Goal: Task Accomplishment & Management: Use online tool/utility

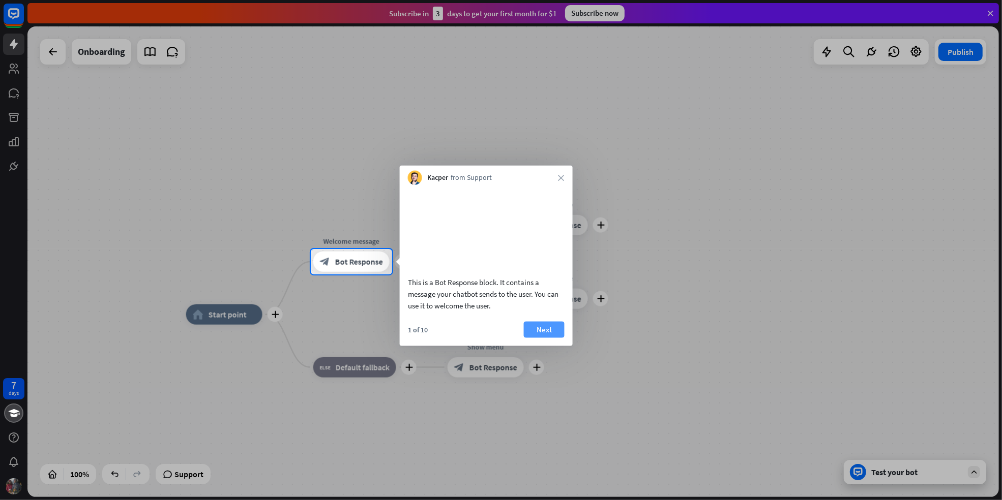
click at [536, 338] on button "Next" at bounding box center [544, 329] width 41 height 16
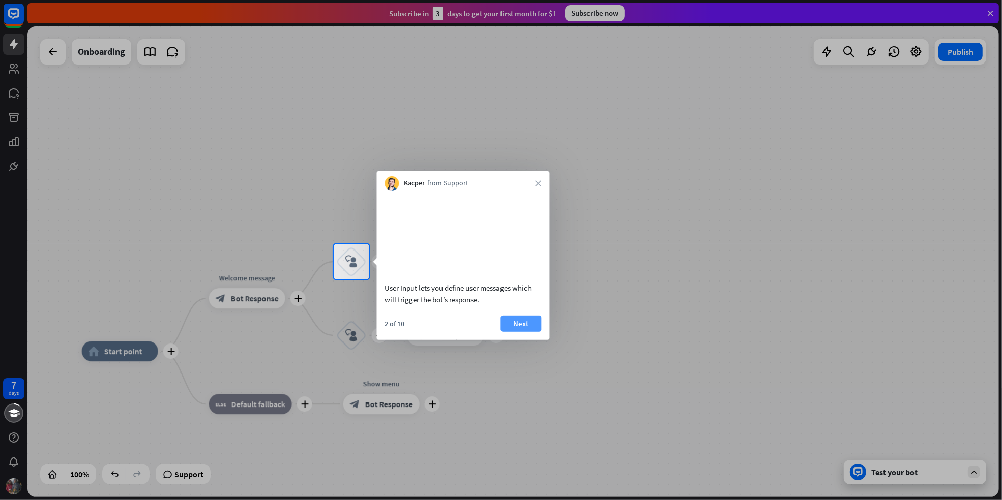
click at [534, 332] on button "Next" at bounding box center [521, 324] width 41 height 16
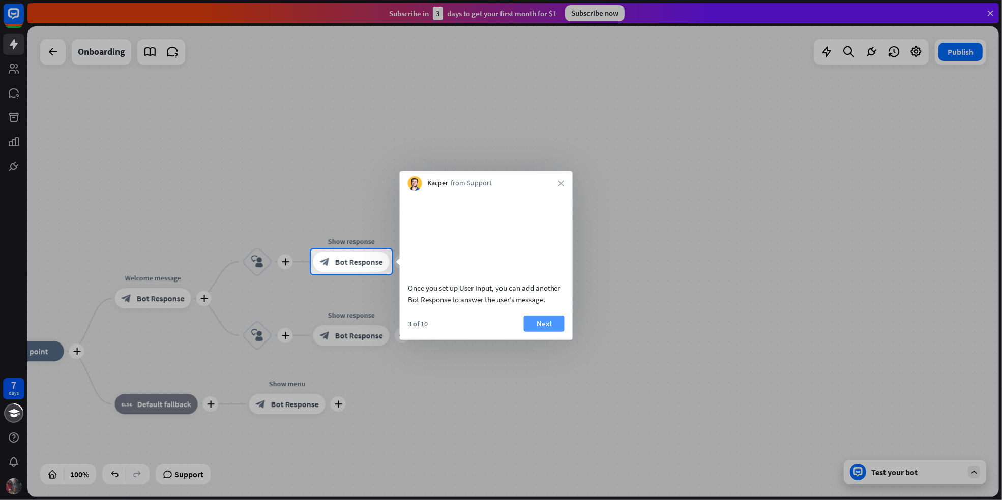
click at [536, 332] on button "Next" at bounding box center [544, 324] width 41 height 16
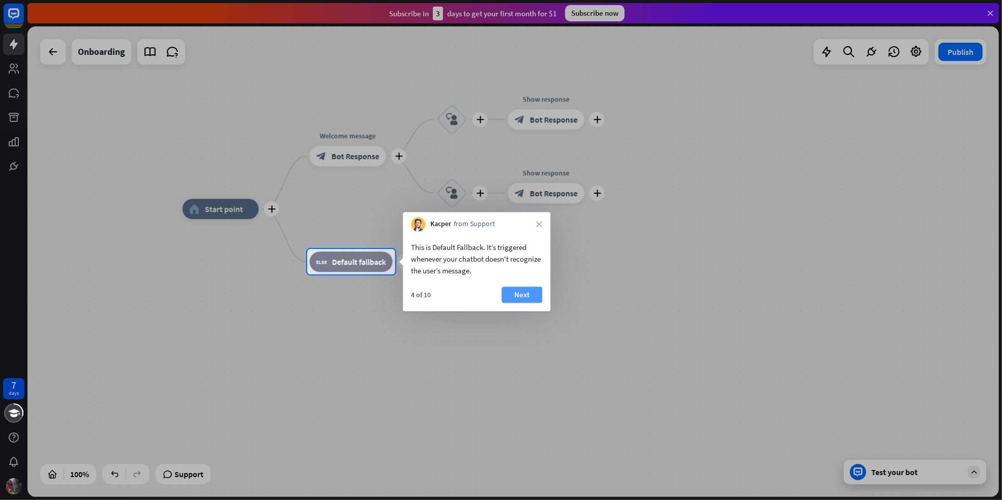
click at [527, 300] on button "Next" at bounding box center [521, 295] width 41 height 16
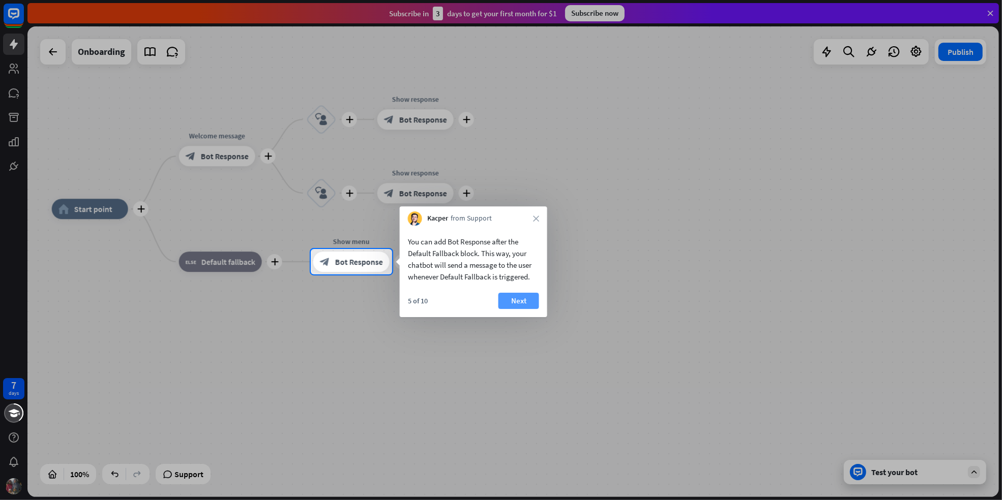
click at [523, 302] on button "Next" at bounding box center [518, 301] width 41 height 16
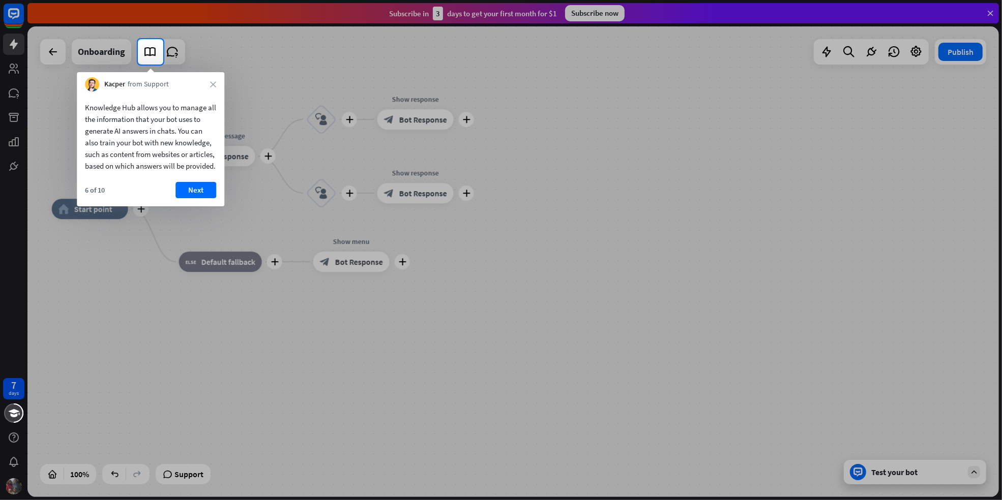
click at [216, 194] on div "Next" at bounding box center [195, 190] width 41 height 16
click at [209, 198] on button "Next" at bounding box center [195, 190] width 41 height 16
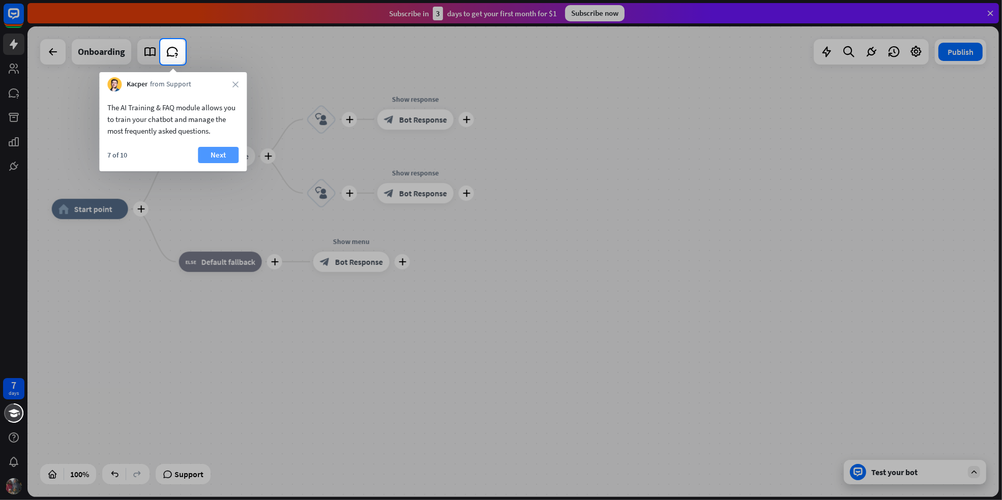
click at [221, 147] on button "Next" at bounding box center [218, 155] width 41 height 16
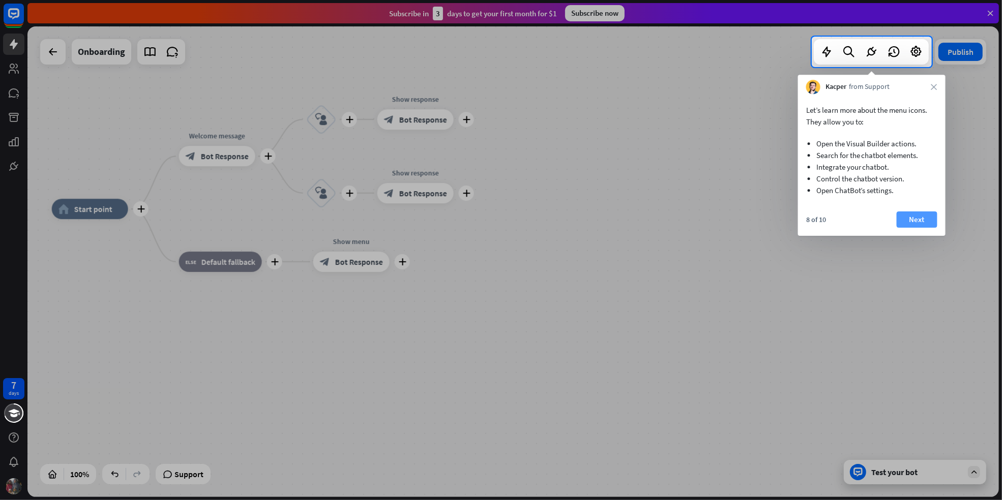
click at [911, 218] on button "Next" at bounding box center [917, 220] width 41 height 16
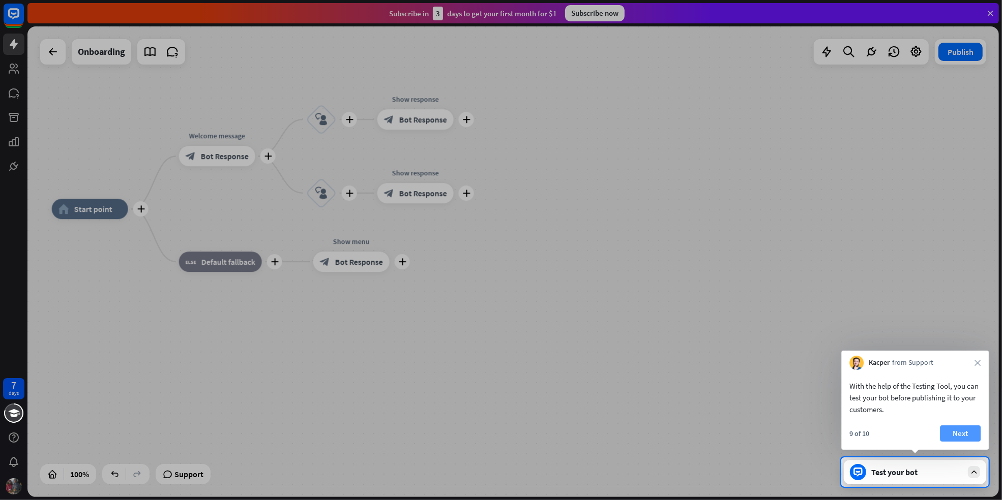
click at [961, 433] on button "Next" at bounding box center [960, 434] width 41 height 16
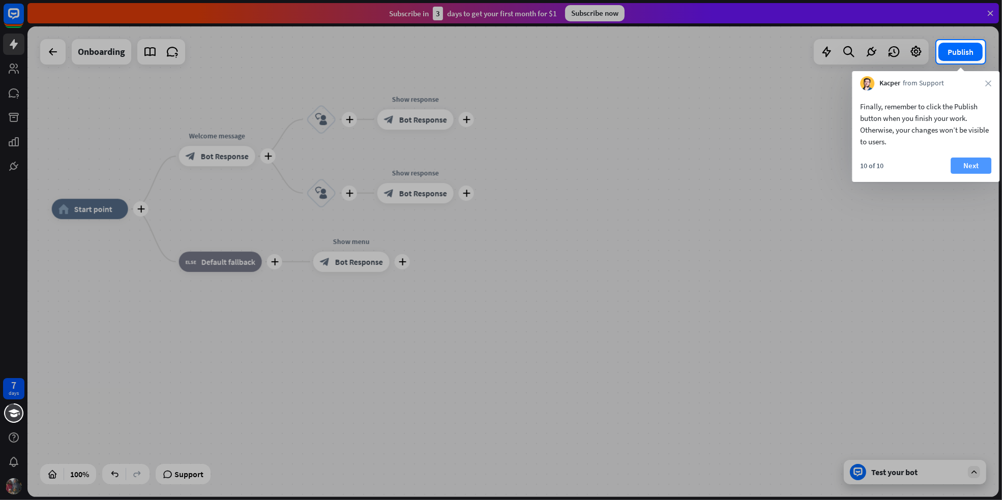
click at [967, 165] on button "Next" at bounding box center [971, 166] width 41 height 16
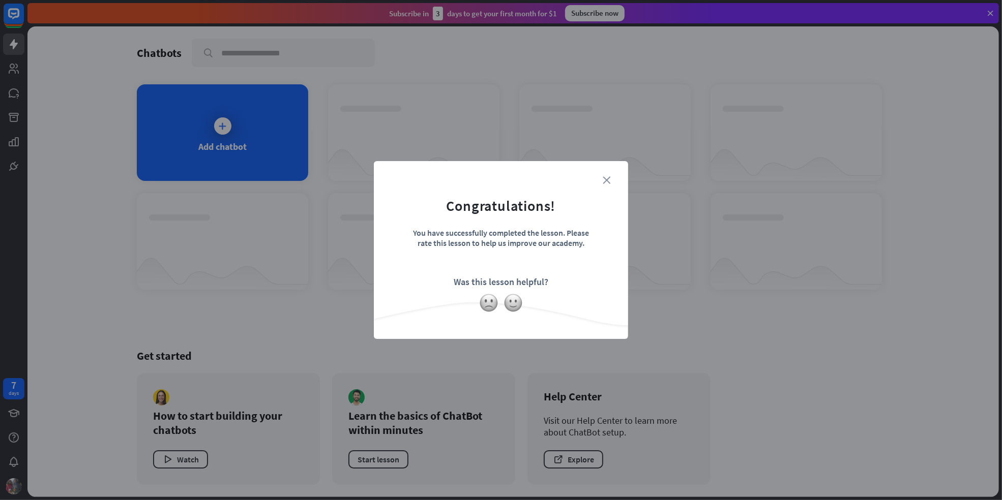
click at [605, 179] on icon "close" at bounding box center [607, 180] width 8 height 8
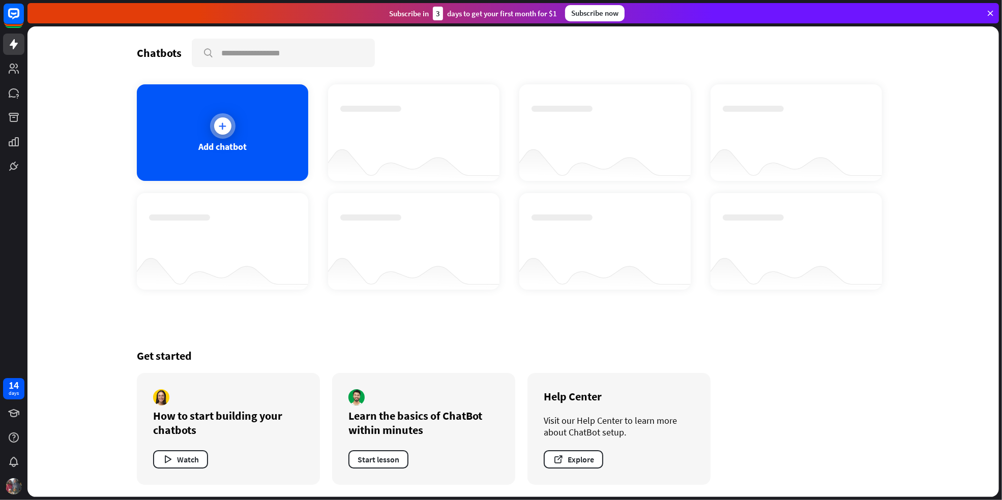
click at [210, 122] on div at bounding box center [222, 125] width 25 height 25
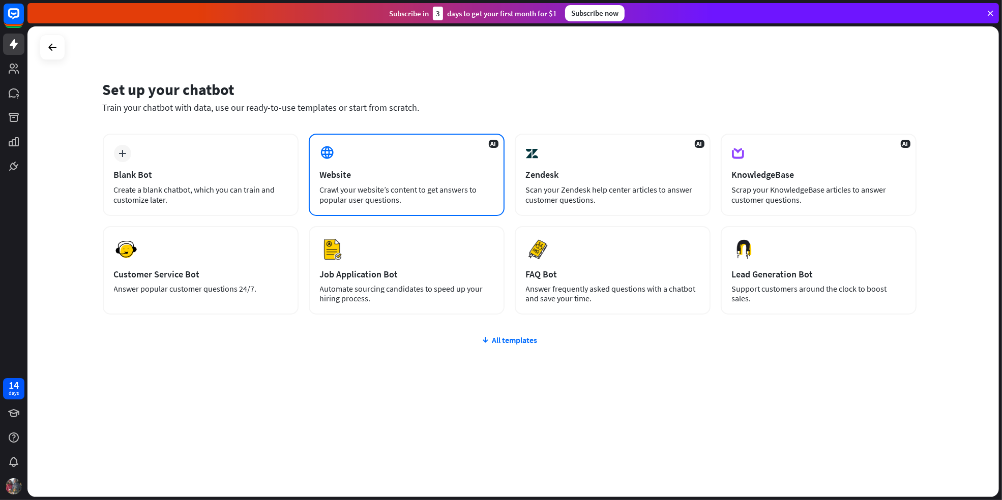
click at [325, 155] on icon at bounding box center [327, 152] width 15 height 15
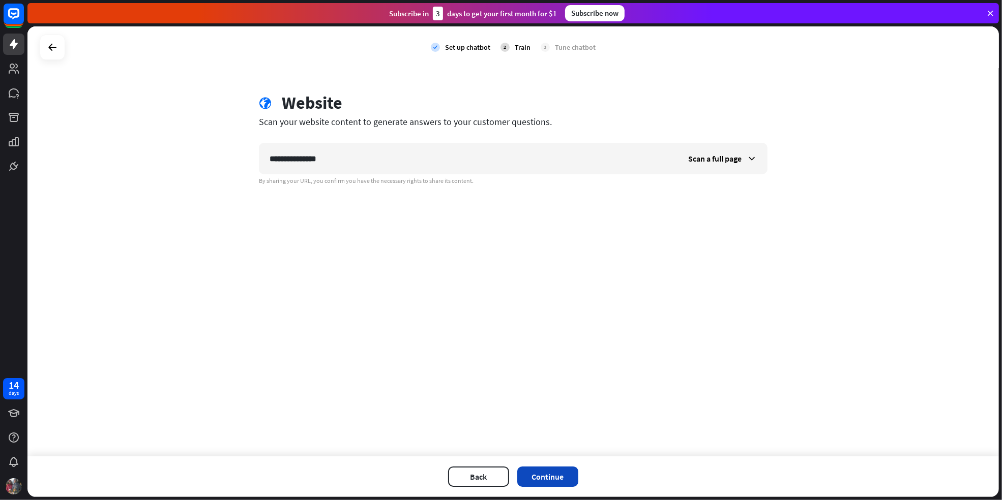
type input "**********"
click at [542, 476] on button "Continue" at bounding box center [547, 477] width 61 height 20
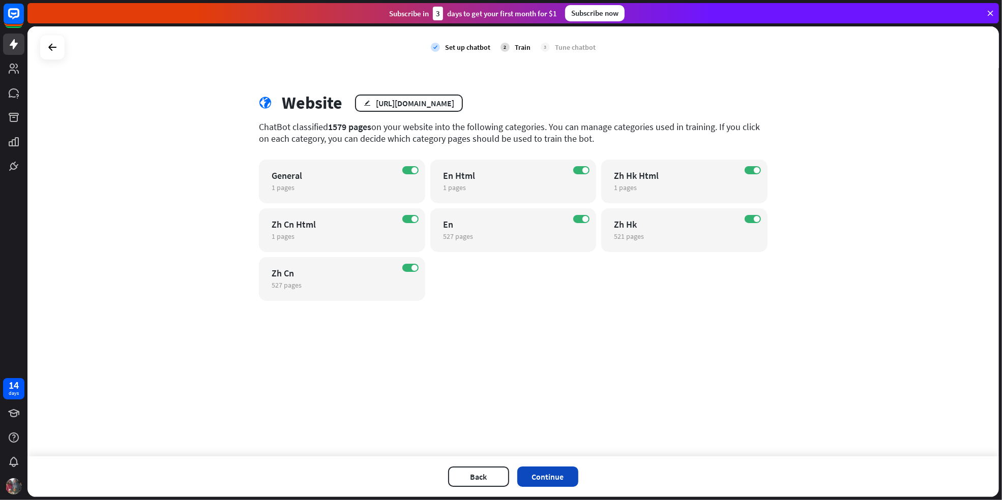
click at [557, 481] on button "Continue" at bounding box center [547, 477] width 61 height 20
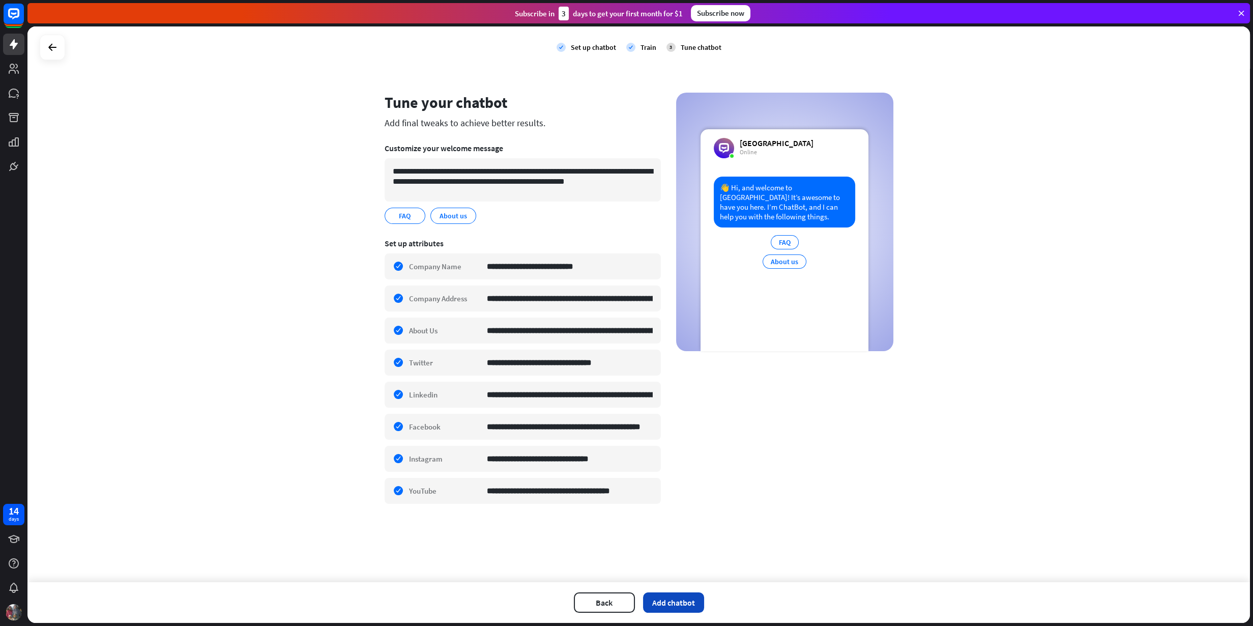
click at [695, 500] on button "Add chatbot" at bounding box center [673, 602] width 61 height 20
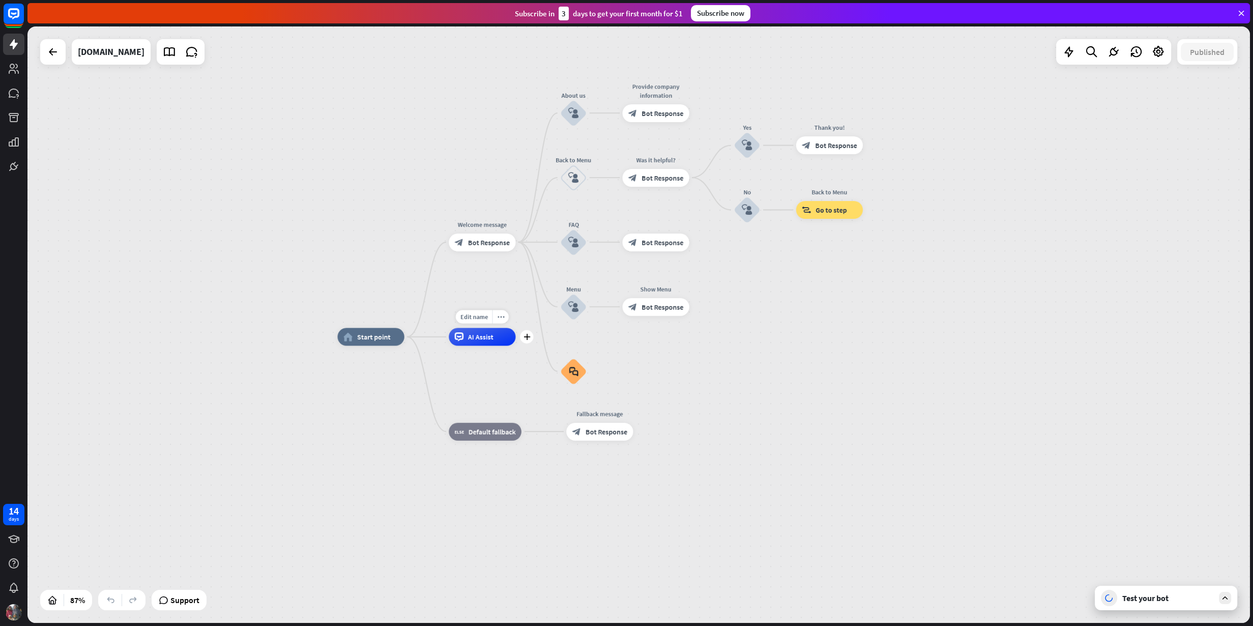
click at [484, 338] on span "AI Assist" at bounding box center [480, 336] width 25 height 9
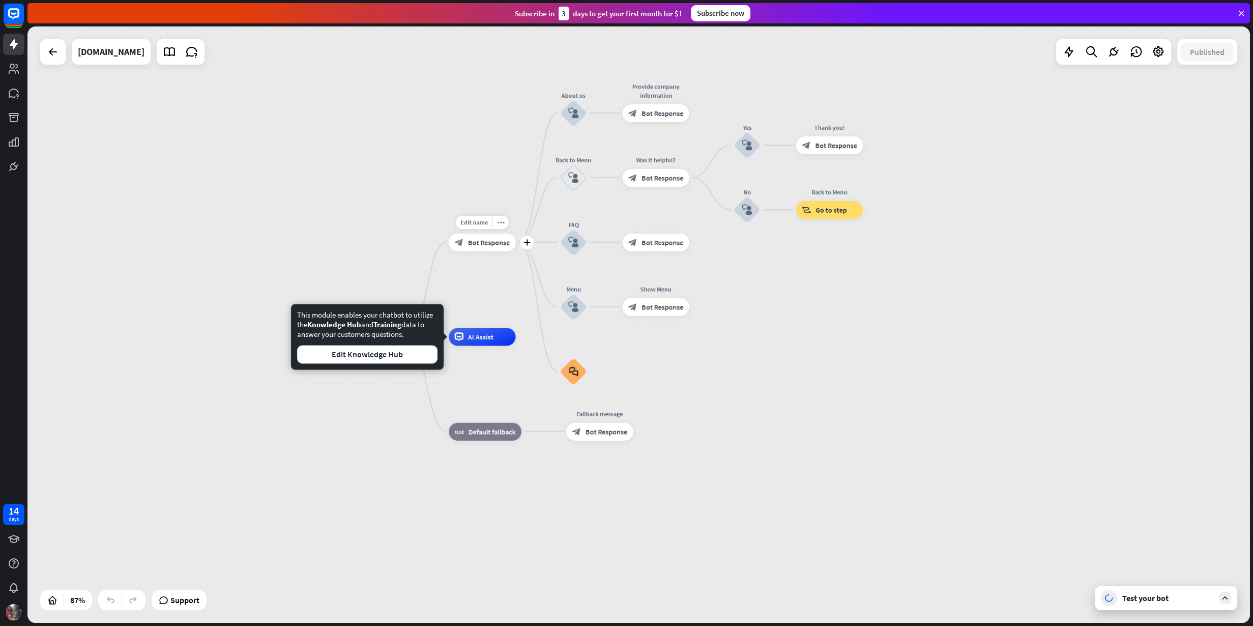
click at [476, 241] on span "Bot Response" at bounding box center [489, 242] width 42 height 9
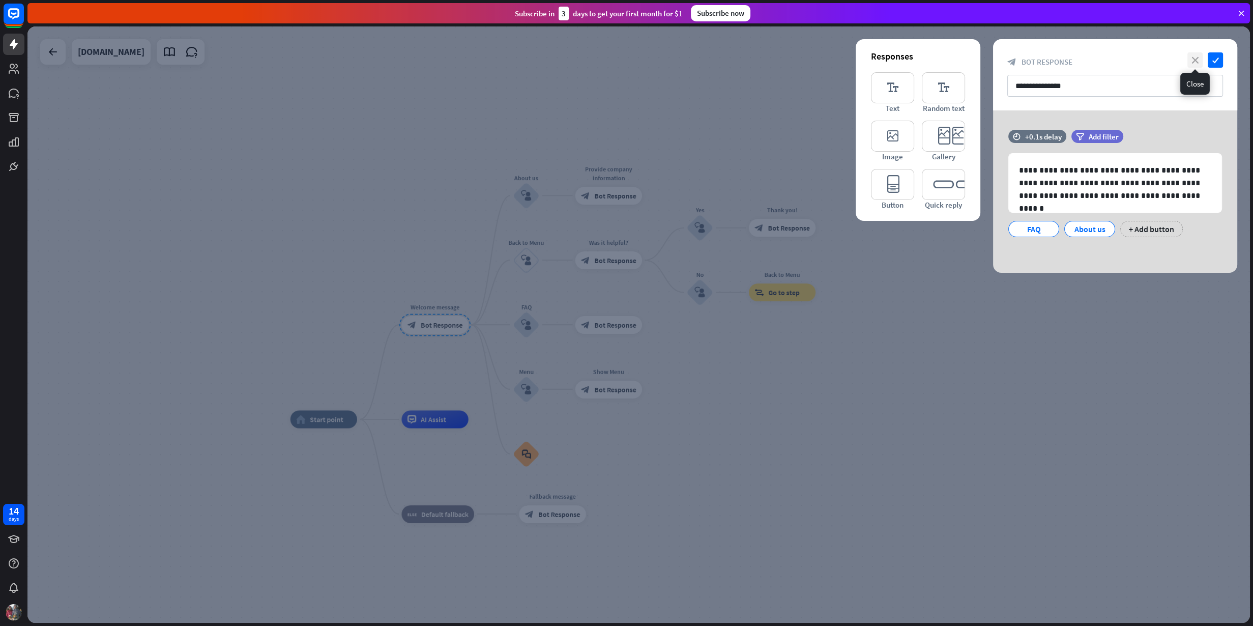
click at [1001, 58] on icon "close" at bounding box center [1194, 59] width 15 height 15
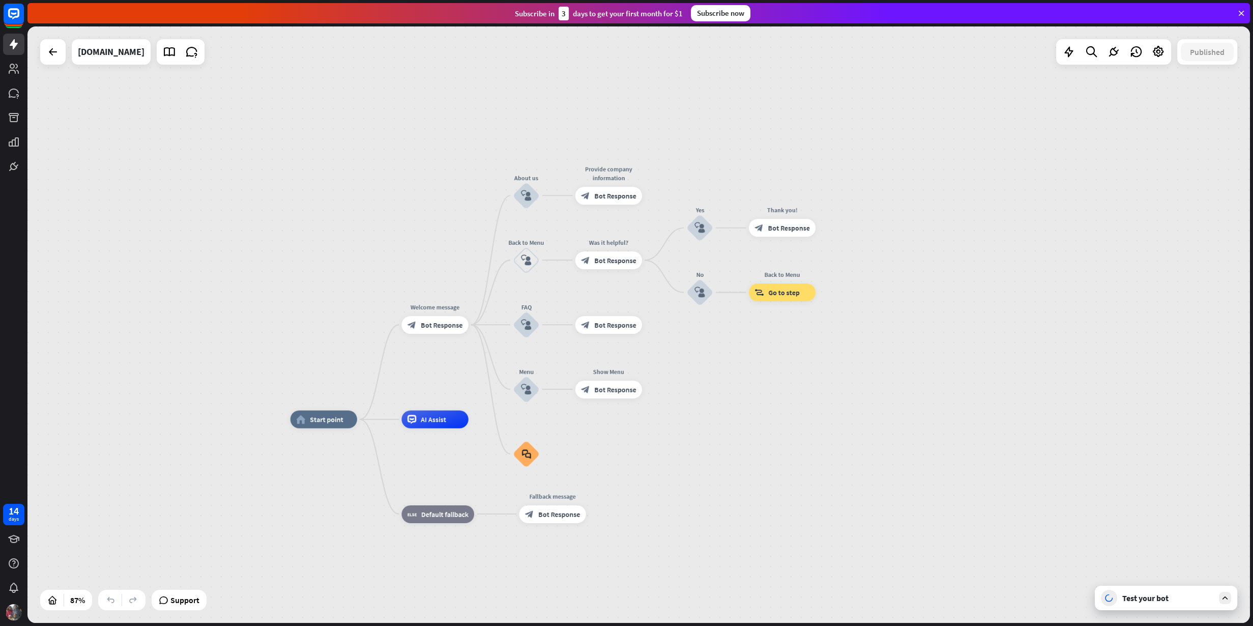
click at [1001, 412] on div "home_2 Start point Welcome message block_bot_response Bot Response About us blo…" at bounding box center [638, 324] width 1222 height 596
click at [1001, 500] on div "Test your bot" at bounding box center [1168, 598] width 92 height 10
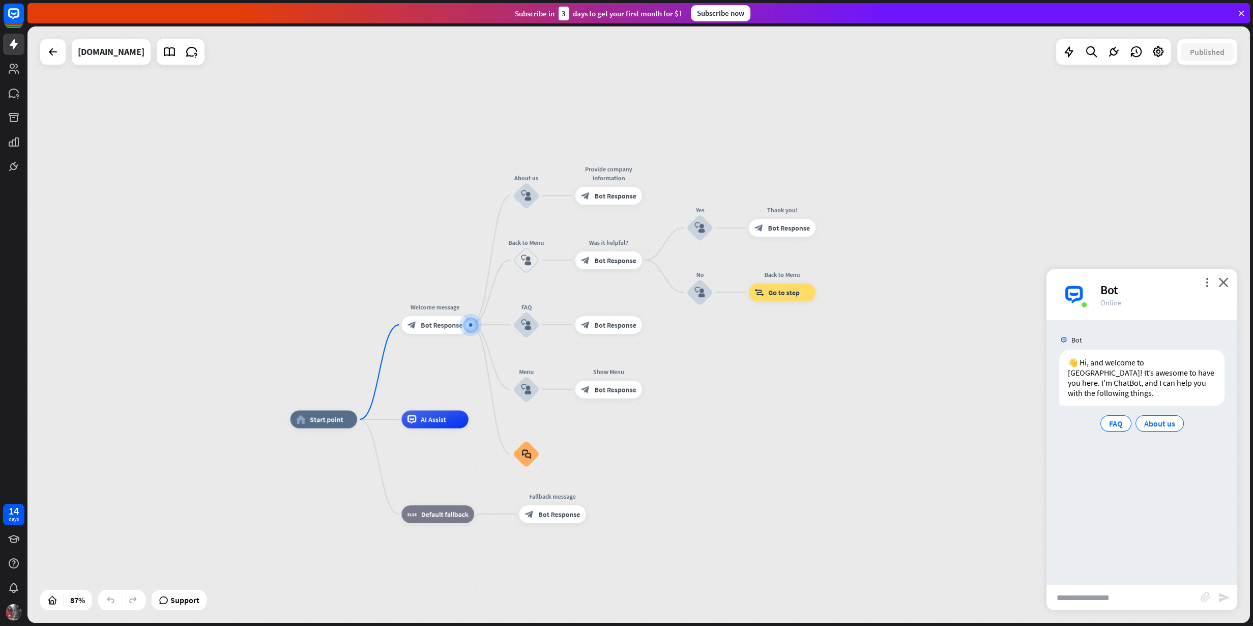
click at [1001, 500] on input "text" at bounding box center [1123, 596] width 154 height 25
type input "**********"
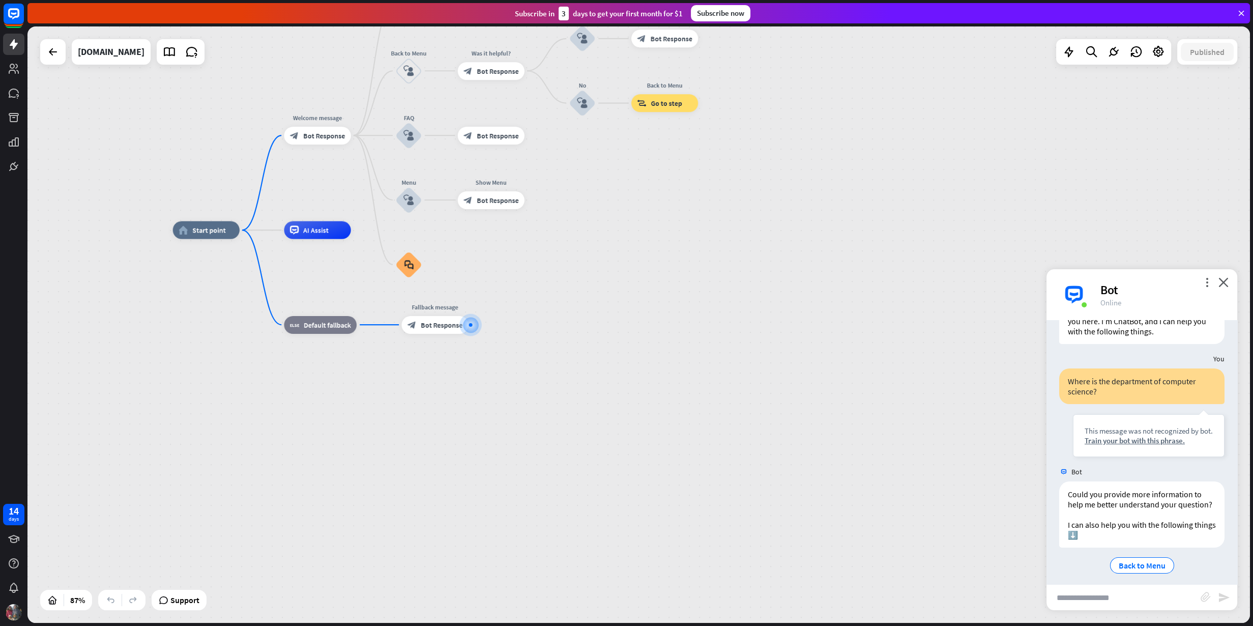
scroll to position [78, 0]
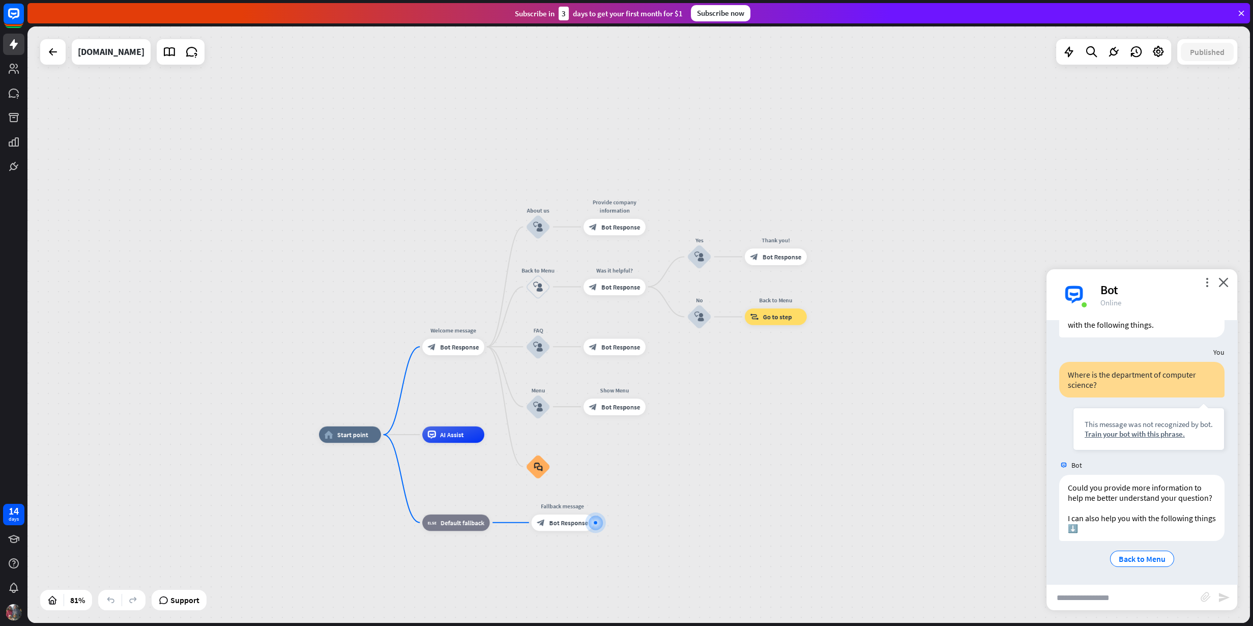
drag, startPoint x: 752, startPoint y: 380, endPoint x: 858, endPoint y: 559, distance: 208.5
click at [1001, 500] on input "text" at bounding box center [1123, 596] width 154 height 25
type input "**********"
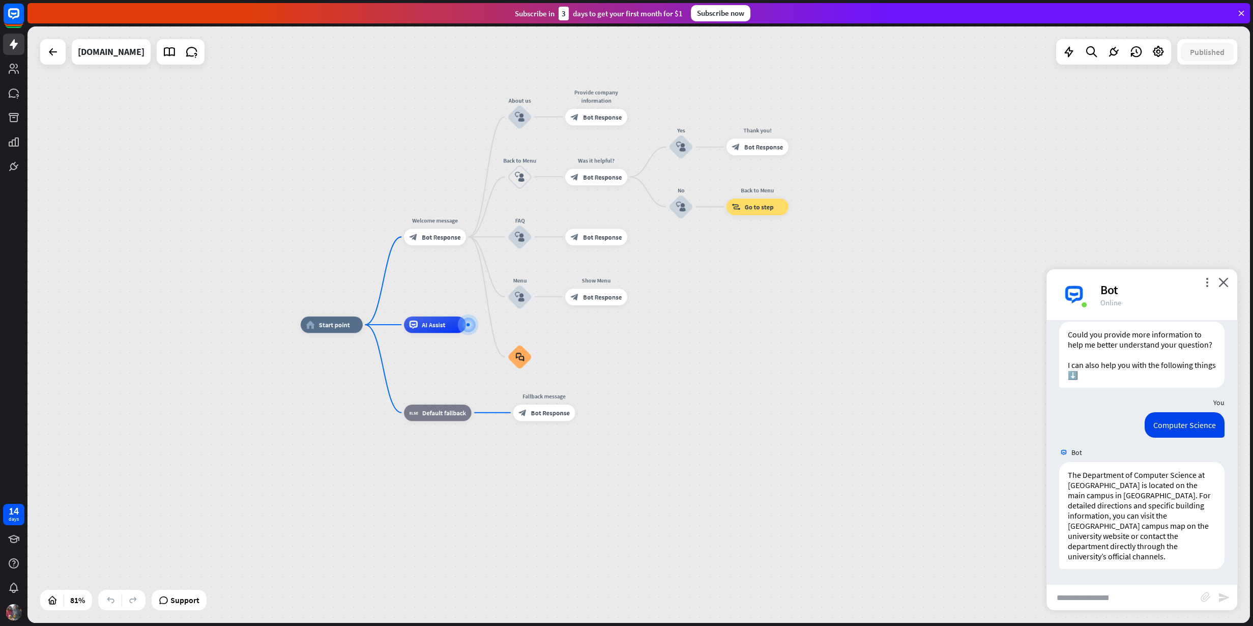
scroll to position [0, 0]
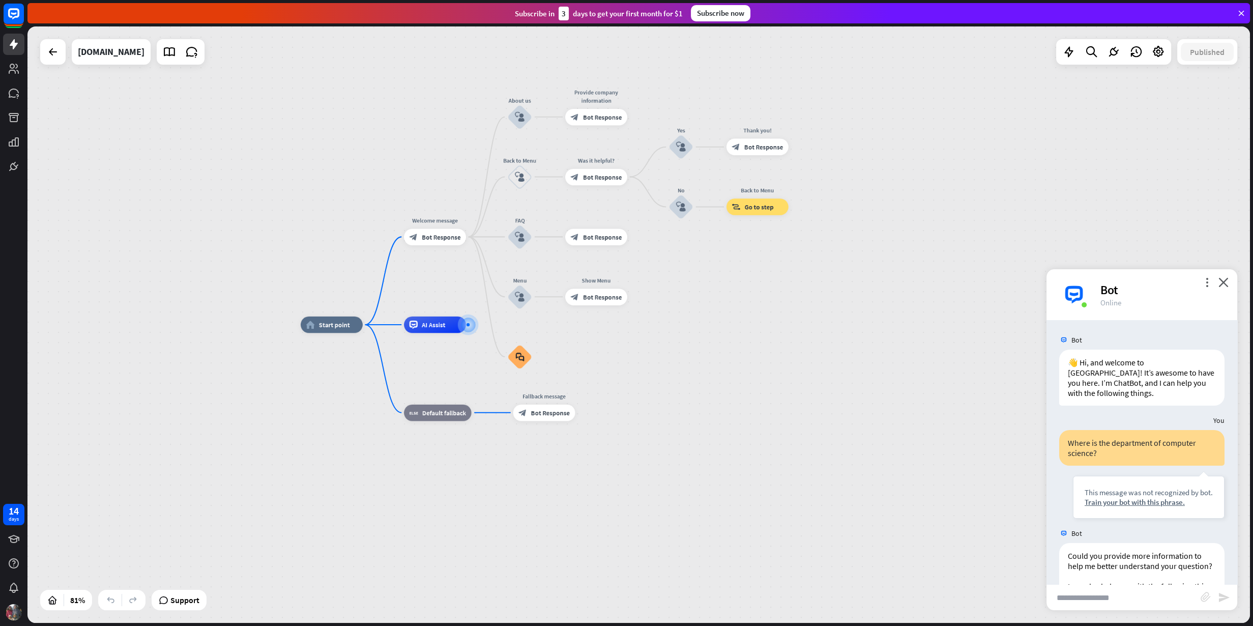
click at [729, 319] on div "home_2 Start point Welcome message block_bot_response Bot Response About us blo…" at bounding box center [638, 324] width 1222 height 596
drag, startPoint x: 1175, startPoint y: 282, endPoint x: 1166, endPoint y: 248, distance: 34.8
click at [1001, 248] on div "home_2 Start point Welcome message block_bot_response Bot Response About us blo…" at bounding box center [638, 324] width 1222 height 596
click at [854, 364] on div "home_2 Start point Welcome message block_bot_response Bot Response About us blo…" at bounding box center [797, 566] width 993 height 484
click at [1001, 500] on input "text" at bounding box center [1123, 596] width 154 height 25
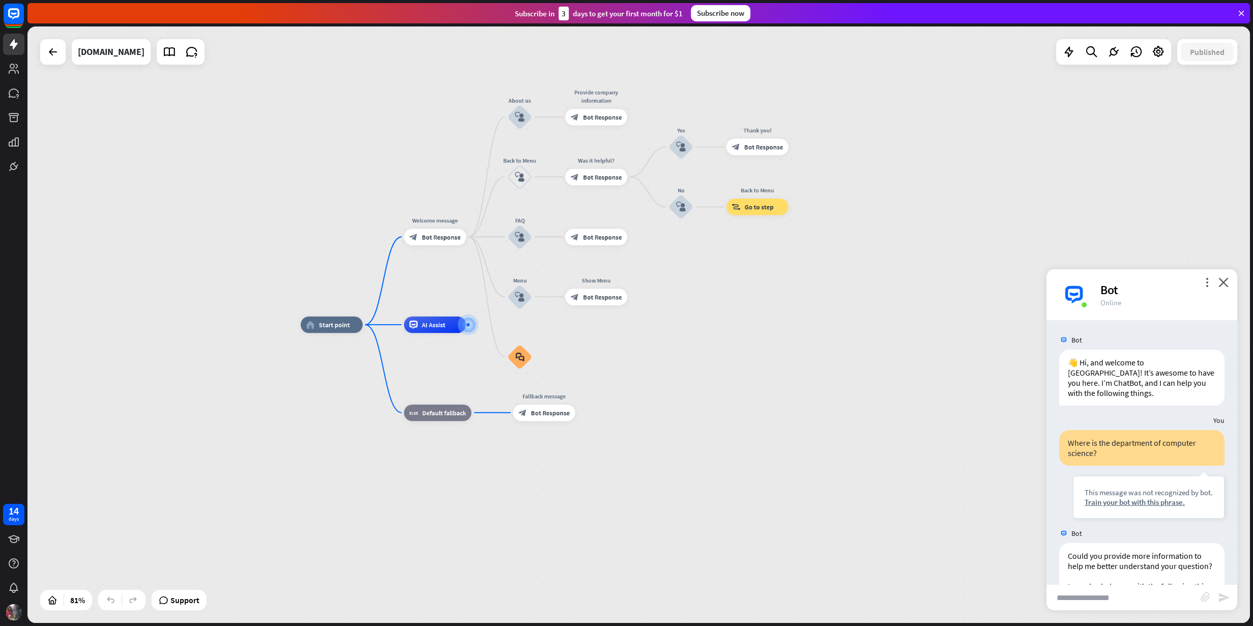
click at [1001, 500] on input "text" at bounding box center [1123, 596] width 154 height 25
type input "**********"
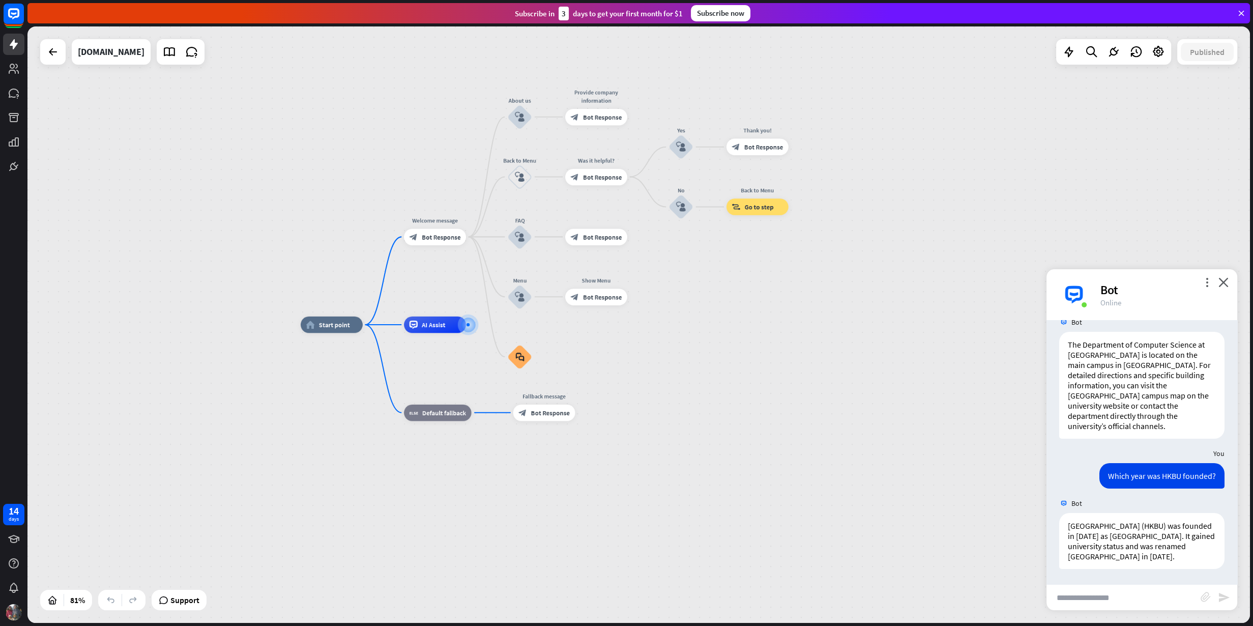
scroll to position [371, 0]
click at [1001, 497] on span "Show JSON" at bounding box center [1126, 502] width 37 height 10
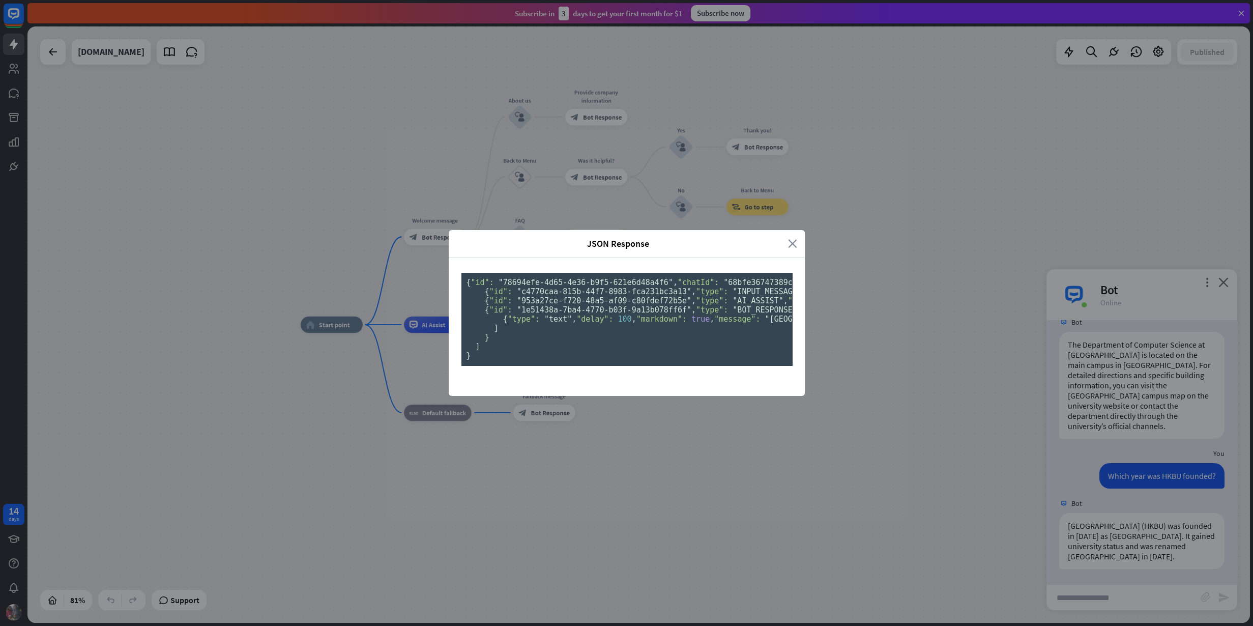
click at [792, 238] on icon "close" at bounding box center [792, 244] width 9 height 12
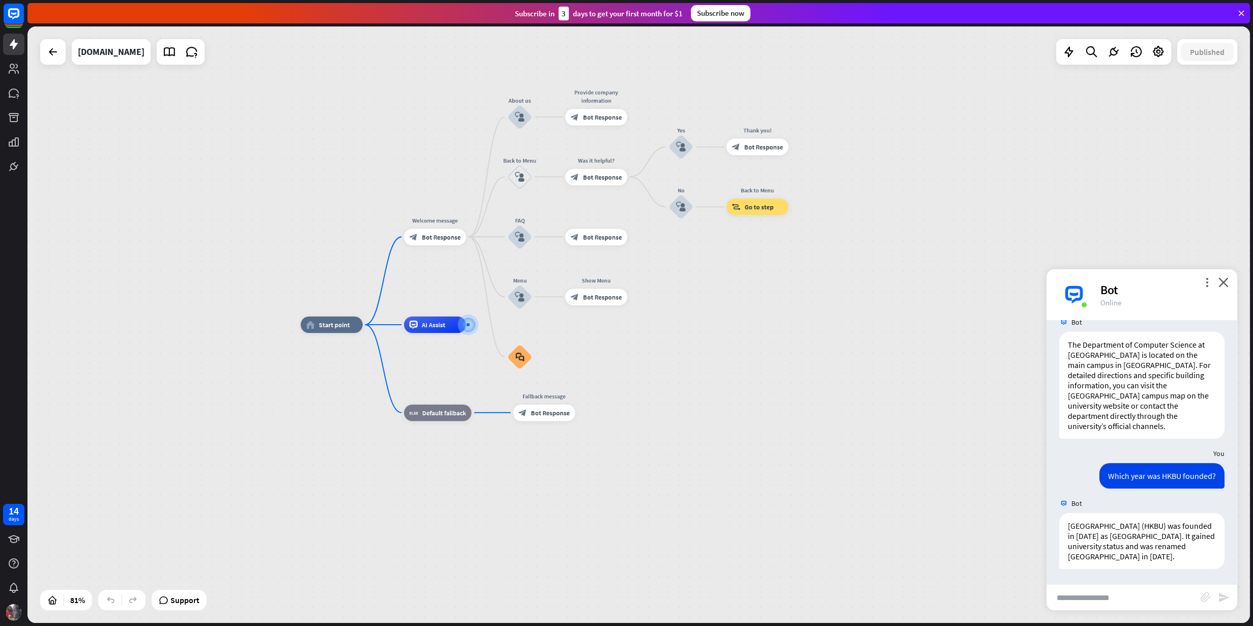
click at [1001, 500] on input "text" at bounding box center [1123, 596] width 154 height 25
type input "**********"
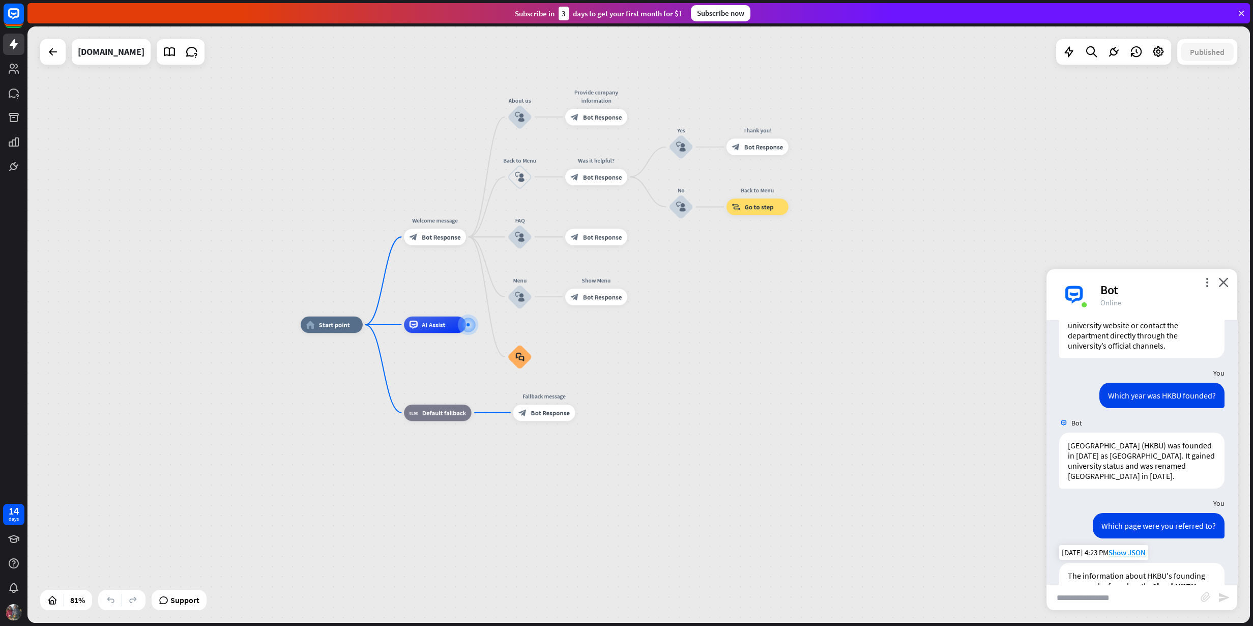
scroll to position [381, 0]
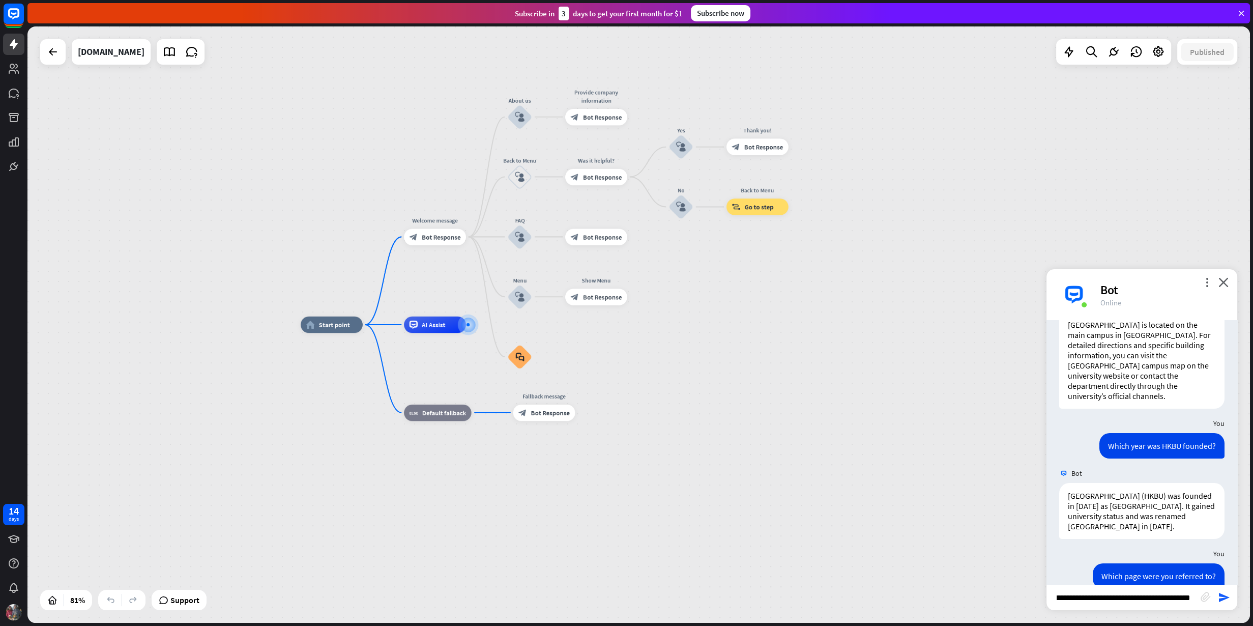
type input "**********"
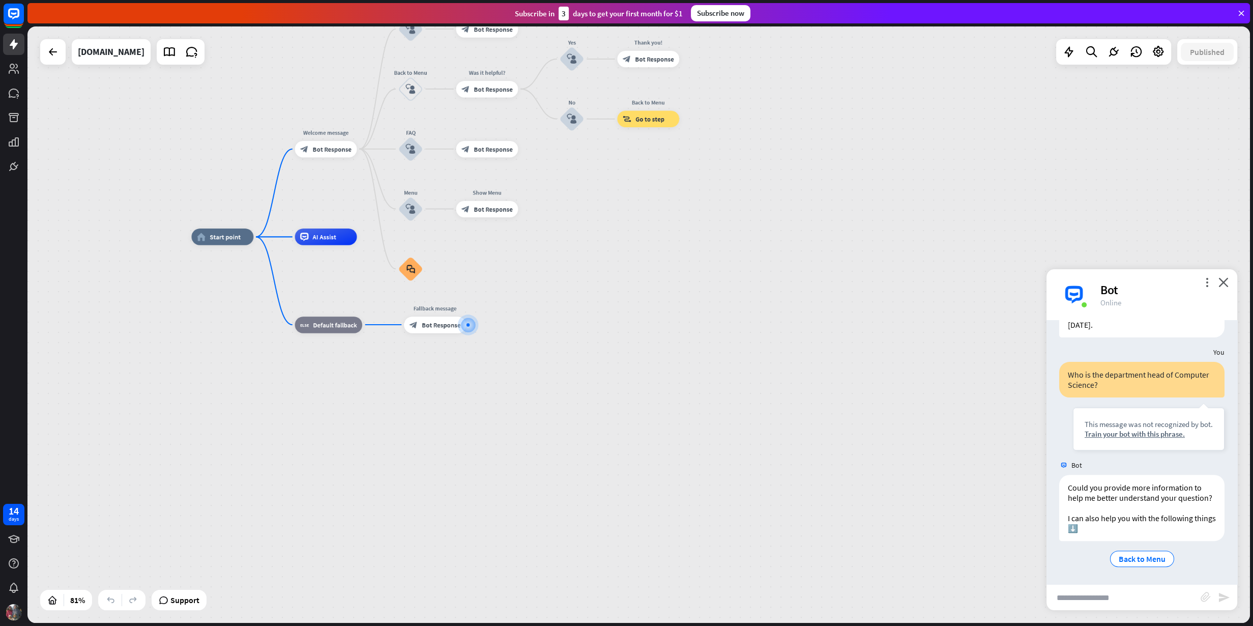
scroll to position [814, 0]
click at [1001, 500] on input "text" at bounding box center [1123, 596] width 154 height 25
type input "*"
type input "**********"
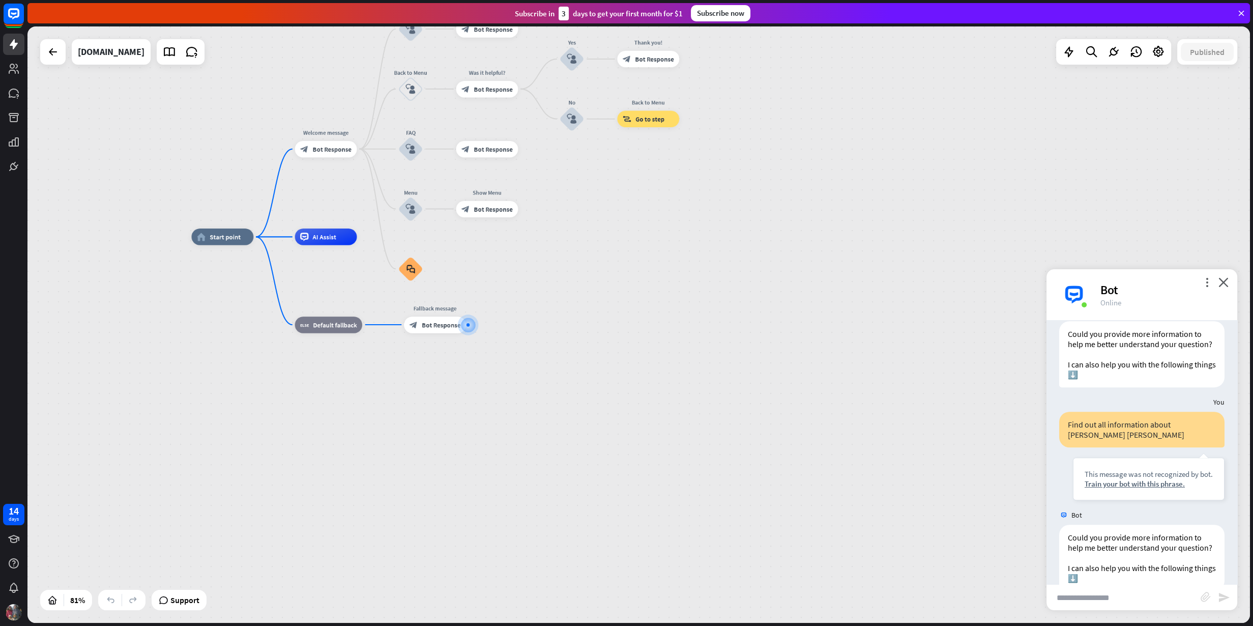
scroll to position [1017, 0]
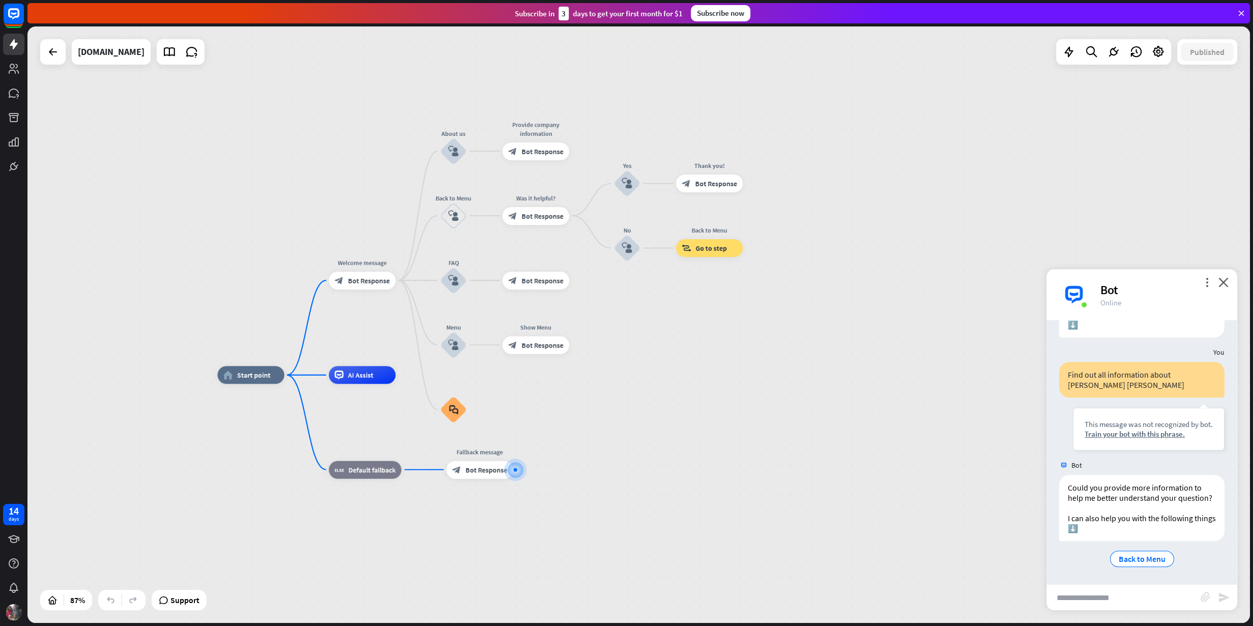
drag, startPoint x: 720, startPoint y: 320, endPoint x: 776, endPoint y: 479, distance: 167.9
click at [776, 479] on div "home_2 Start point Welcome message block_bot_response Bot Response About us blo…" at bounding box center [753, 636] width 1070 height 522
click at [163, 50] on icon at bounding box center [169, 51] width 13 height 13
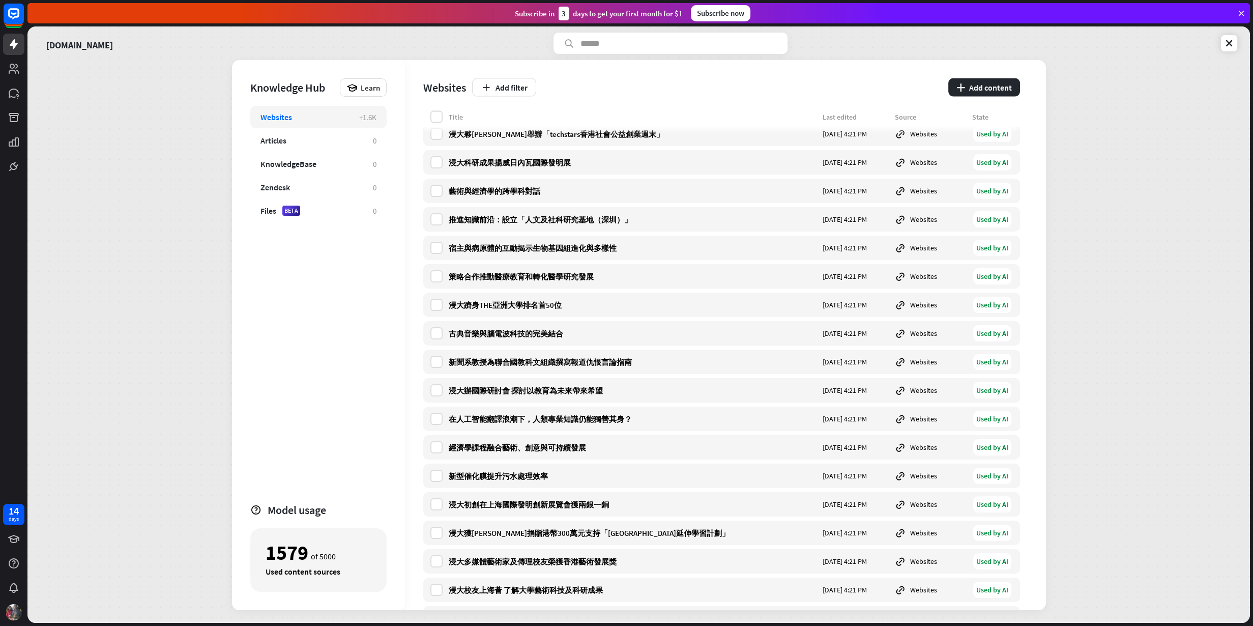
scroll to position [18646, 0]
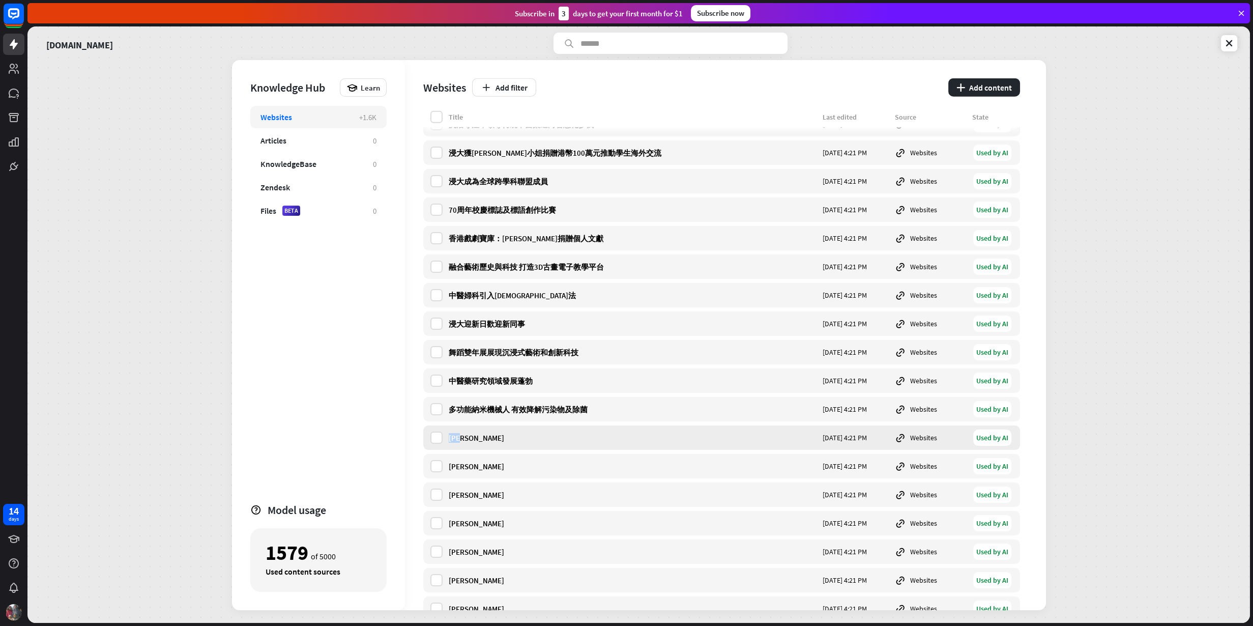
drag, startPoint x: 479, startPoint y: 434, endPoint x: 449, endPoint y: 434, distance: 29.5
click at [449, 434] on div "[PERSON_NAME]" at bounding box center [633, 438] width 368 height 10
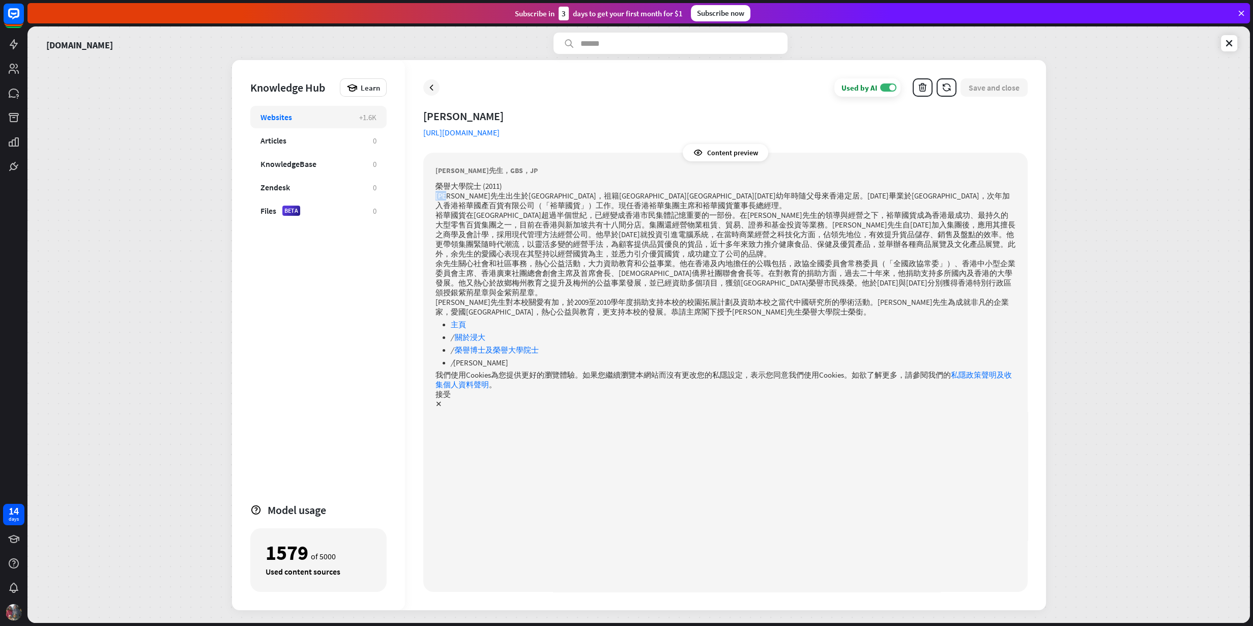
drag, startPoint x: 459, startPoint y: 196, endPoint x: 432, endPoint y: 196, distance: 27.0
click at [432, 196] on div "Content preview [PERSON_NAME]先生，GBS，JP 榮譽大學院士 (2011) [PERSON_NAME]先生出生於[GEOGRAP…" at bounding box center [725, 372] width 604 height 439
copy p "[PERSON_NAME]"
click at [423, 88] on div "Used by AI ON Save and close" at bounding box center [725, 87] width 604 height 18
click at [433, 88] on icon at bounding box center [431, 87] width 10 height 10
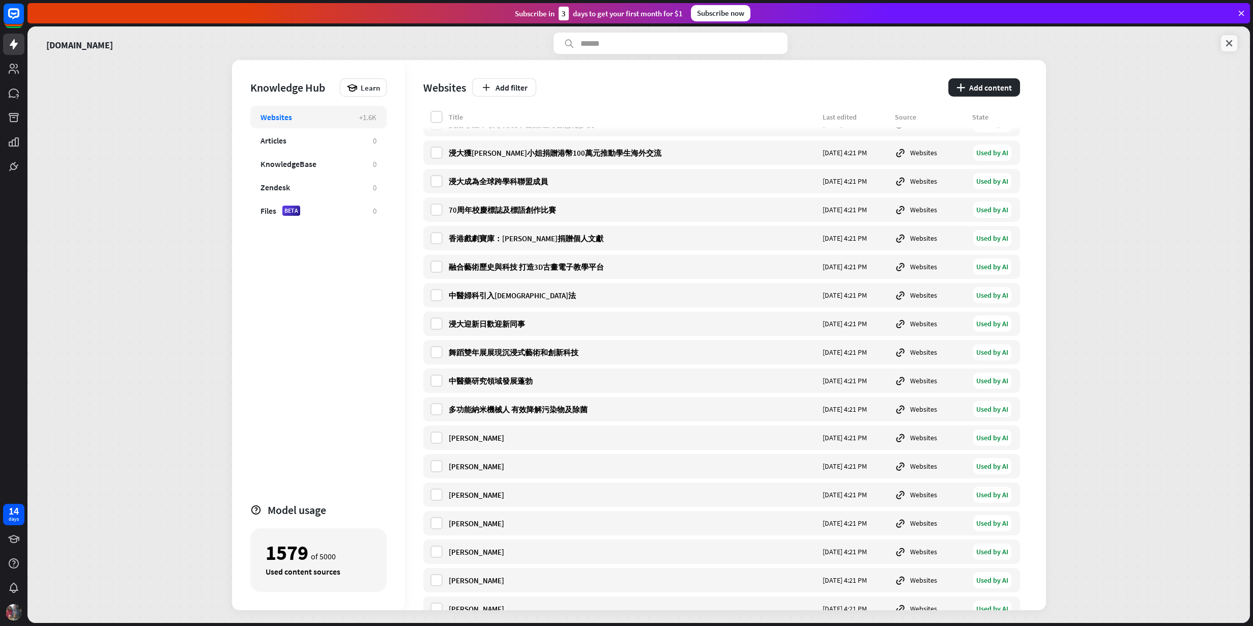
click at [1001, 43] on icon at bounding box center [1229, 43] width 10 height 10
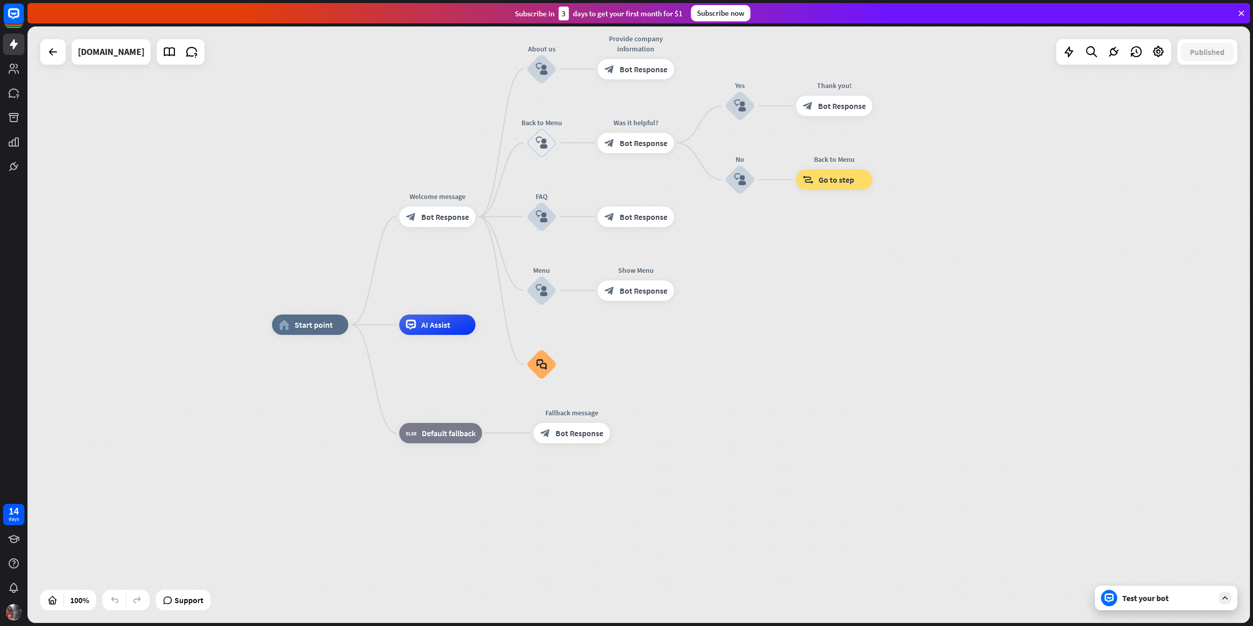
click at [1001, 500] on div "Test your bot" at bounding box center [1168, 598] width 92 height 10
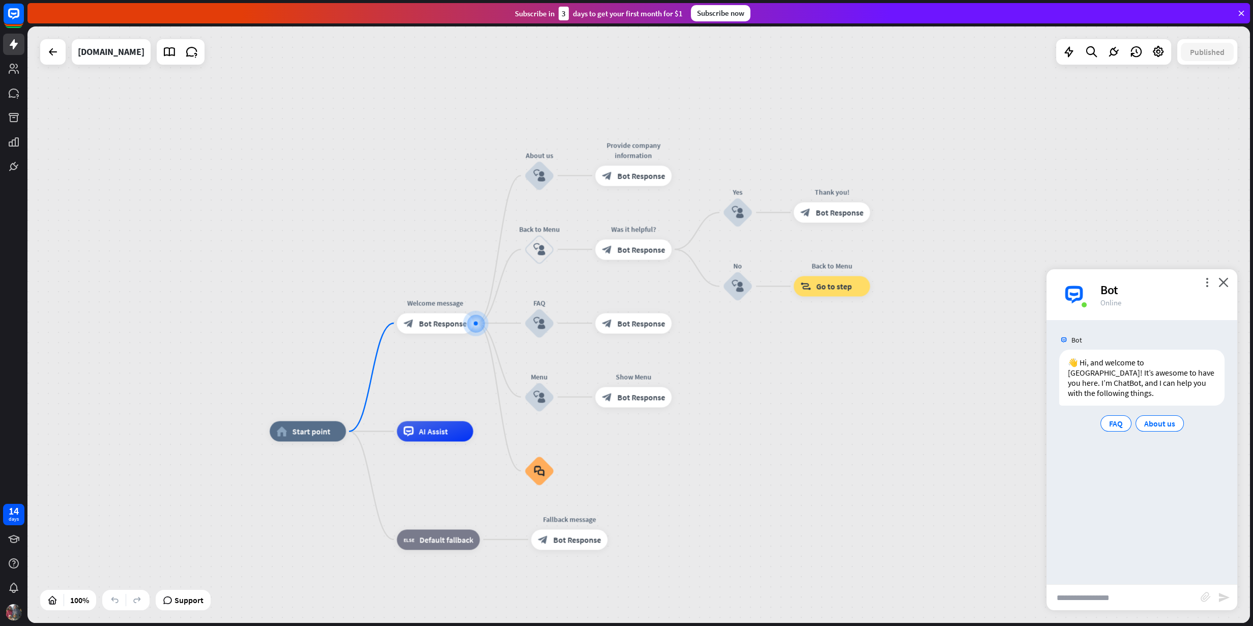
click at [1001, 500] on input "text" at bounding box center [1123, 596] width 154 height 25
paste input "****"
type input "**********"
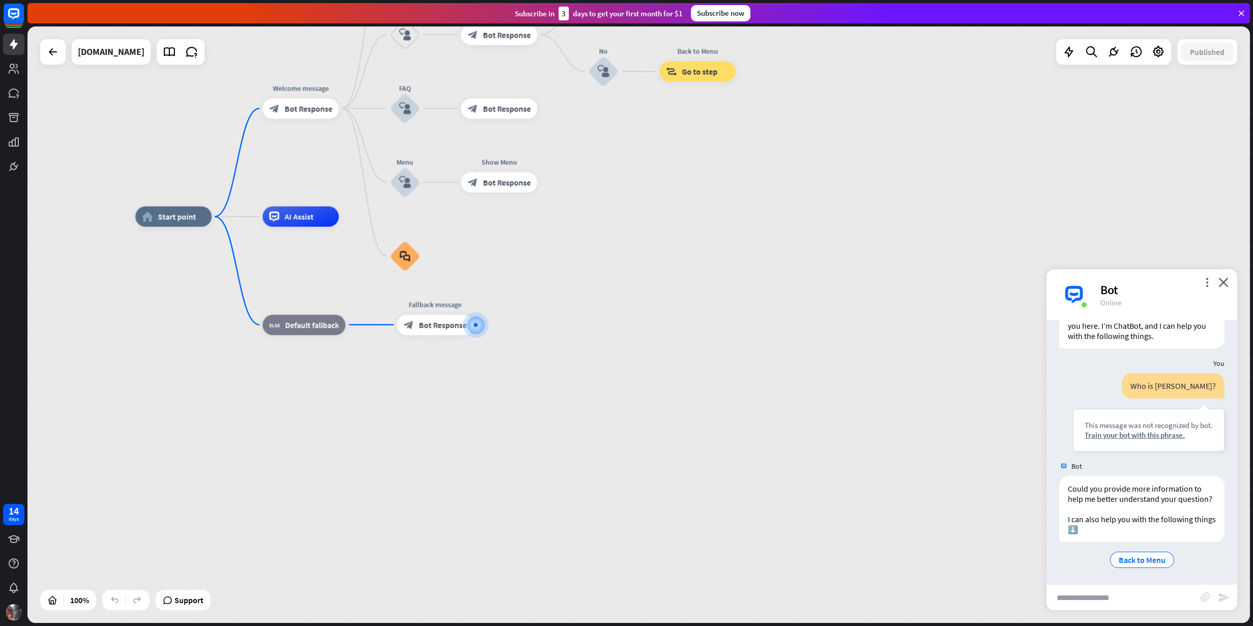
scroll to position [67, 0]
click at [1001, 500] on input "text" at bounding box center [1123, 596] width 154 height 25
paste input "***"
type input "***"
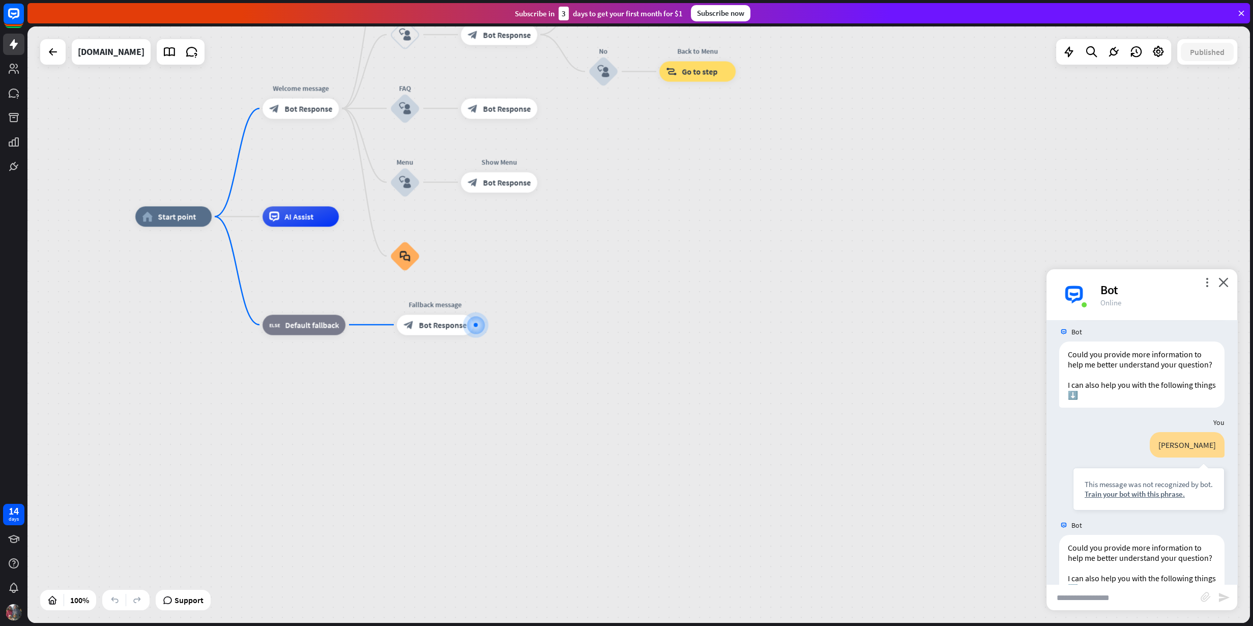
scroll to position [271, 0]
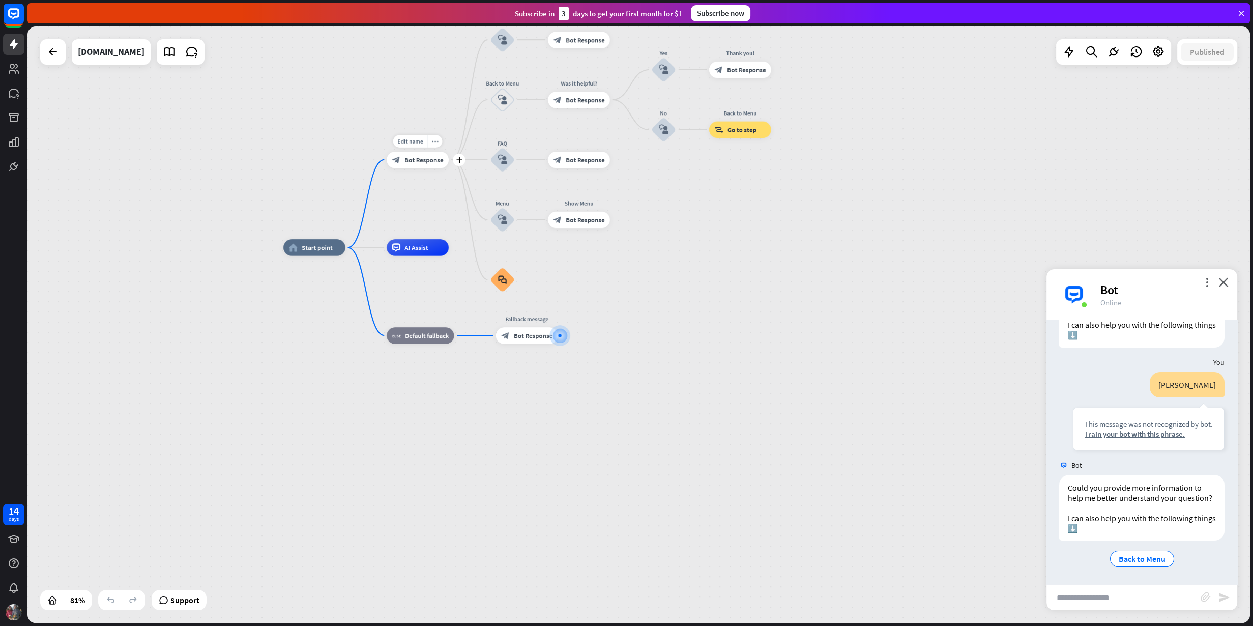
click at [418, 158] on span "Bot Response" at bounding box center [423, 160] width 39 height 8
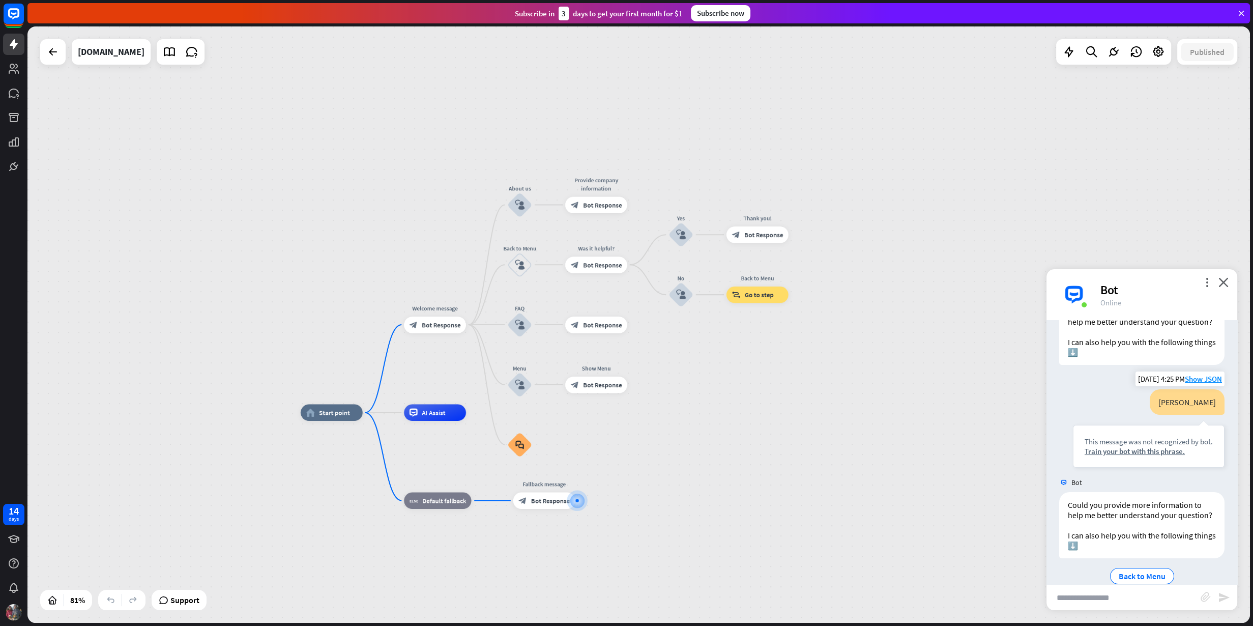
scroll to position [271, 0]
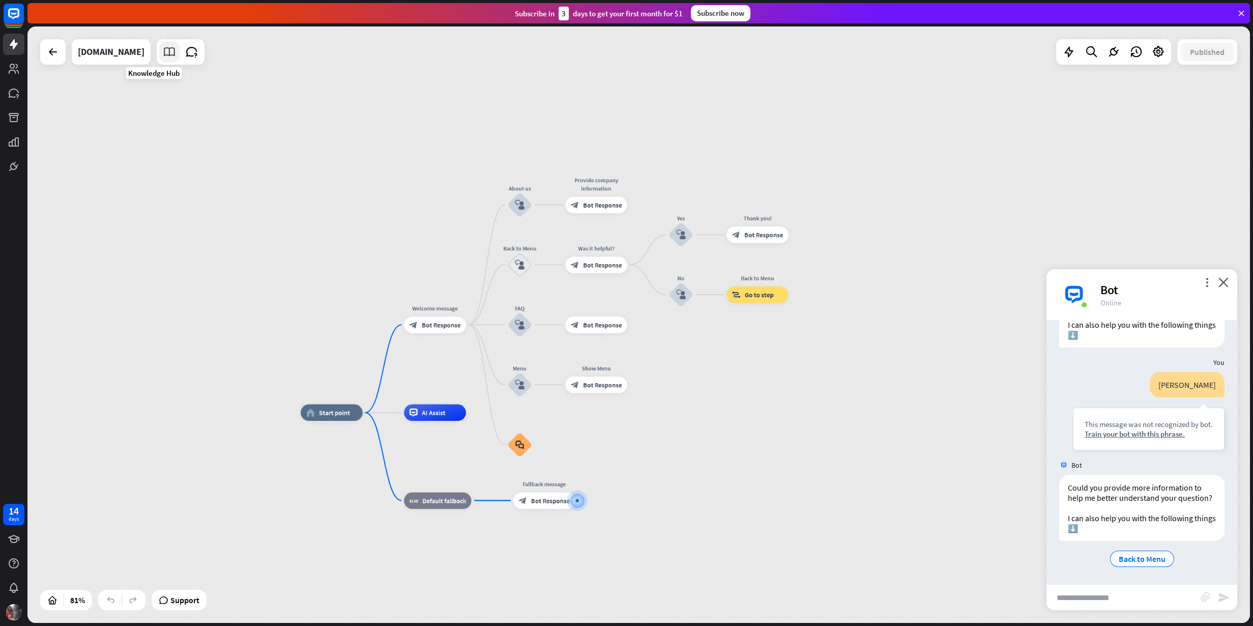
click at [163, 55] on icon at bounding box center [169, 51] width 13 height 13
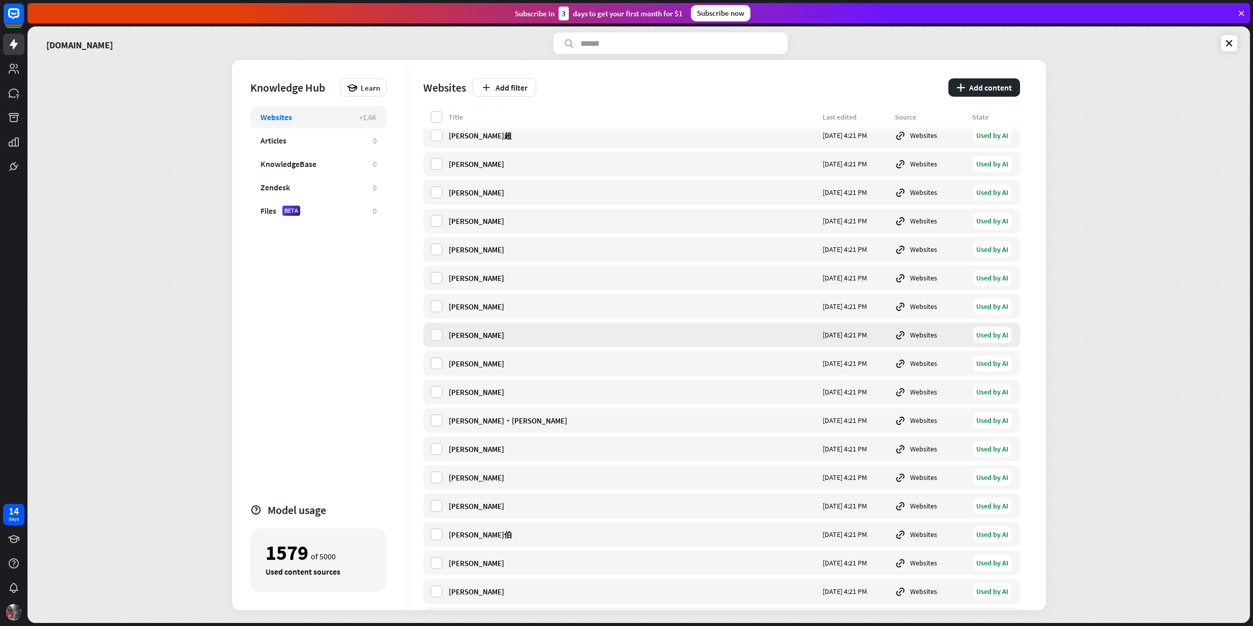
scroll to position [6167, 0]
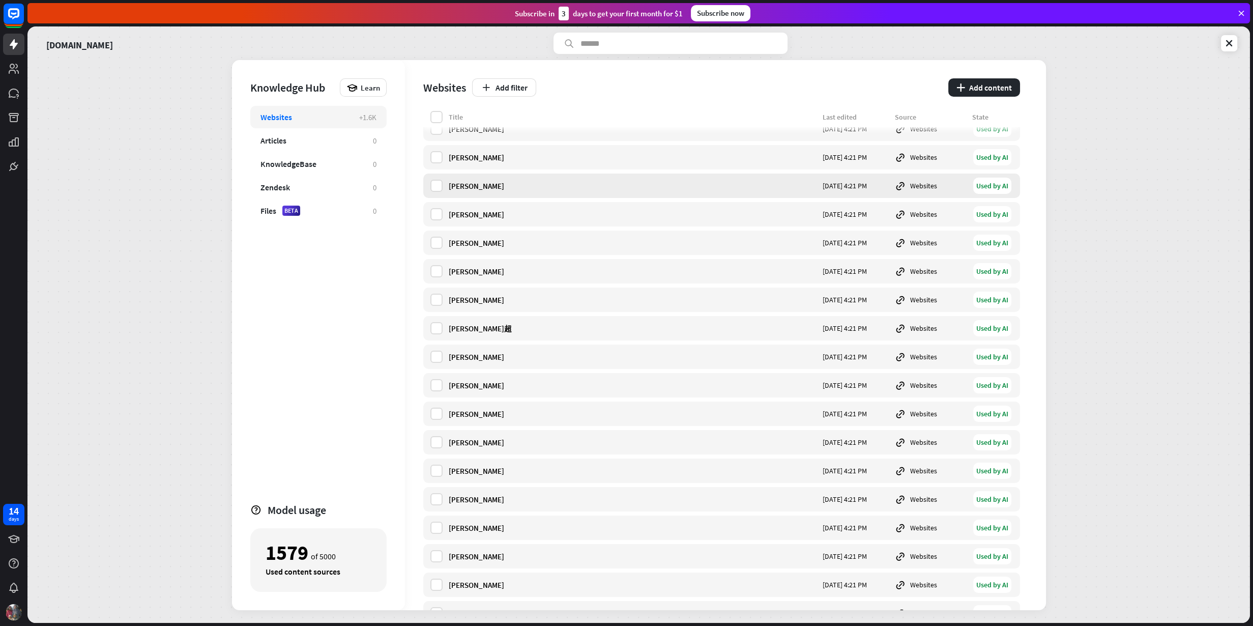
drag, startPoint x: 537, startPoint y: 181, endPoint x: 442, endPoint y: 181, distance: 94.6
click at [442, 181] on div "[PERSON_NAME] [DATE] 4:21 PM Websites Used by AI" at bounding box center [721, 185] width 597 height 24
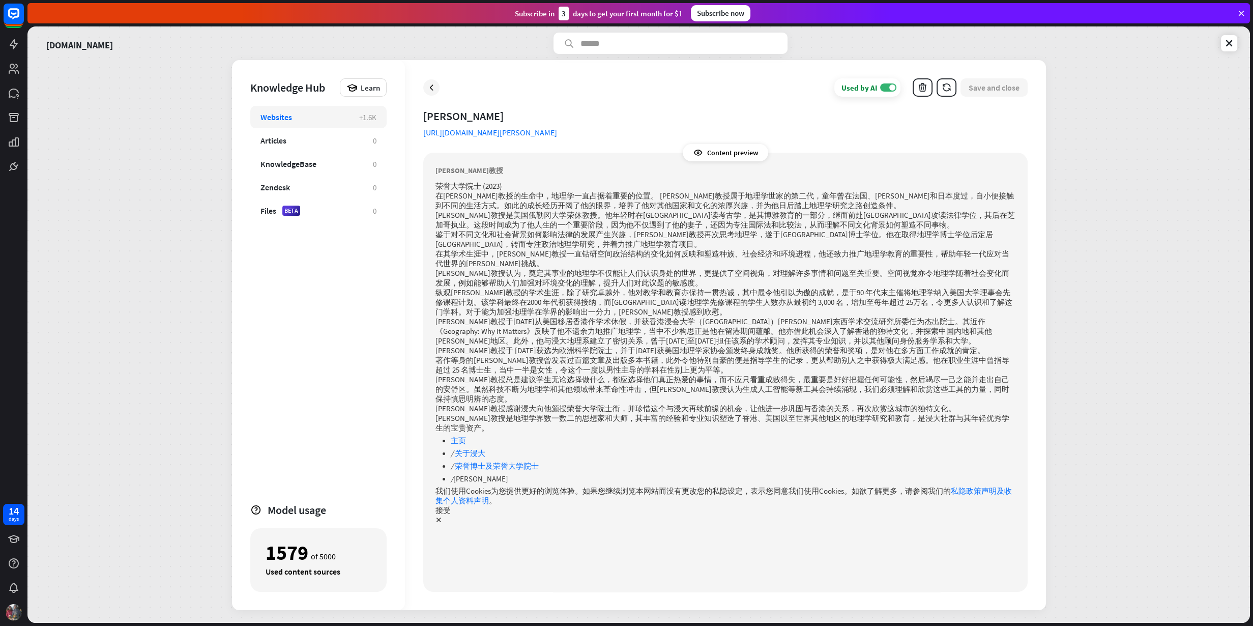
drag, startPoint x: 496, startPoint y: 170, endPoint x: 433, endPoint y: 169, distance: 63.6
click at [433, 169] on div "Content preview [PERSON_NAME]教授 荣誉大学院士 (2023) 在[PERSON_NAME]教授的生命中，地理学一直占据着重要的位…" at bounding box center [725, 372] width 604 height 439
copy strong "[PERSON_NAME]"
click at [305, 117] on div "Websites" at bounding box center [304, 117] width 88 height 10
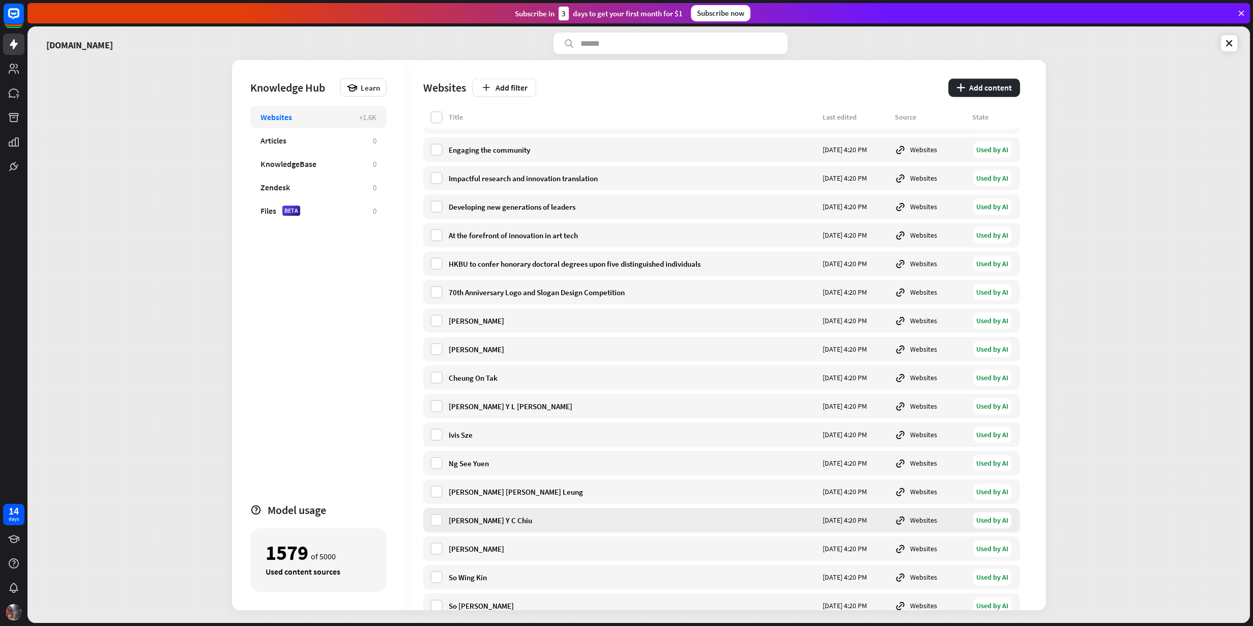
scroll to position [30621, 0]
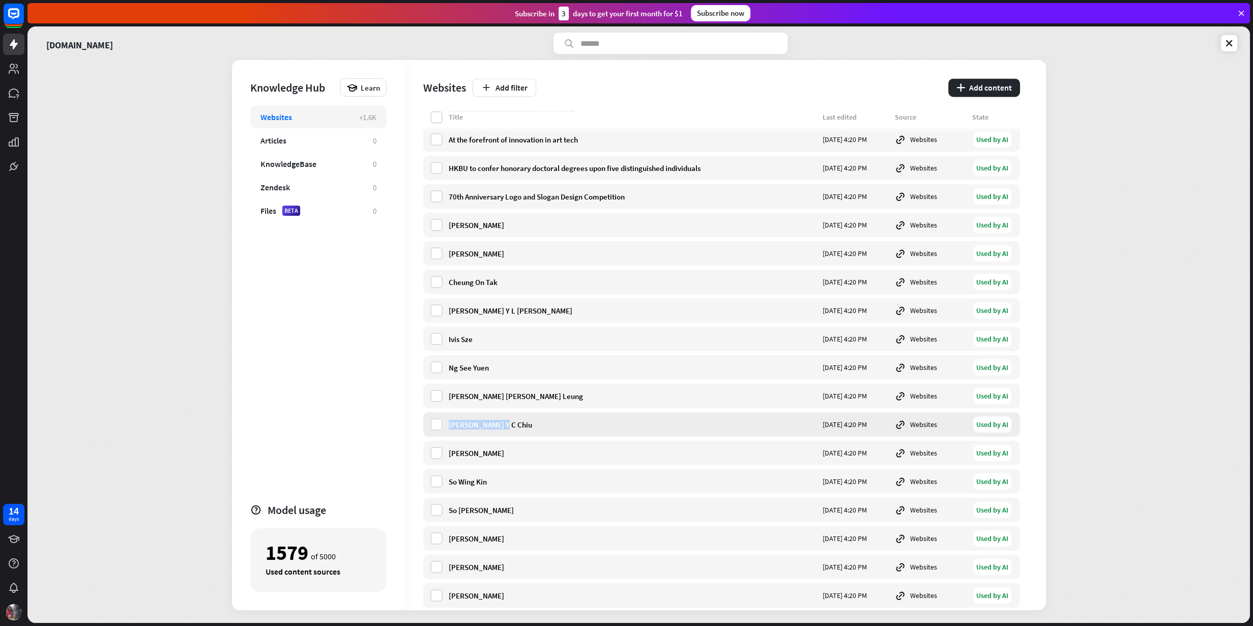
drag, startPoint x: 527, startPoint y: 414, endPoint x: 442, endPoint y: 417, distance: 85.0
click at [442, 417] on div "[PERSON_NAME] Y C Chiu [DATE] 4:20 PM Websites Used by AI" at bounding box center [721, 424] width 597 height 24
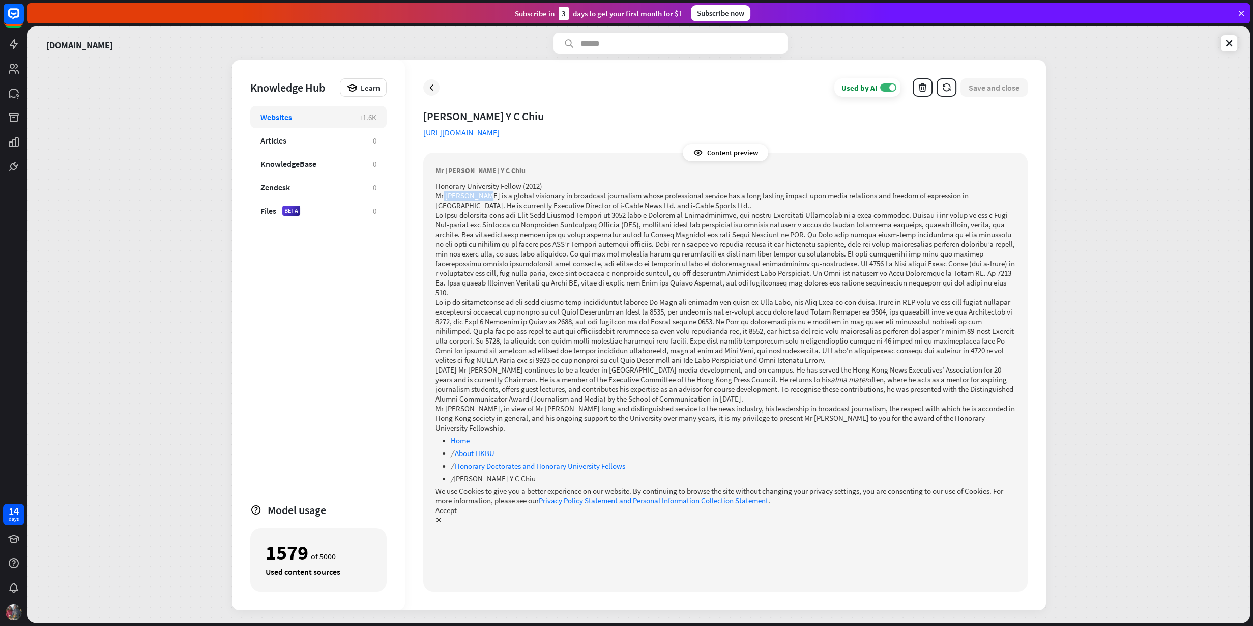
drag, startPoint x: 483, startPoint y: 197, endPoint x: 442, endPoint y: 196, distance: 40.7
click at [442, 196] on p "Mr [PERSON_NAME] is a global visionary in broadcast journalism whose profession…" at bounding box center [725, 200] width 580 height 19
copy p "[PERSON_NAME]"
click at [1001, 46] on icon at bounding box center [1229, 43] width 10 height 10
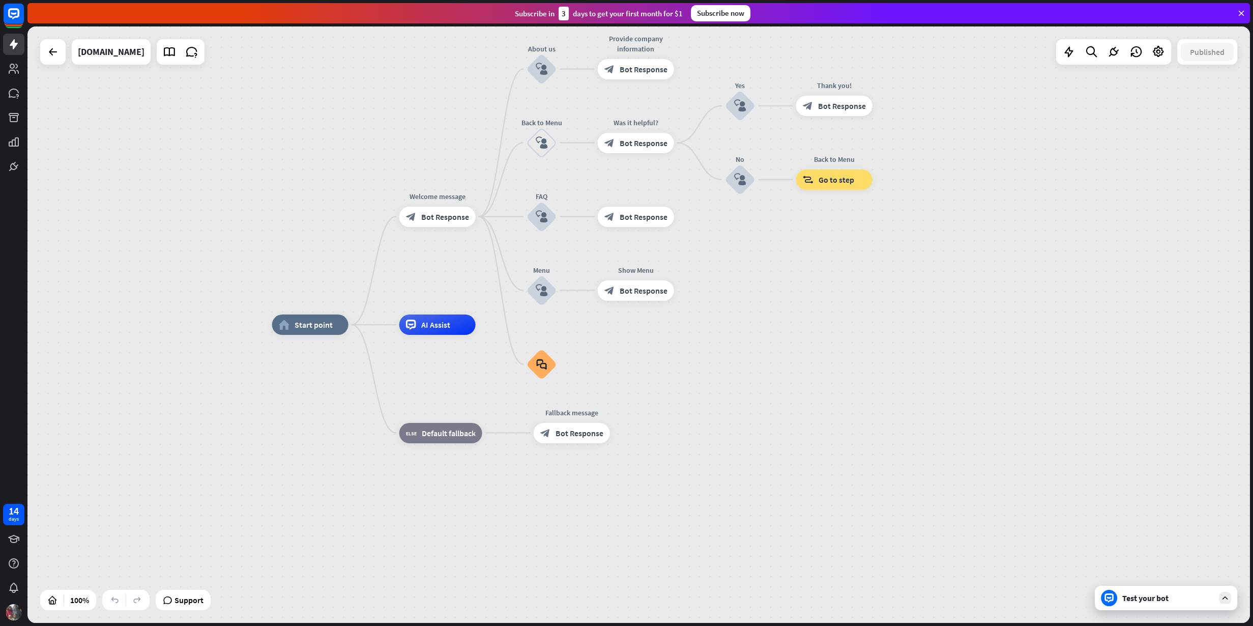
click at [1001, 500] on div "Test your bot" at bounding box center [1165, 597] width 142 height 24
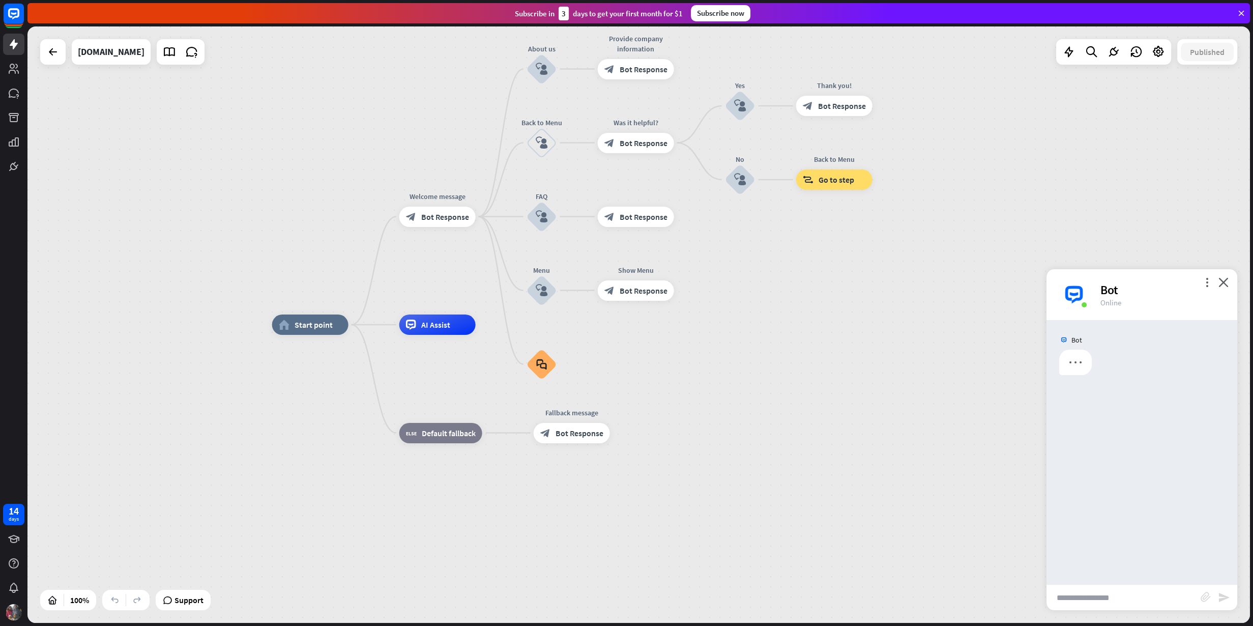
click at [1001, 500] on input "text" at bounding box center [1123, 596] width 154 height 25
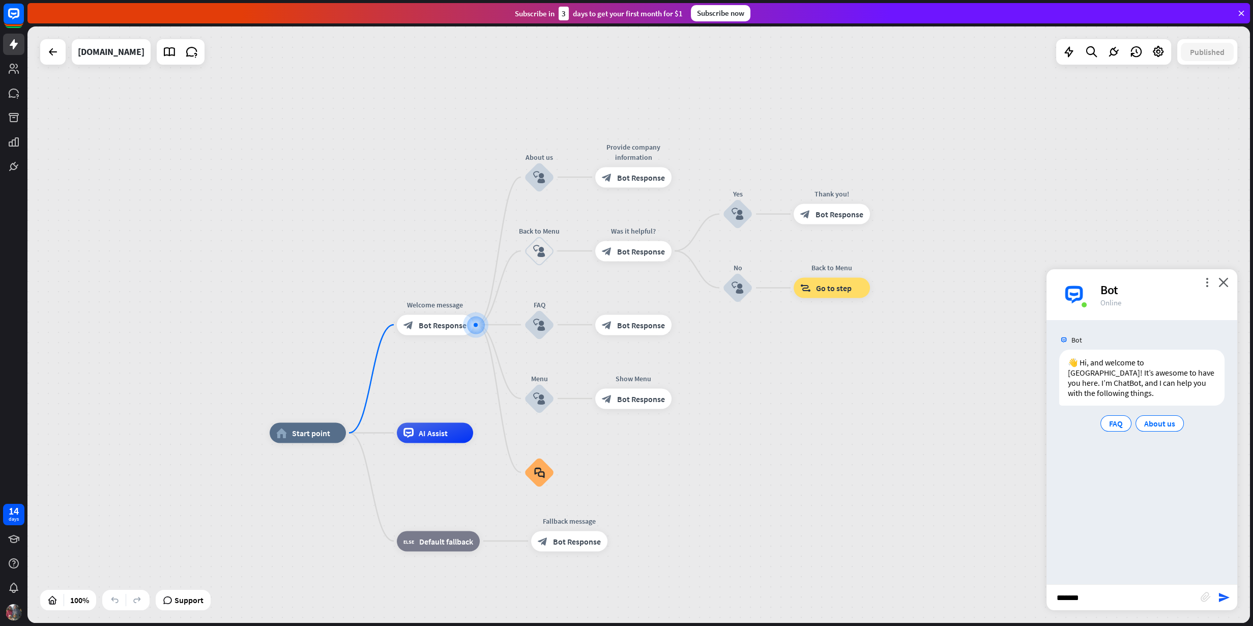
paste input "**********"
type input "**********"
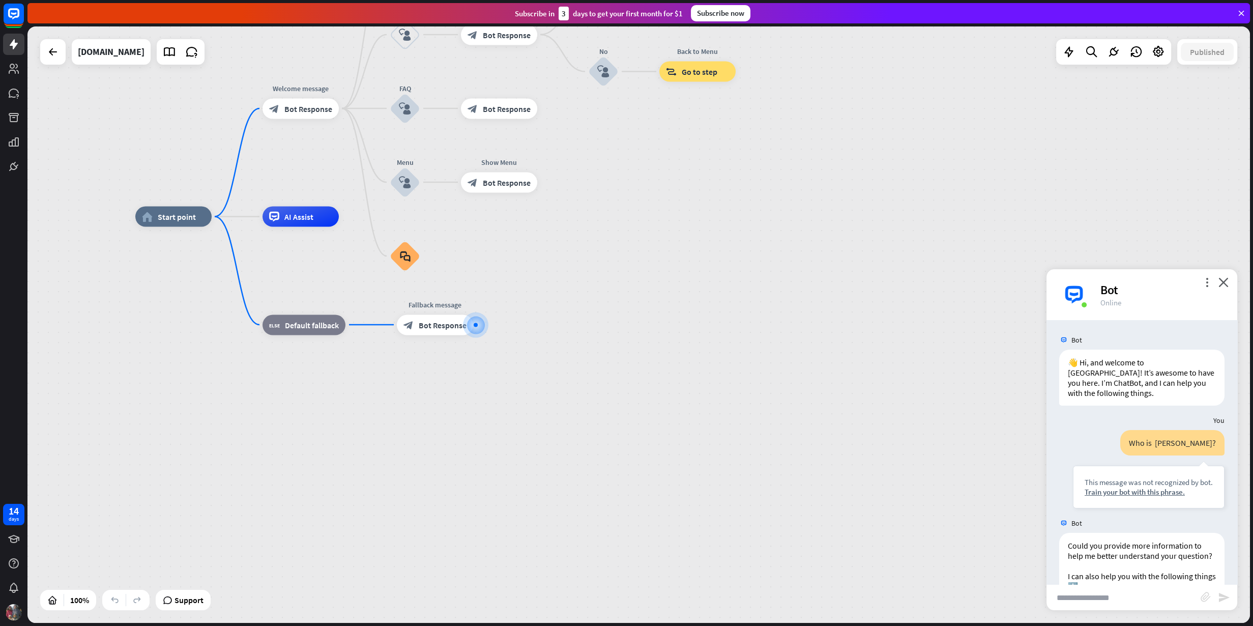
scroll to position [67, 0]
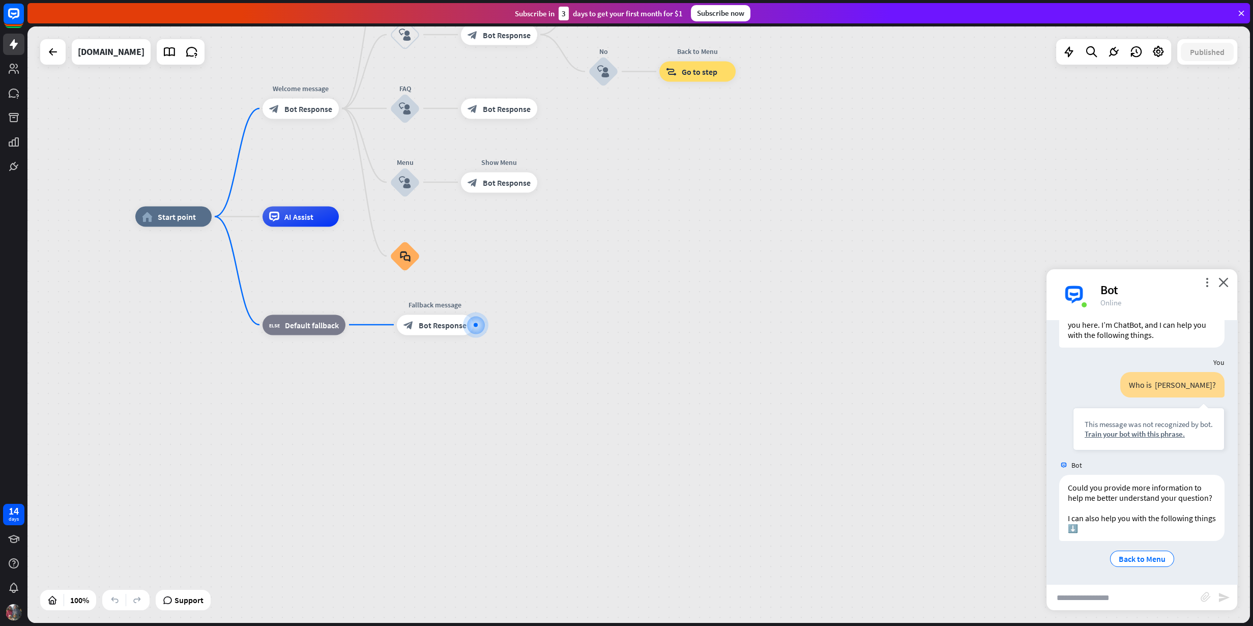
click at [1001, 500] on input "text" at bounding box center [1123, 596] width 154 height 25
paste input "**********"
type input "**********"
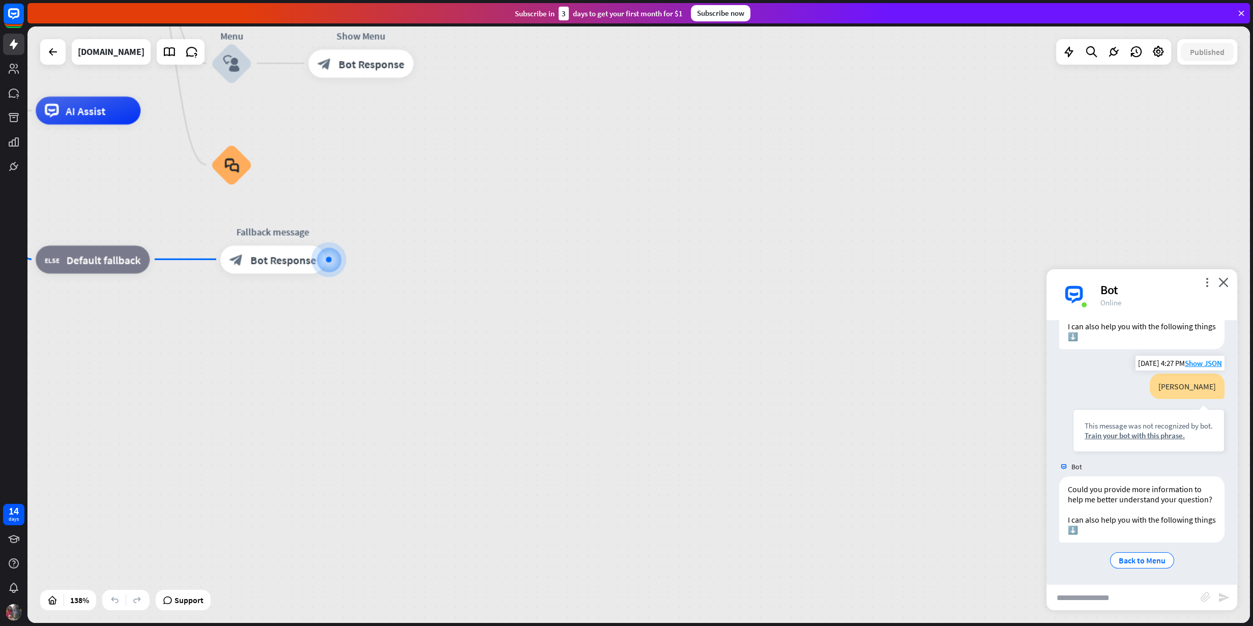
scroll to position [271, 0]
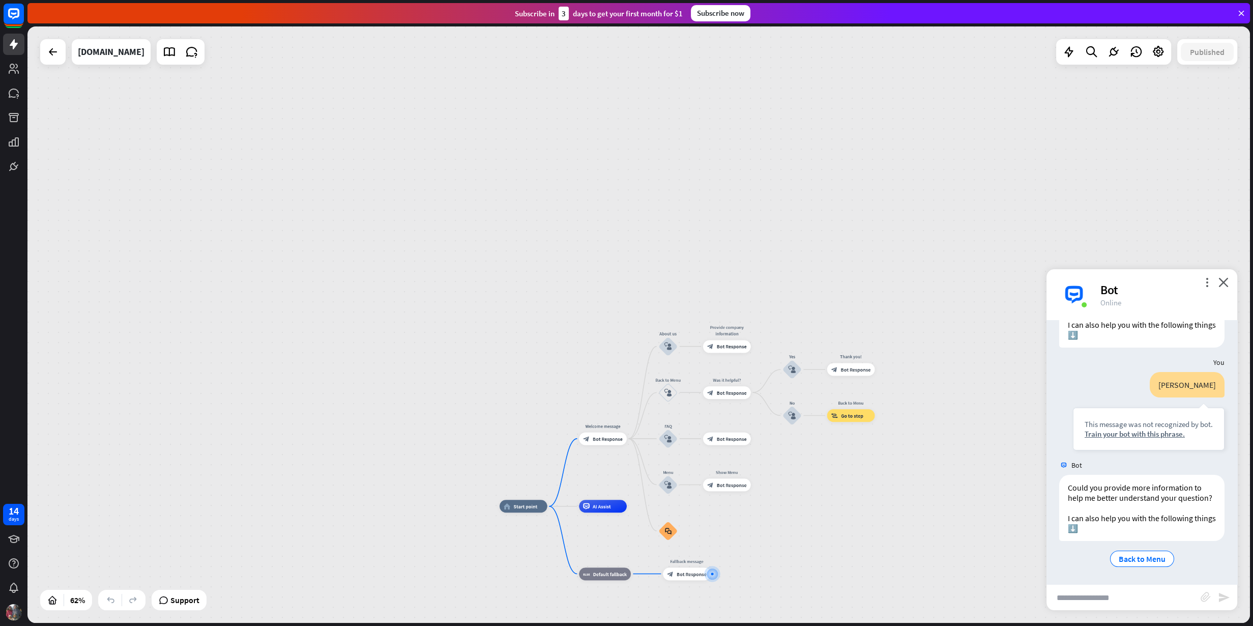
drag, startPoint x: 574, startPoint y: 299, endPoint x: 917, endPoint y: 560, distance: 431.5
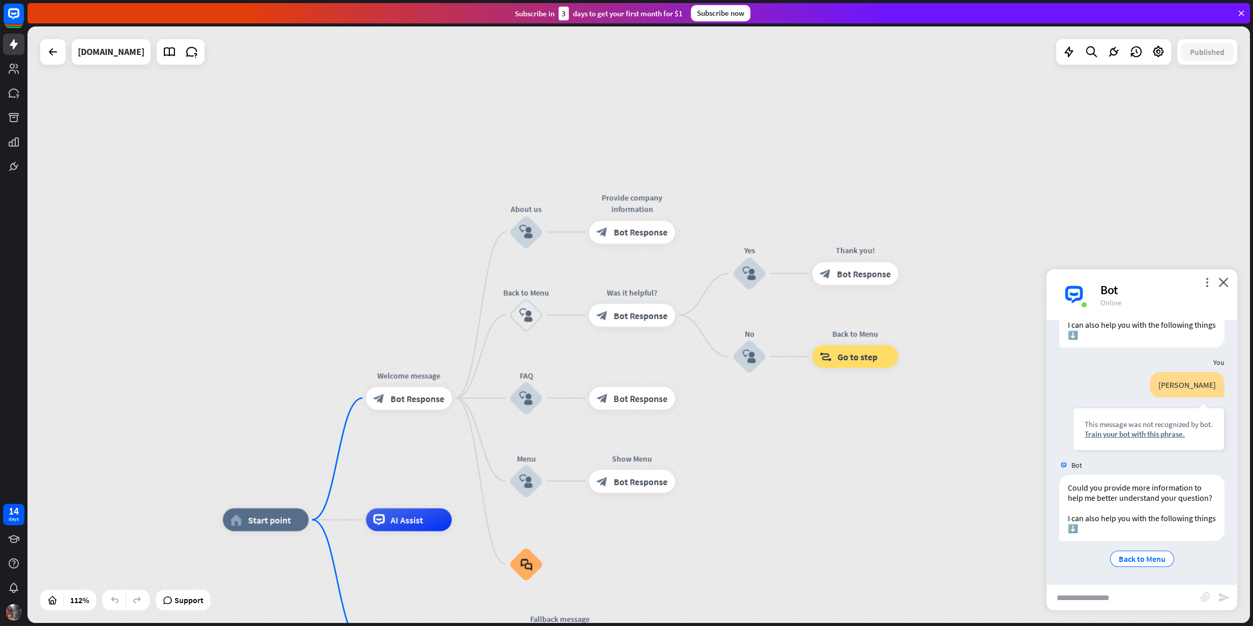
drag, startPoint x: 864, startPoint y: 541, endPoint x: 778, endPoint y: 474, distance: 108.7
click at [778, 474] on div "home_2 Start point Welcome message block_bot_response Bot Response About us blo…" at bounding box center [638, 324] width 1222 height 596
click at [520, 233] on icon "block_user_input" at bounding box center [526, 232] width 14 height 14
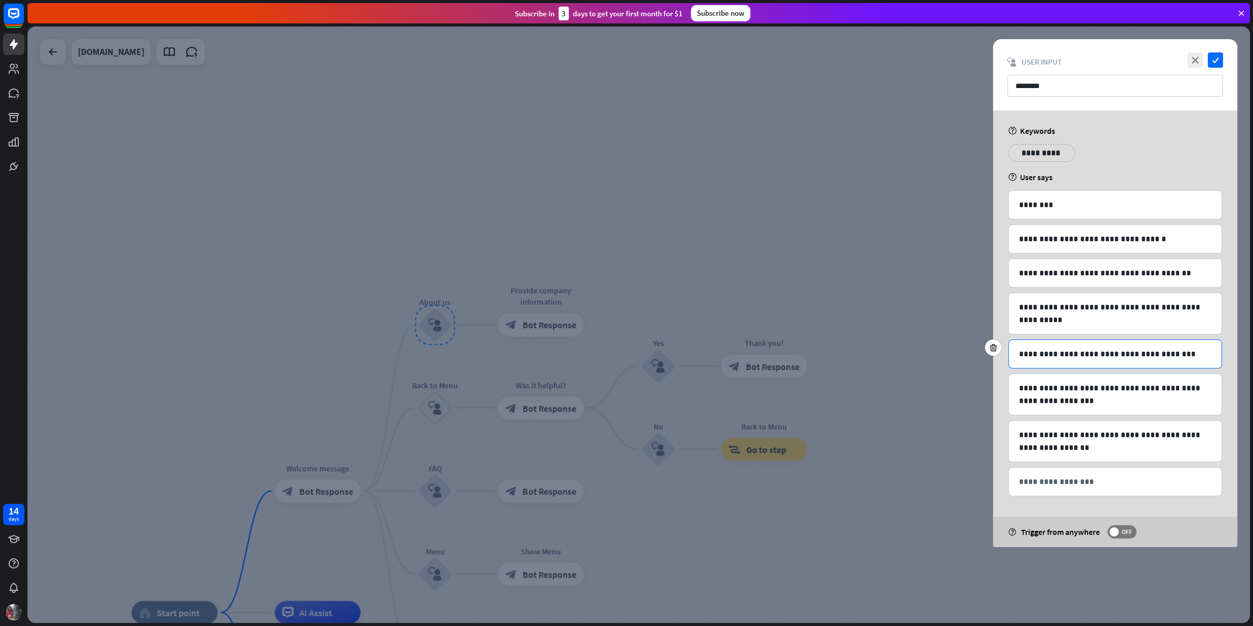
click at [1001, 350] on p "**********" at bounding box center [1115, 353] width 193 height 13
click at [1001, 500] on div at bounding box center [638, 324] width 1222 height 596
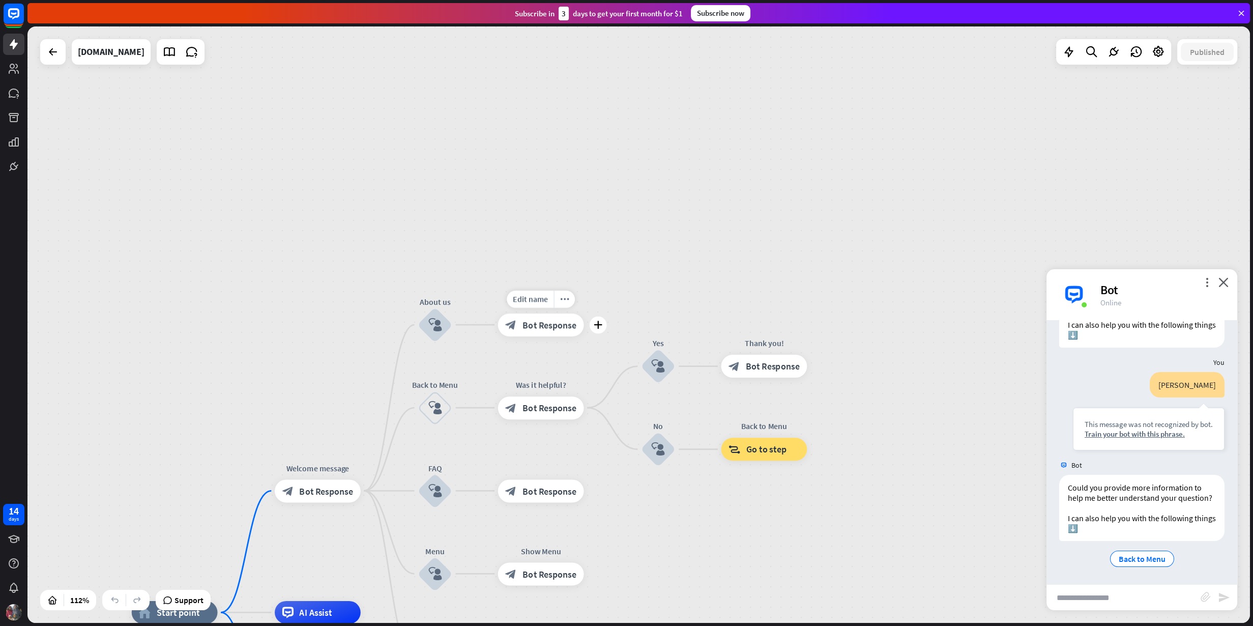
click at [553, 329] on span "Bot Response" at bounding box center [549, 325] width 54 height 12
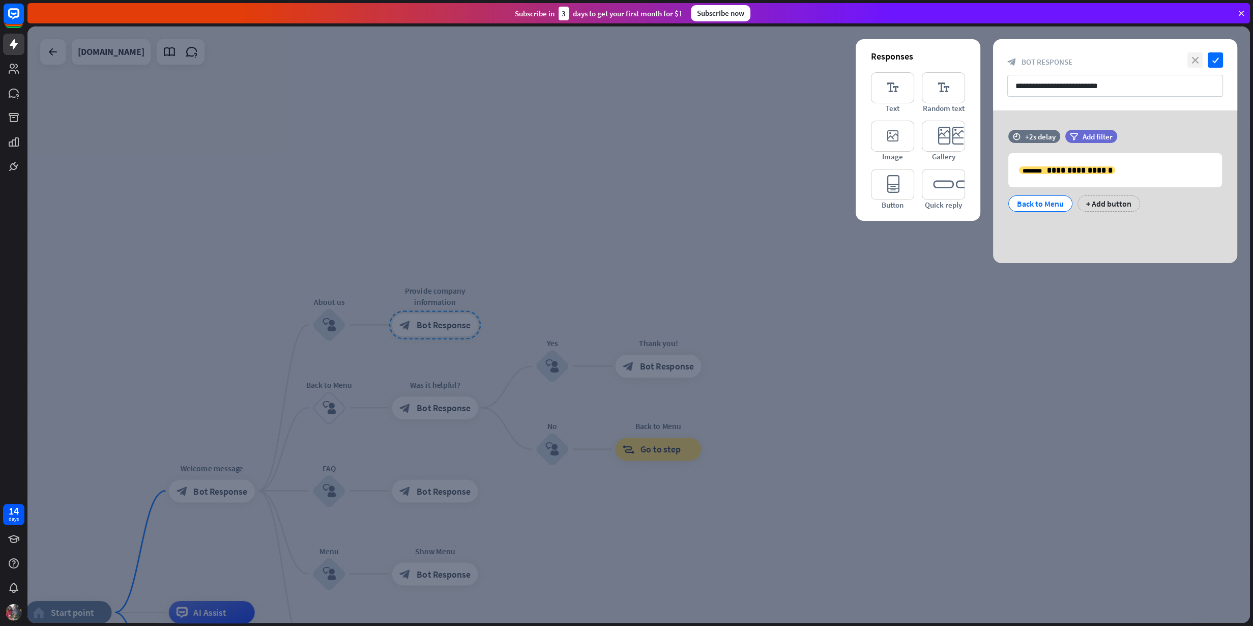
click at [1001, 66] on icon "close" at bounding box center [1194, 59] width 15 height 15
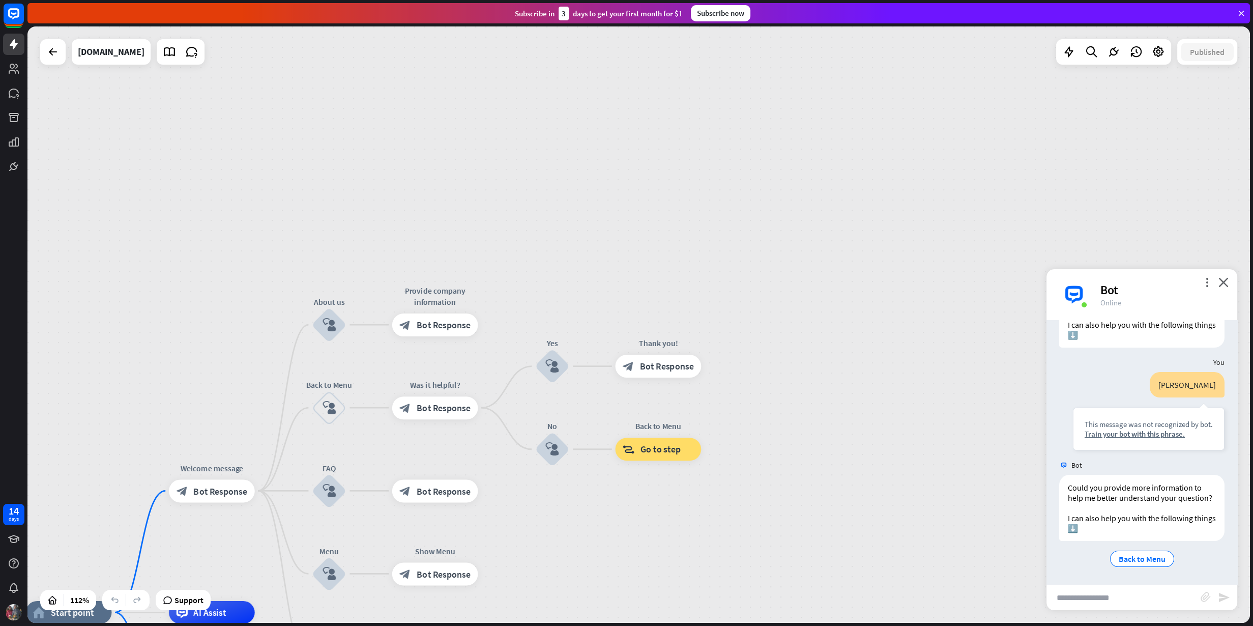
click at [776, 328] on div "home_2 Start point Welcome message block_bot_response Bot Response About us blo…" at bounding box center [638, 324] width 1222 height 596
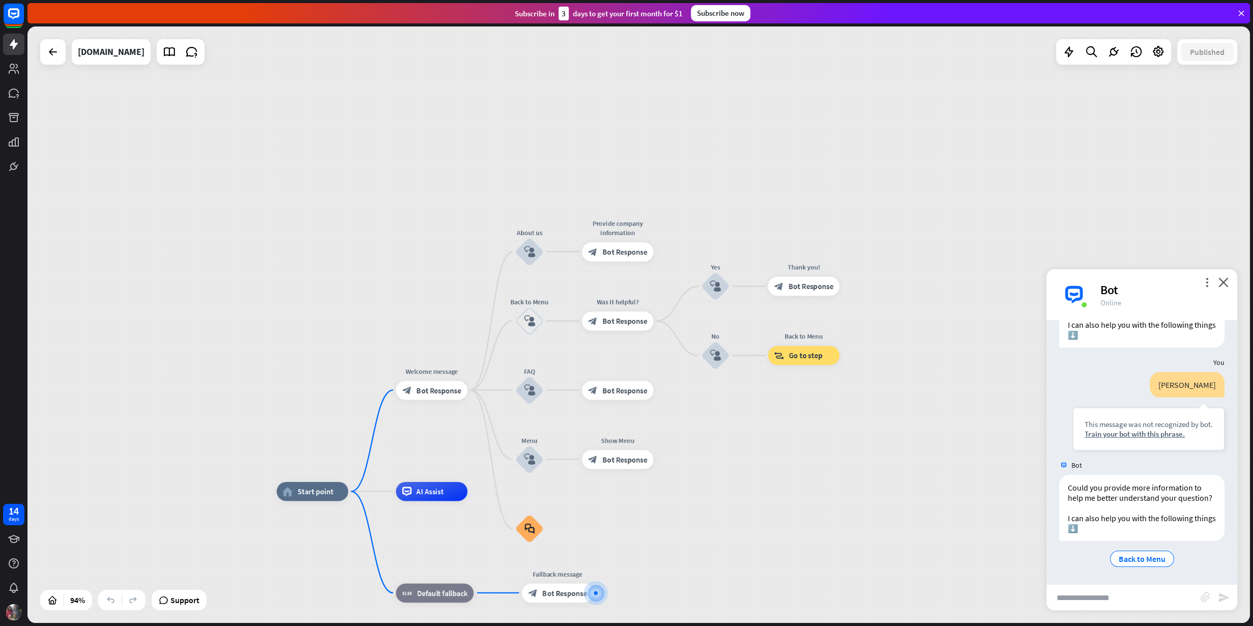
drag, startPoint x: 815, startPoint y: 477, endPoint x: 934, endPoint y: 389, distance: 148.3
click at [934, 389] on div "home_2 Start point Welcome message block_bot_response Bot Response About us blo…" at bounding box center [638, 324] width 1222 height 596
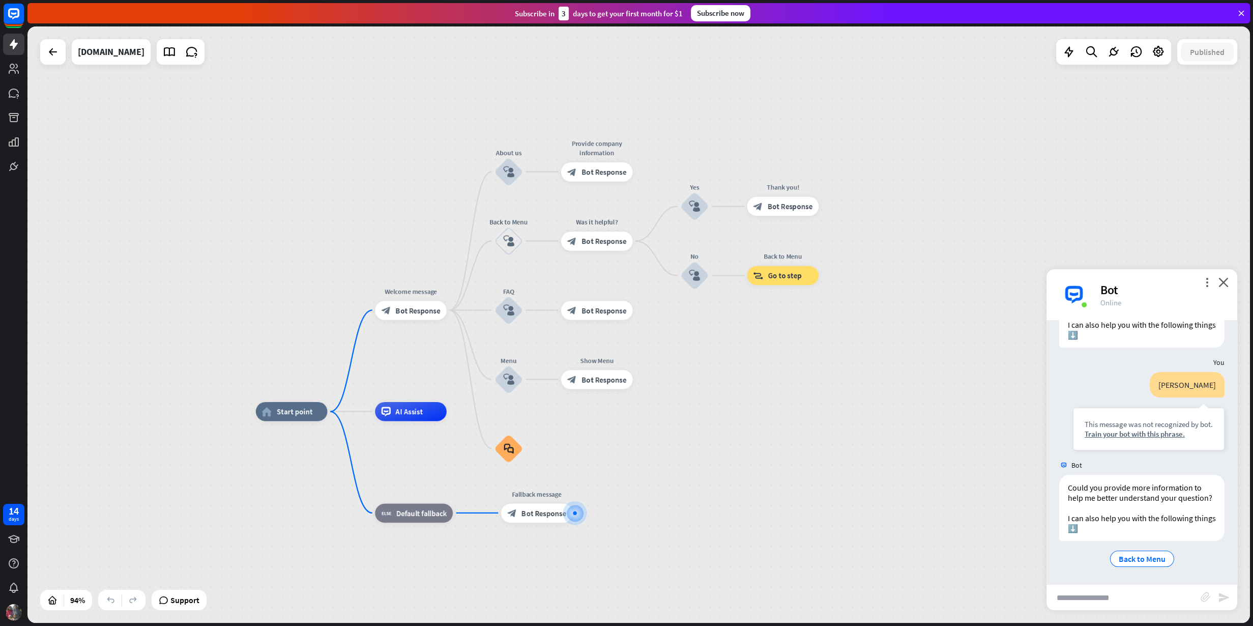
drag, startPoint x: 780, startPoint y: 494, endPoint x: 760, endPoint y: 413, distance: 83.8
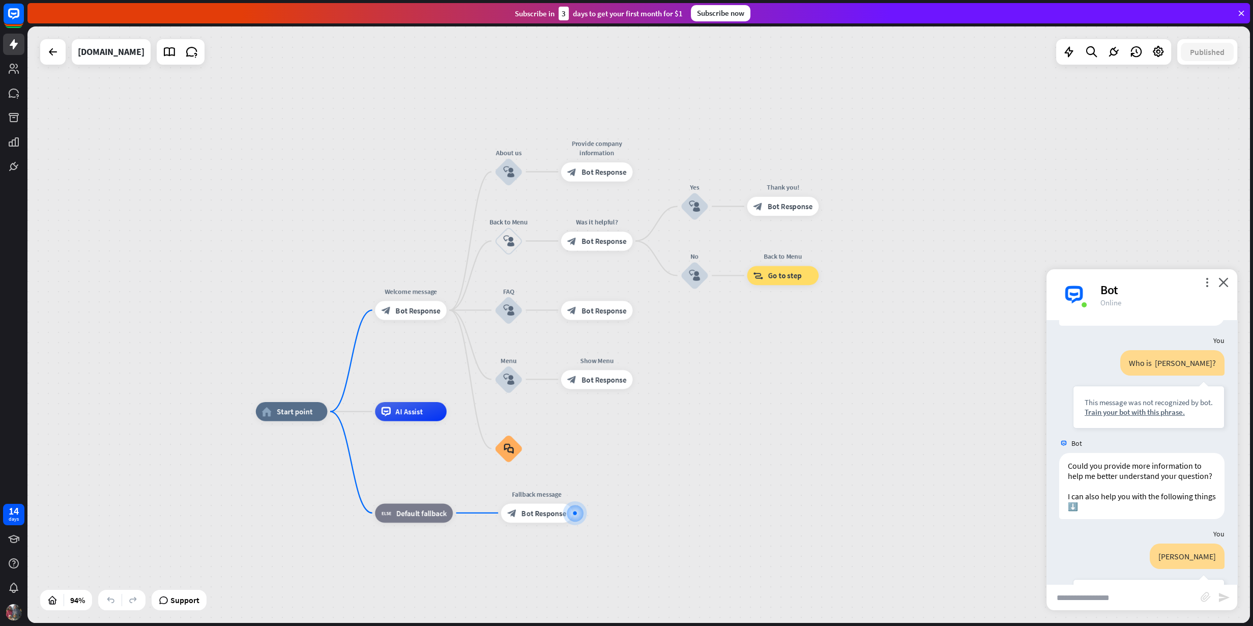
click at [1001, 291] on div "Bot" at bounding box center [1162, 290] width 125 height 16
click at [1001, 500] on input "text" at bounding box center [1123, 596] width 154 height 25
type input "*"
type input "**********"
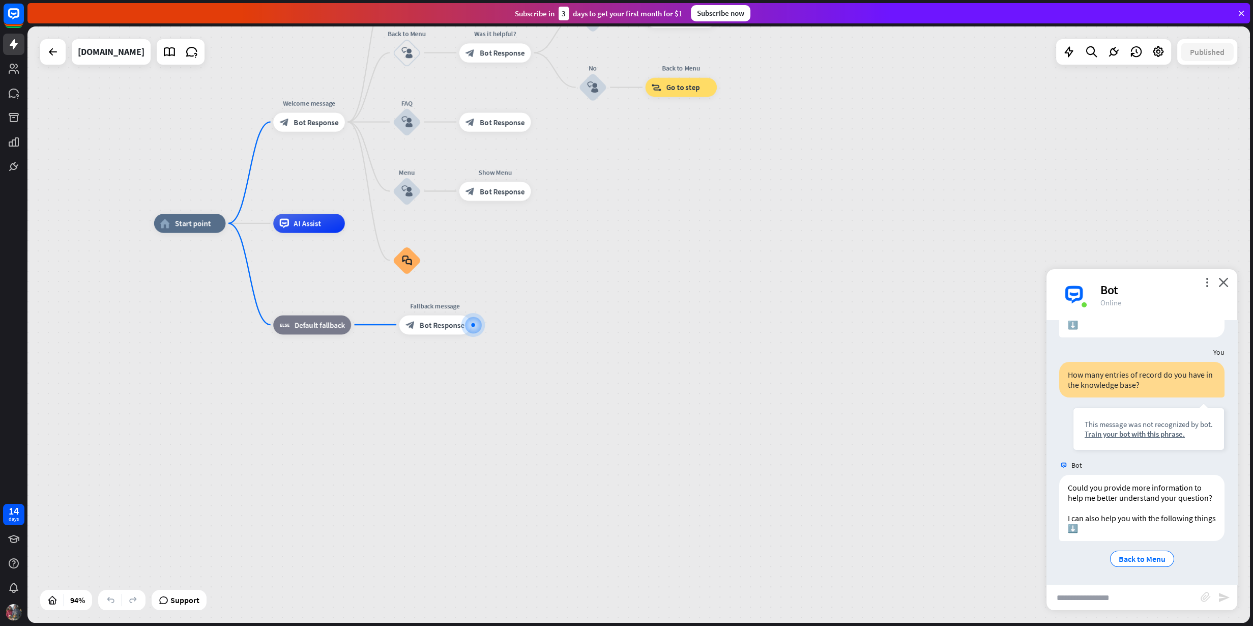
scroll to position [484, 0]
click at [163, 54] on icon at bounding box center [169, 51] width 13 height 13
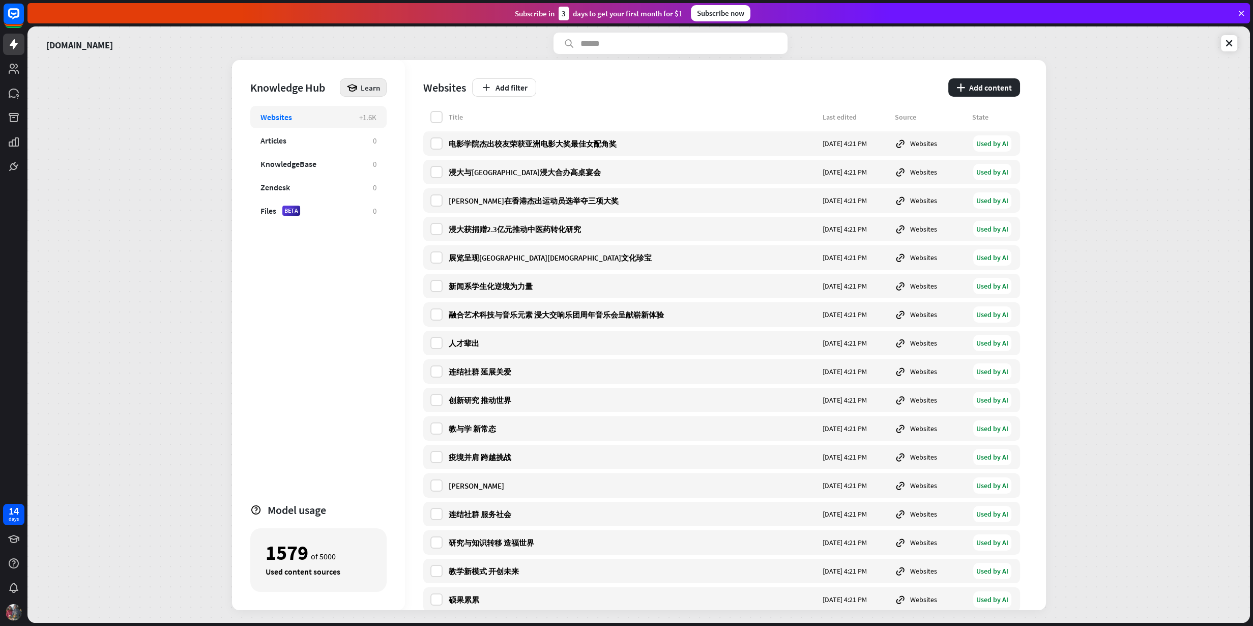
click at [349, 90] on icon at bounding box center [351, 87] width 11 height 11
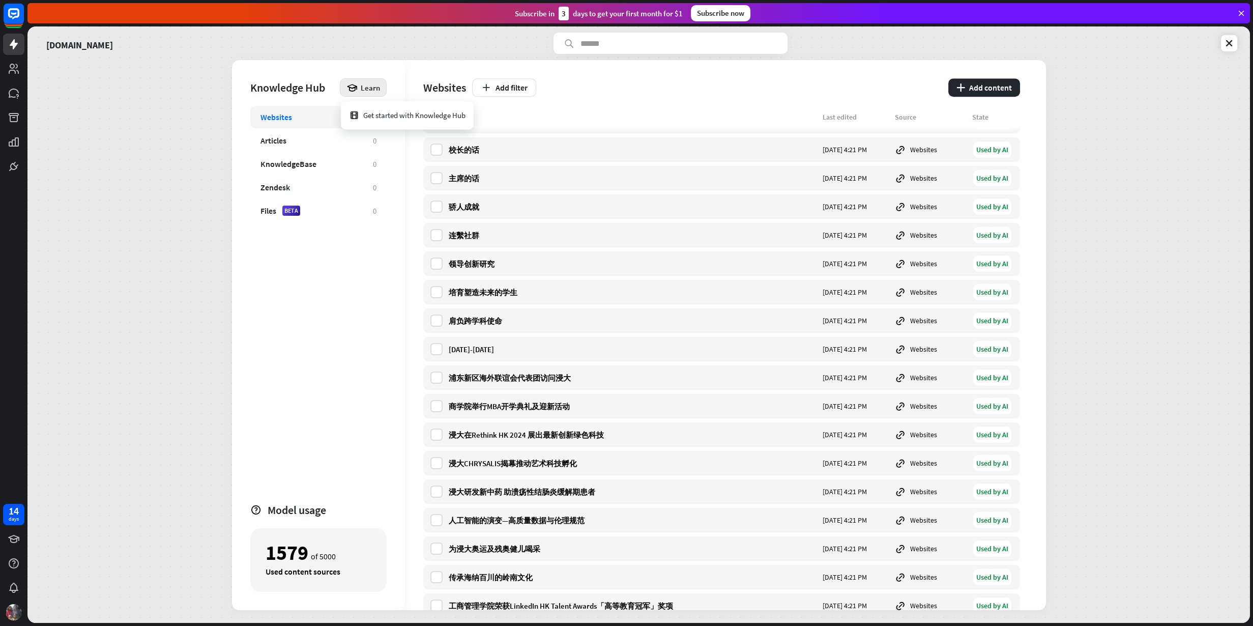
scroll to position [1140, 0]
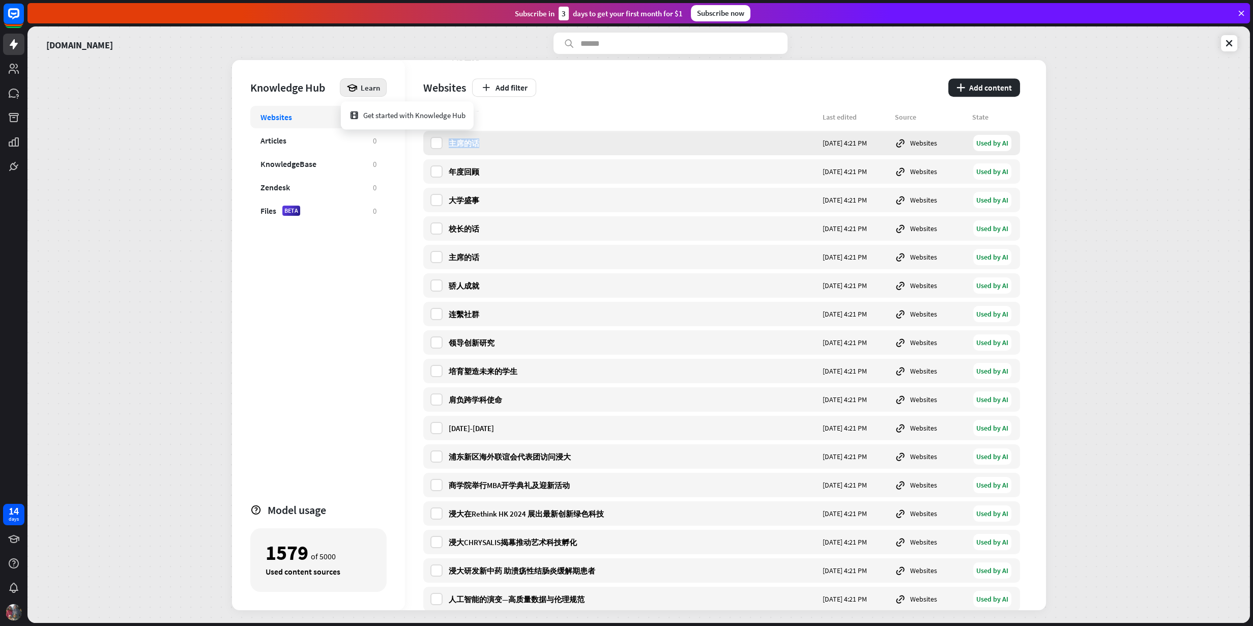
drag, startPoint x: 484, startPoint y: 141, endPoint x: 444, endPoint y: 145, distance: 40.4
click at [444, 145] on div "主席的话 [DATE] 4:21 PM Websites Used by AI" at bounding box center [721, 143] width 597 height 24
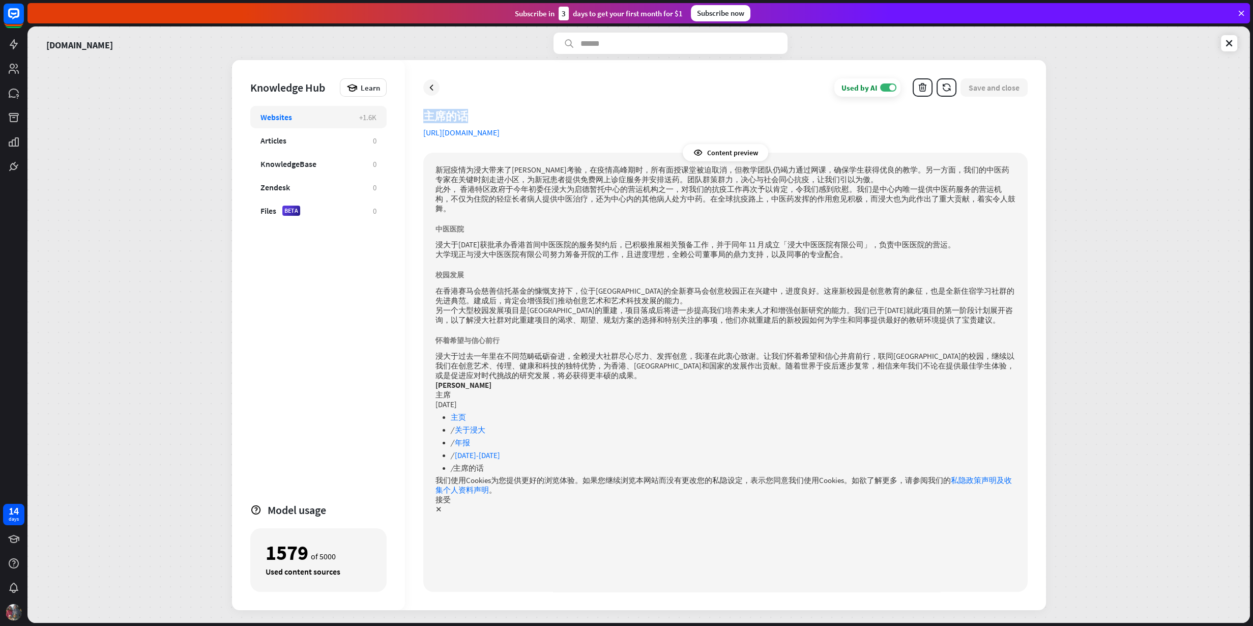
drag, startPoint x: 479, startPoint y: 113, endPoint x: 421, endPoint y: 112, distance: 58.0
click at [421, 112] on div "Used by AI ON Save and close 主席的话 [URL][DOMAIN_NAME] Content preview 新冠疫情为浸大带来了…" at bounding box center [725, 335] width 641 height 550
copy div "主席的话"
click at [1001, 46] on div "[DOMAIN_NAME] Knowledge Hub Learn Websites +1.6K Articles 0 KnowledgeBase 0 Zen…" at bounding box center [638, 324] width 1222 height 596
click at [1001, 48] on link at bounding box center [1229, 43] width 16 height 16
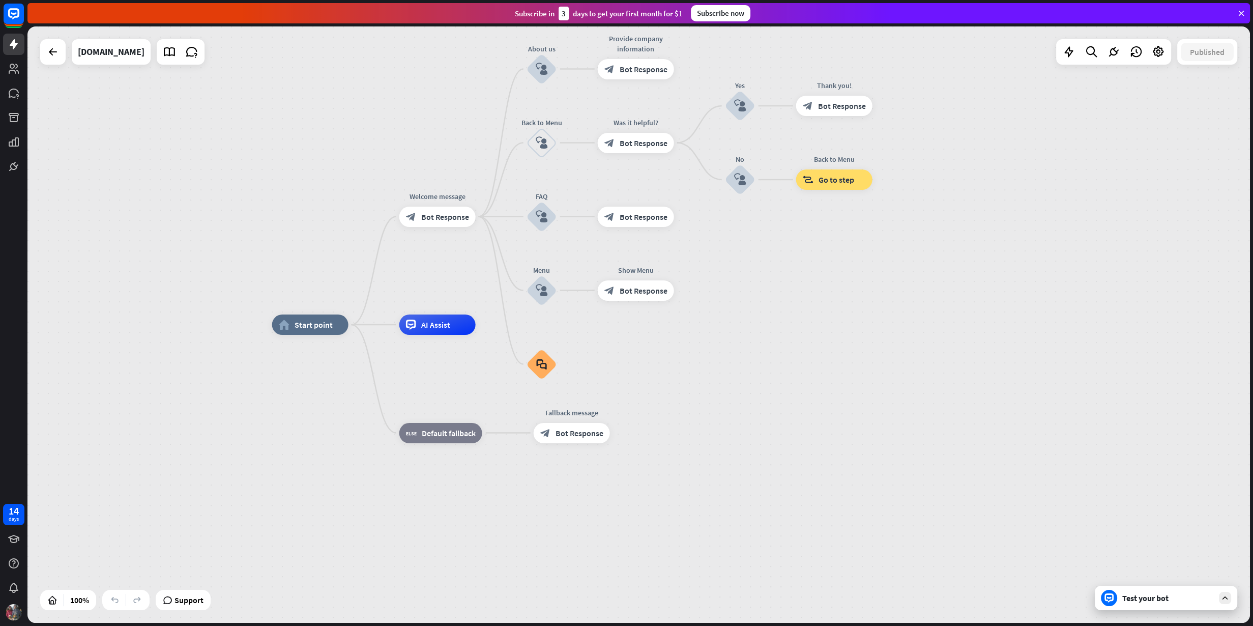
click at [1001, 500] on div "Test your bot" at bounding box center [1165, 597] width 142 height 24
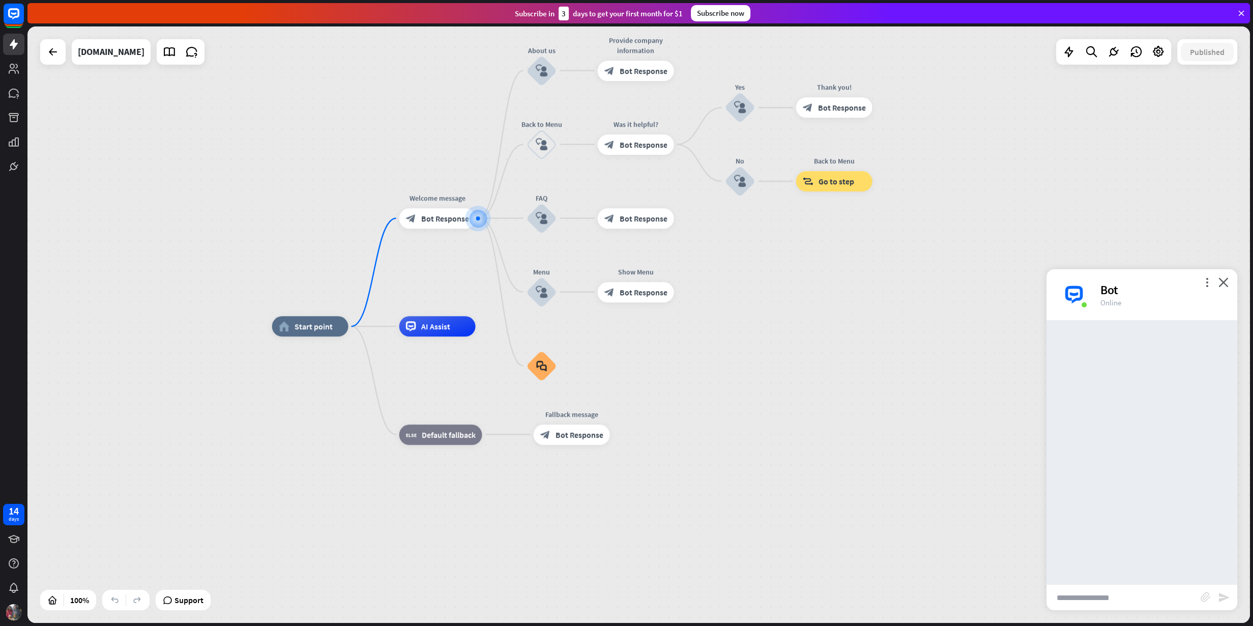
click at [1001, 500] on input "text" at bounding box center [1123, 596] width 154 height 25
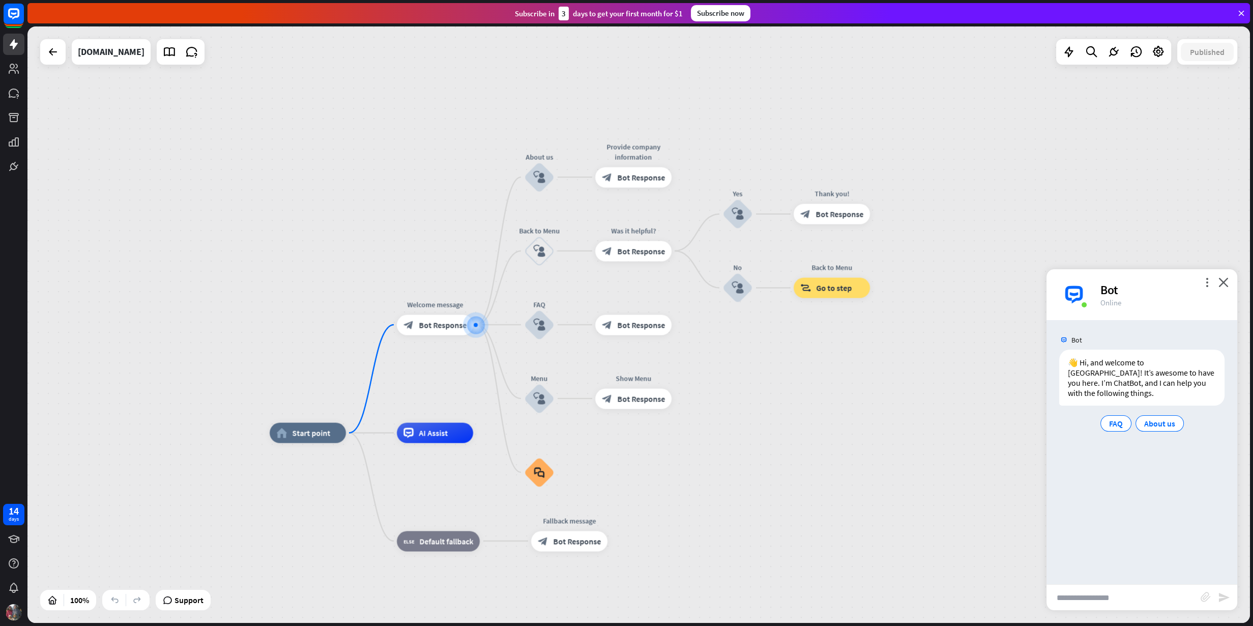
paste input "****"
type input "****"
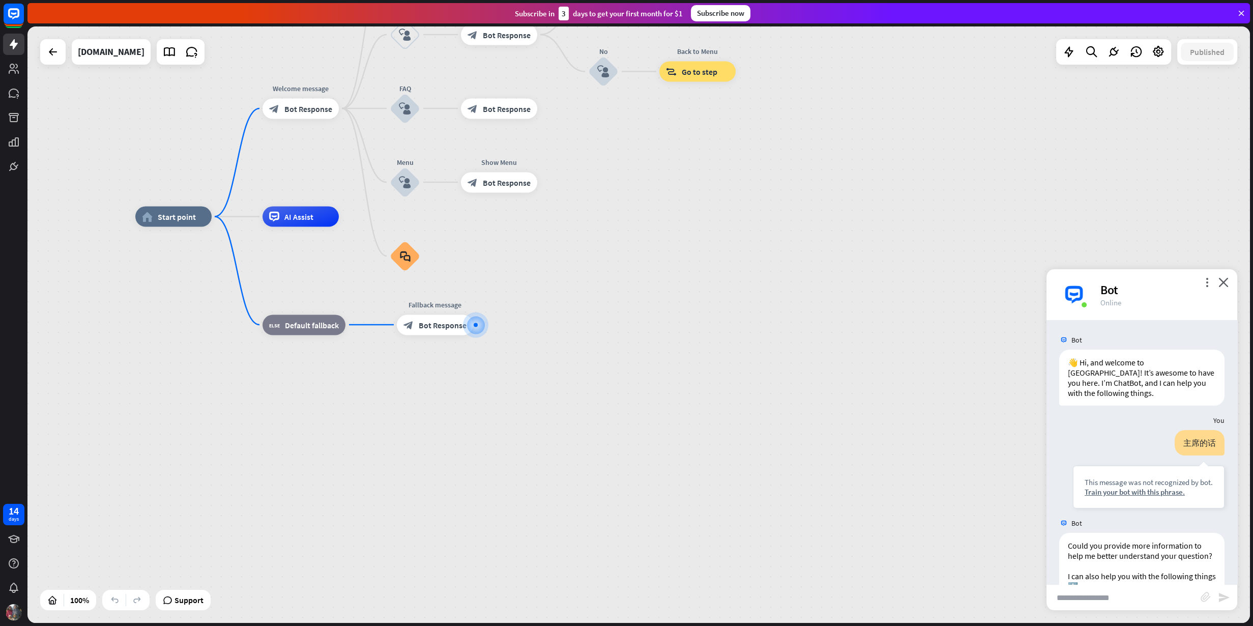
scroll to position [67, 0]
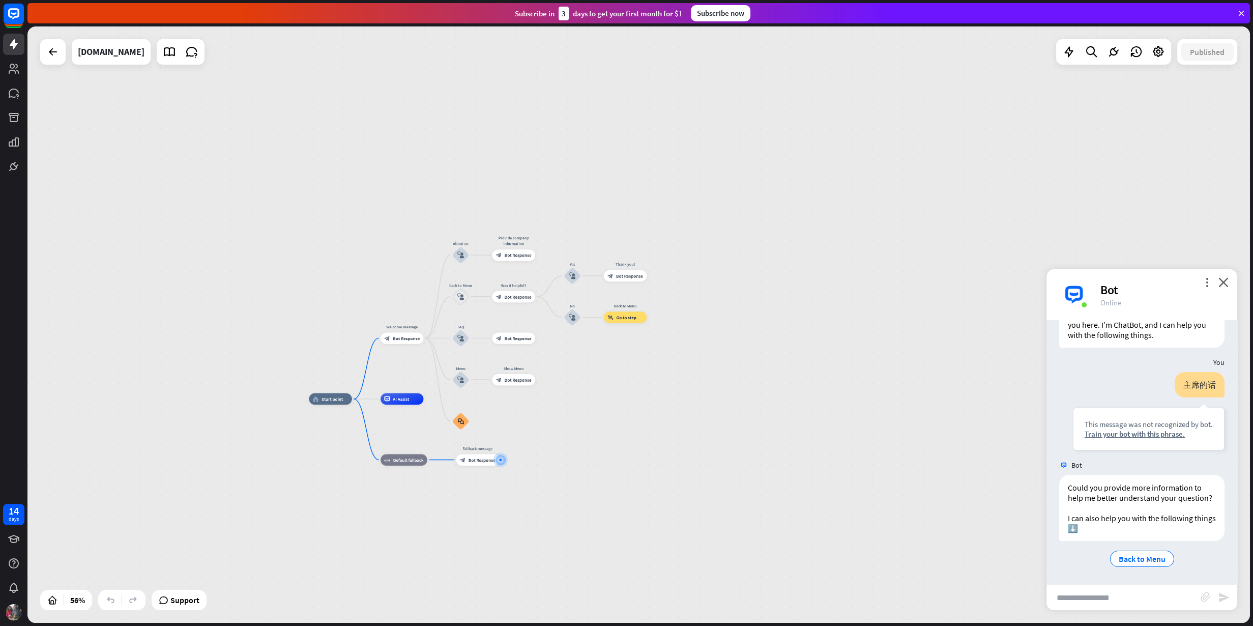
drag, startPoint x: 660, startPoint y: 283, endPoint x: 669, endPoint y: 437, distance: 153.9
click at [669, 437] on div "home_2 Start point Welcome message block_bot_response Bot Response About us blo…" at bounding box center [653, 566] width 688 height 335
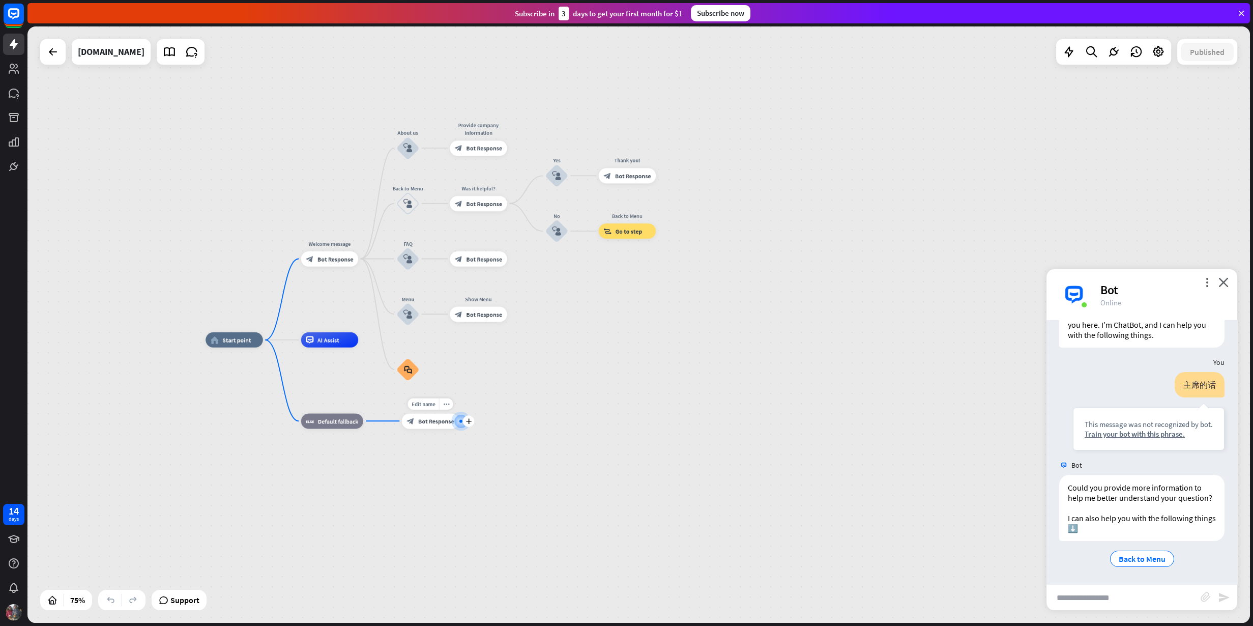
click at [417, 422] on div "block_bot_response Bot Response" at bounding box center [430, 420] width 57 height 15
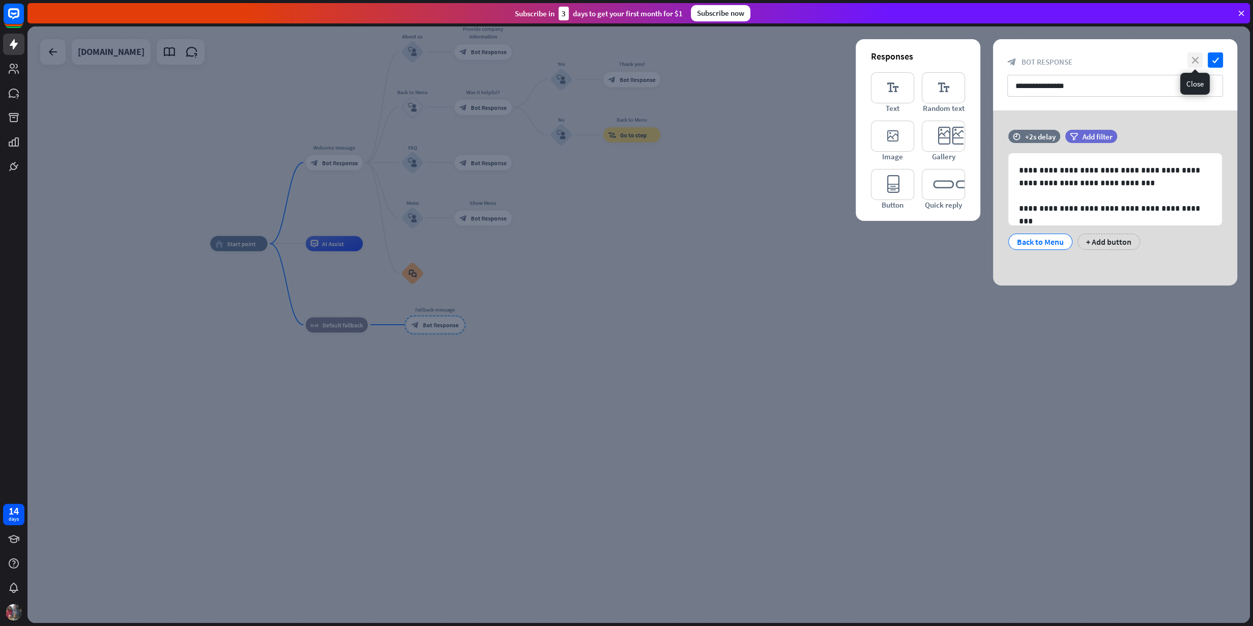
click at [1001, 59] on icon "close" at bounding box center [1194, 59] width 15 height 15
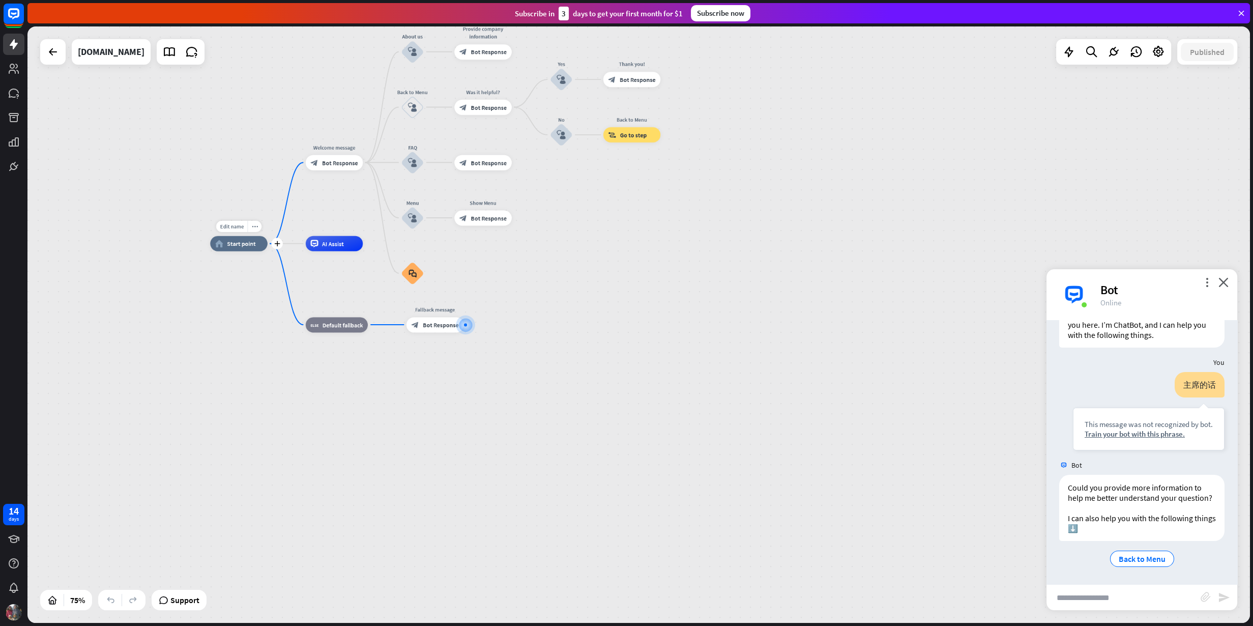
click at [258, 248] on div "home_2 Start point" at bounding box center [238, 243] width 57 height 15
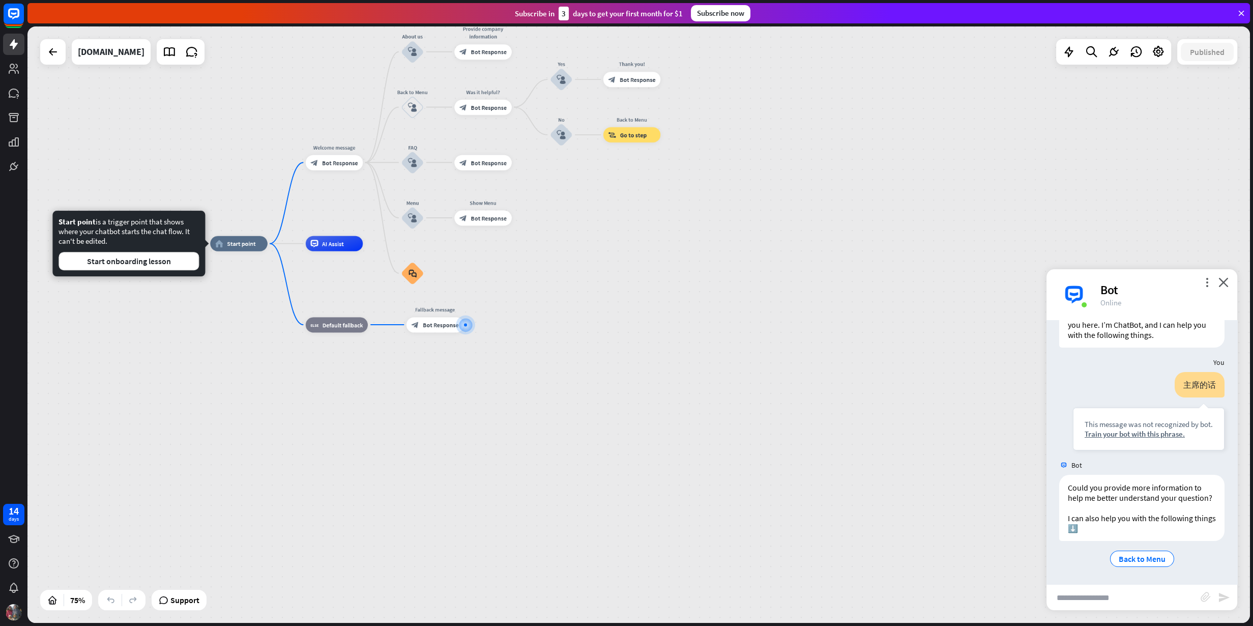
click at [606, 341] on div "home_2 Start point Welcome message block_bot_response Bot Response About us blo…" at bounding box center [668, 467] width 916 height 447
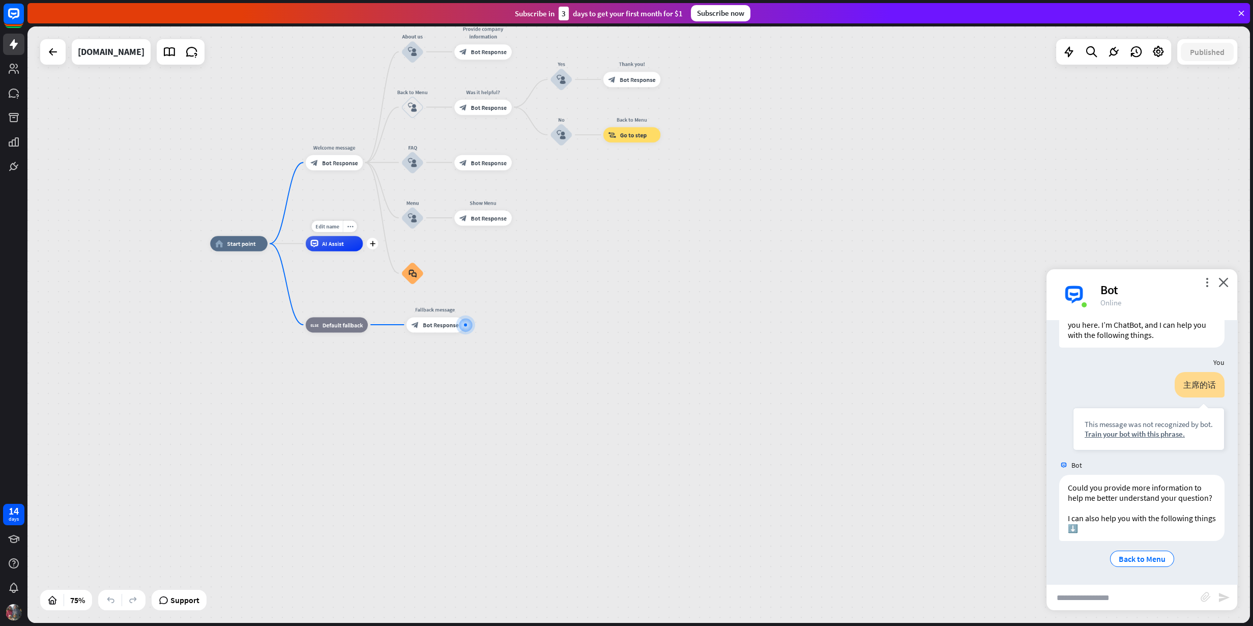
click at [337, 251] on div "Edit name more_horiz plus AI Assist" at bounding box center [334, 243] width 57 height 15
click at [337, 246] on span "AI Assist" at bounding box center [333, 244] width 22 height 8
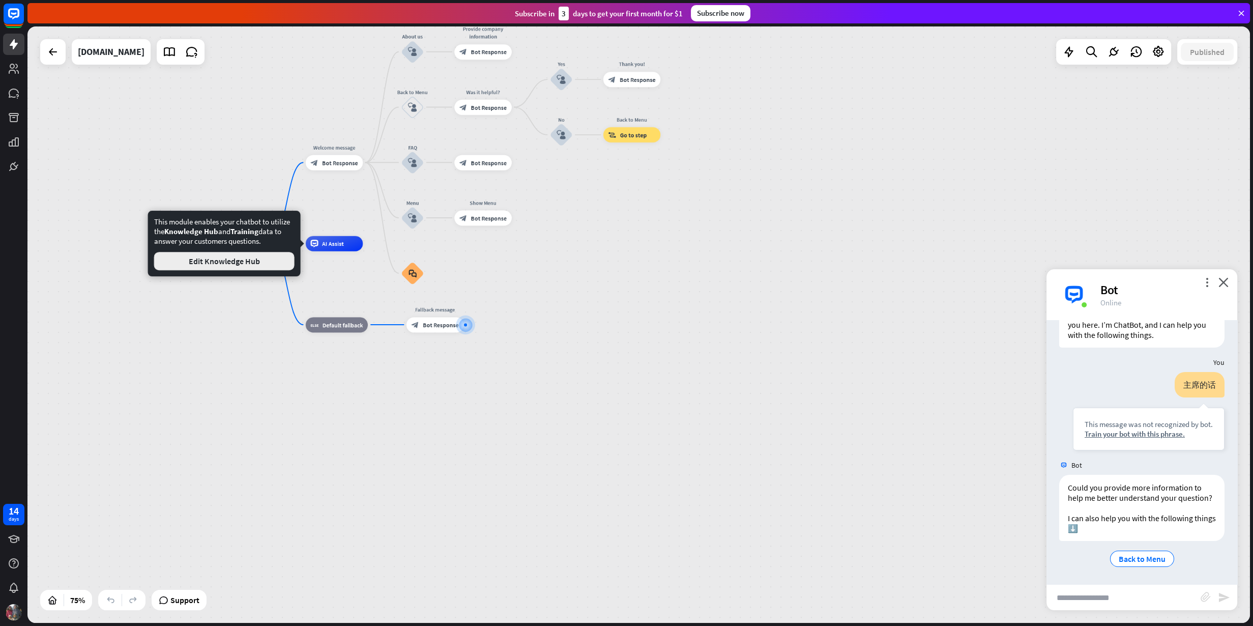
click at [229, 256] on button "Edit Knowledge Hub" at bounding box center [224, 261] width 140 height 18
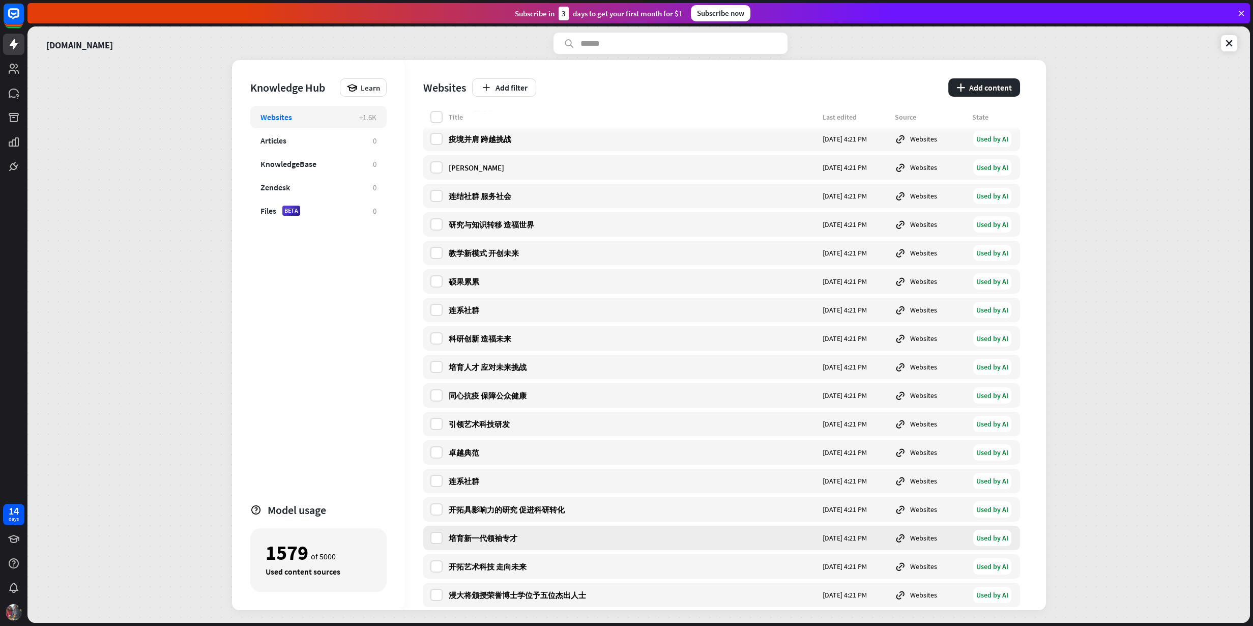
scroll to position [64, 0]
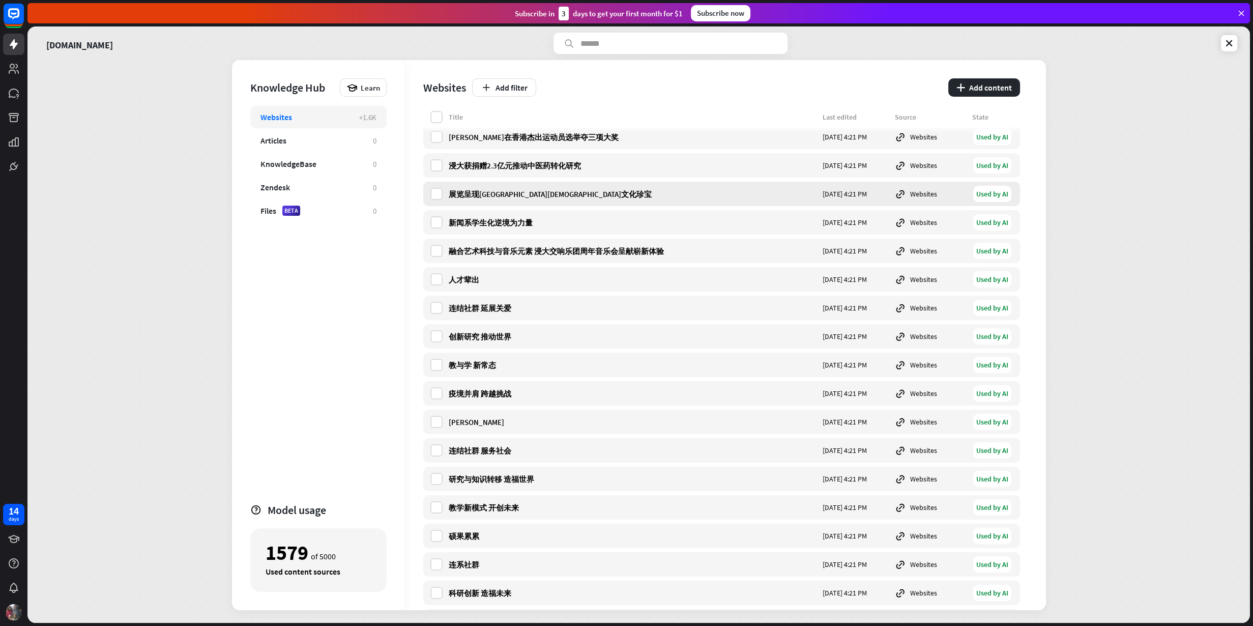
click at [516, 188] on div "展览呈现[GEOGRAPHIC_DATA][DEMOGRAPHIC_DATA]文化珍宝 [DATE] 4:21 PM Websites Used by AI" at bounding box center [721, 194] width 597 height 24
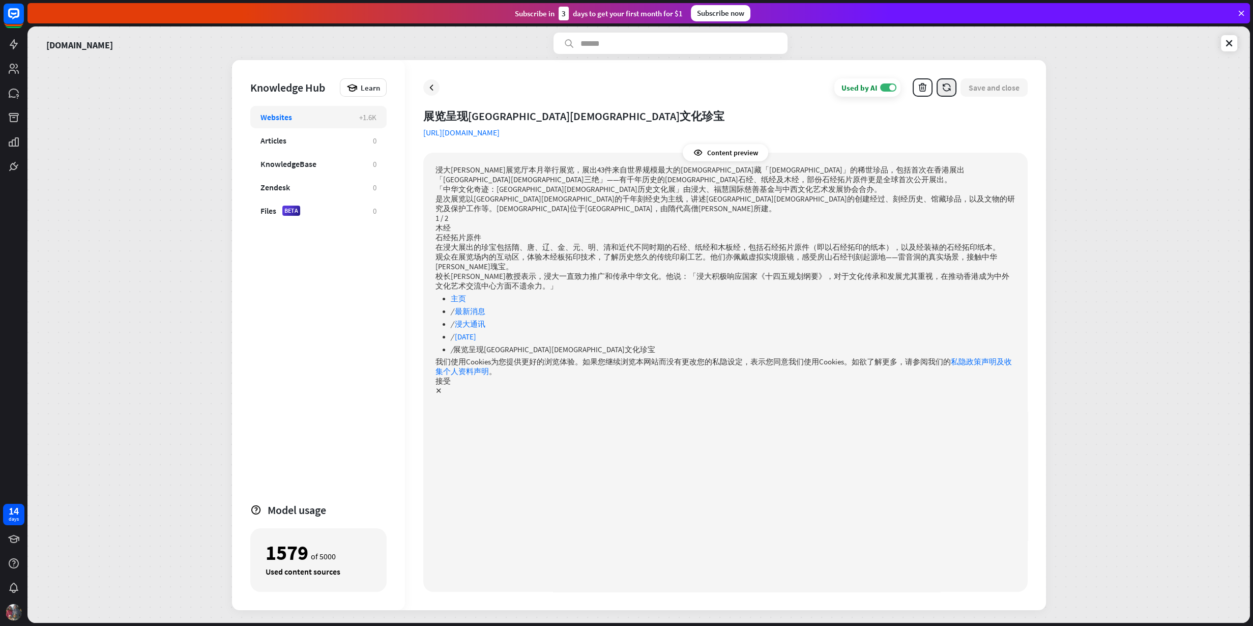
click at [950, 90] on icon "button" at bounding box center [946, 87] width 11 height 11
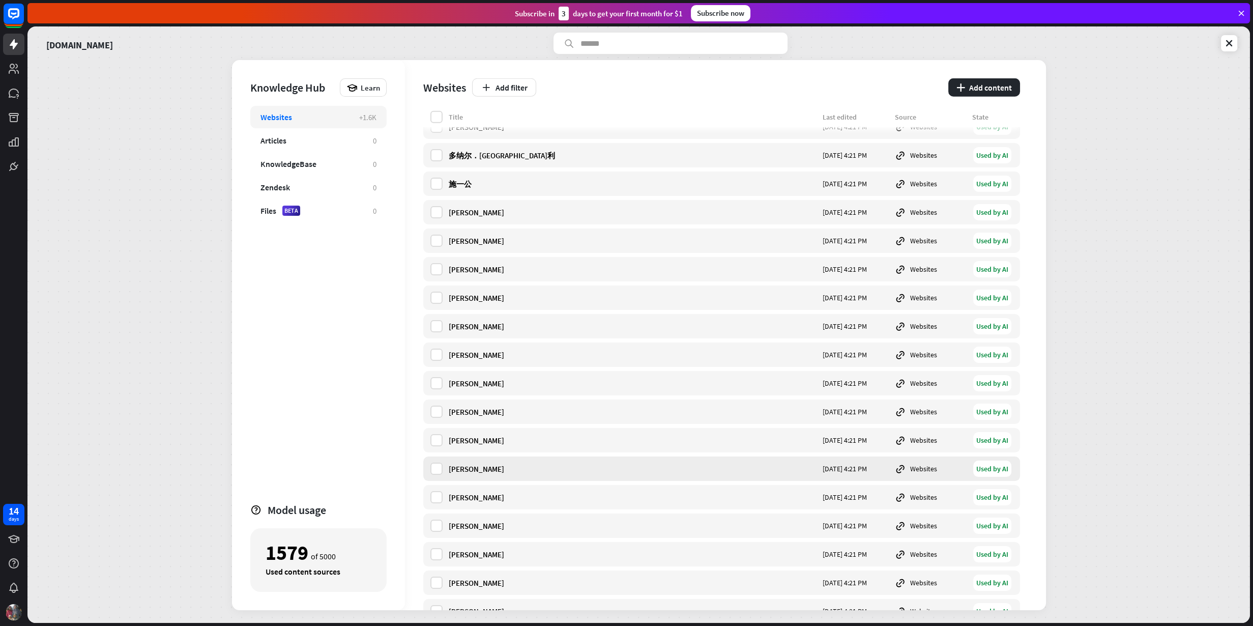
scroll to position [11887, 0]
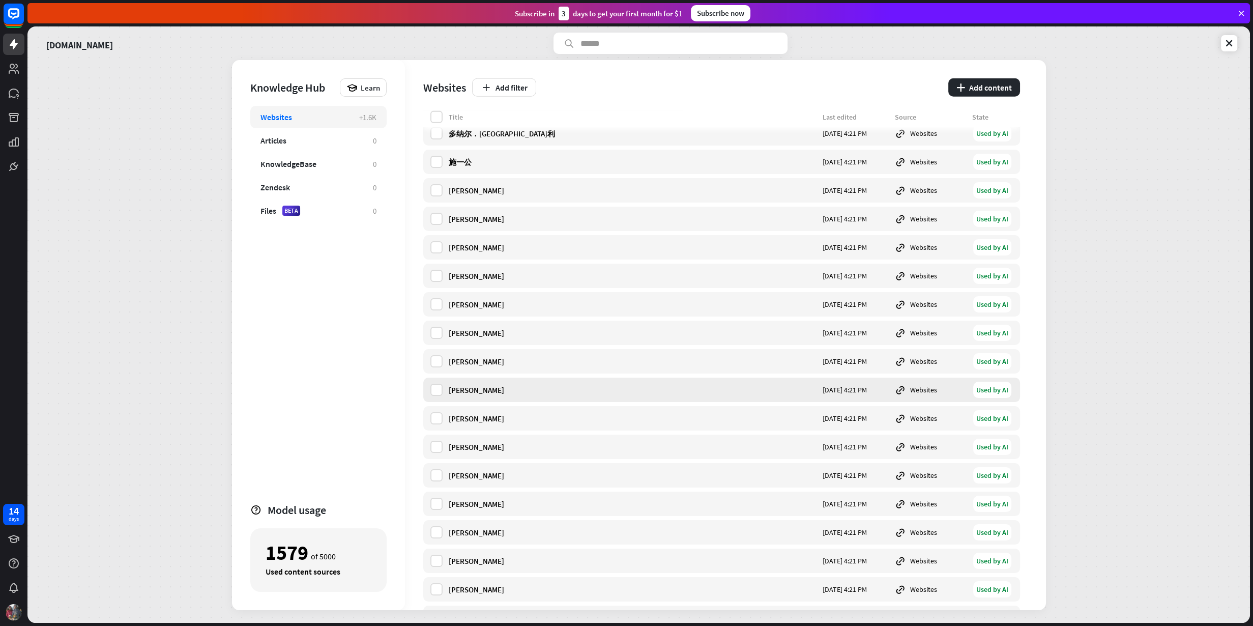
click at [499, 387] on div "[PERSON_NAME]" at bounding box center [633, 390] width 368 height 10
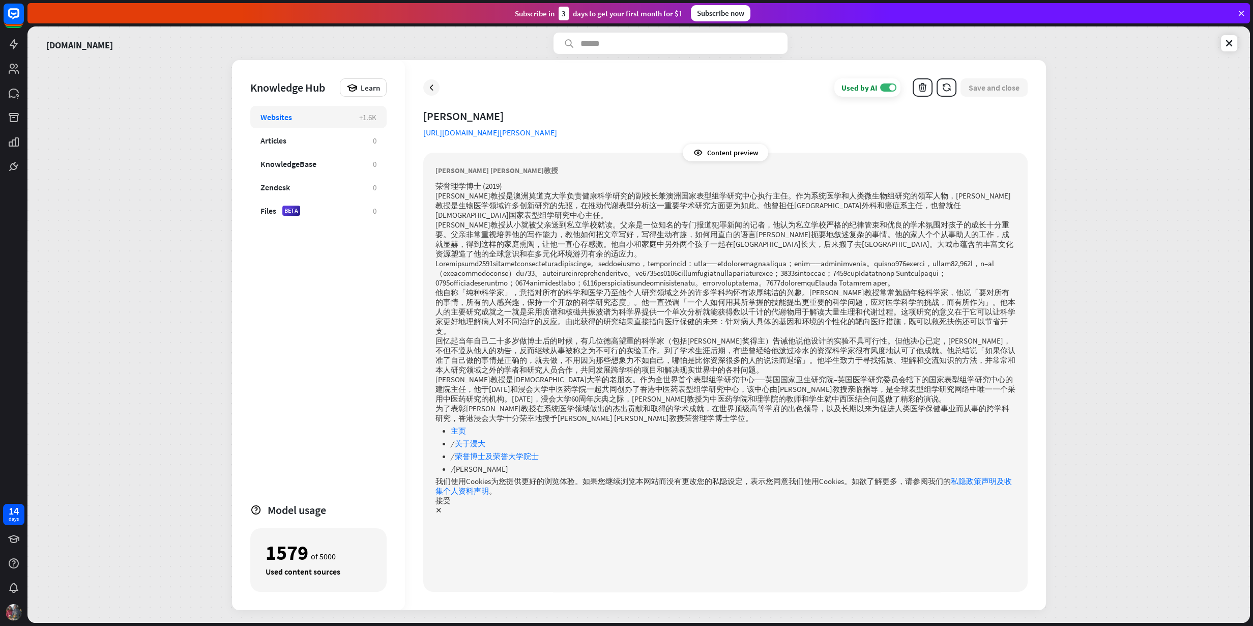
drag, startPoint x: 527, startPoint y: 112, endPoint x: 426, endPoint y: 113, distance: 101.2
click at [426, 113] on div "[PERSON_NAME]" at bounding box center [725, 116] width 604 height 14
click at [538, 110] on div "[PERSON_NAME]" at bounding box center [725, 116] width 604 height 14
drag, startPoint x: 519, startPoint y: 110, endPoint x: 420, endPoint y: 63, distance: 109.9
click at [442, 91] on div "Used by AI ON Save and close [PERSON_NAME] [URL][DOMAIN_NAME][PERSON_NAME] Cont…" at bounding box center [725, 335] width 641 height 550
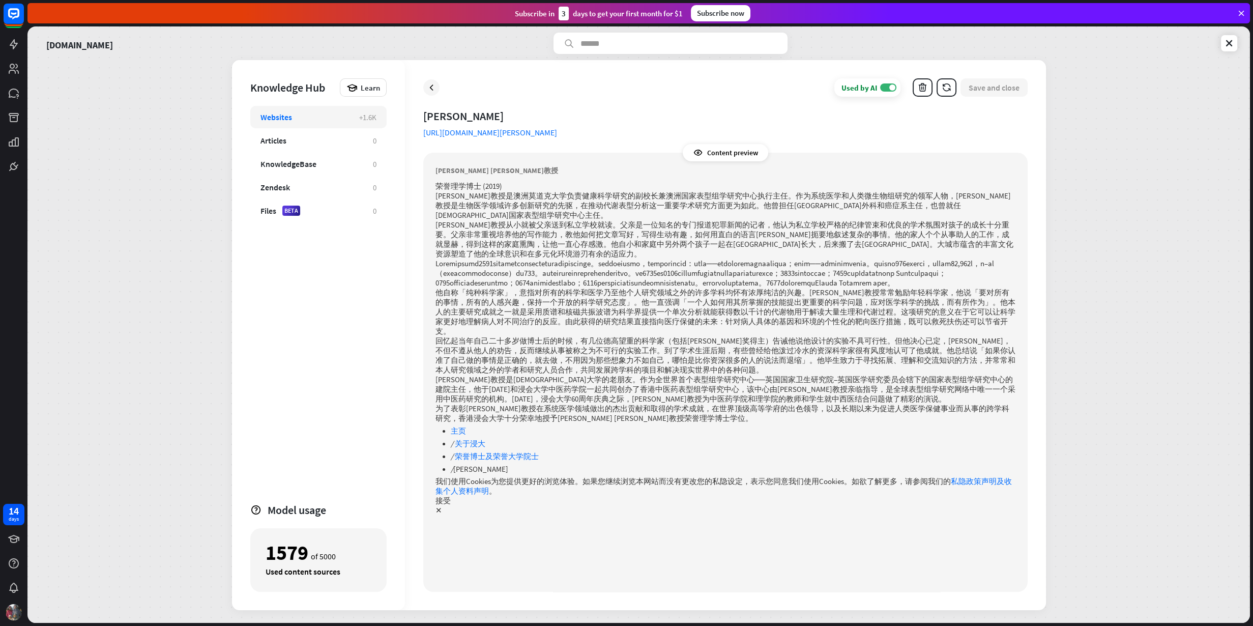
click at [440, 92] on div "Used by AI ON Save and close" at bounding box center [725, 87] width 604 height 18
click at [434, 88] on icon at bounding box center [431, 87] width 10 height 10
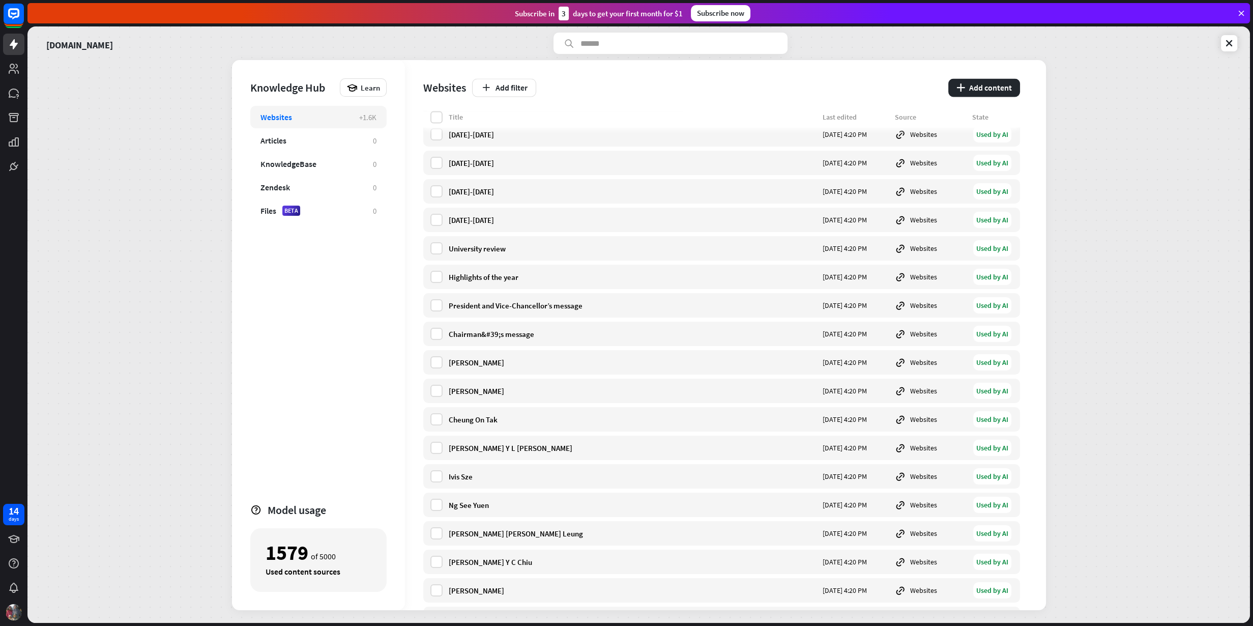
scroll to position [38097, 0]
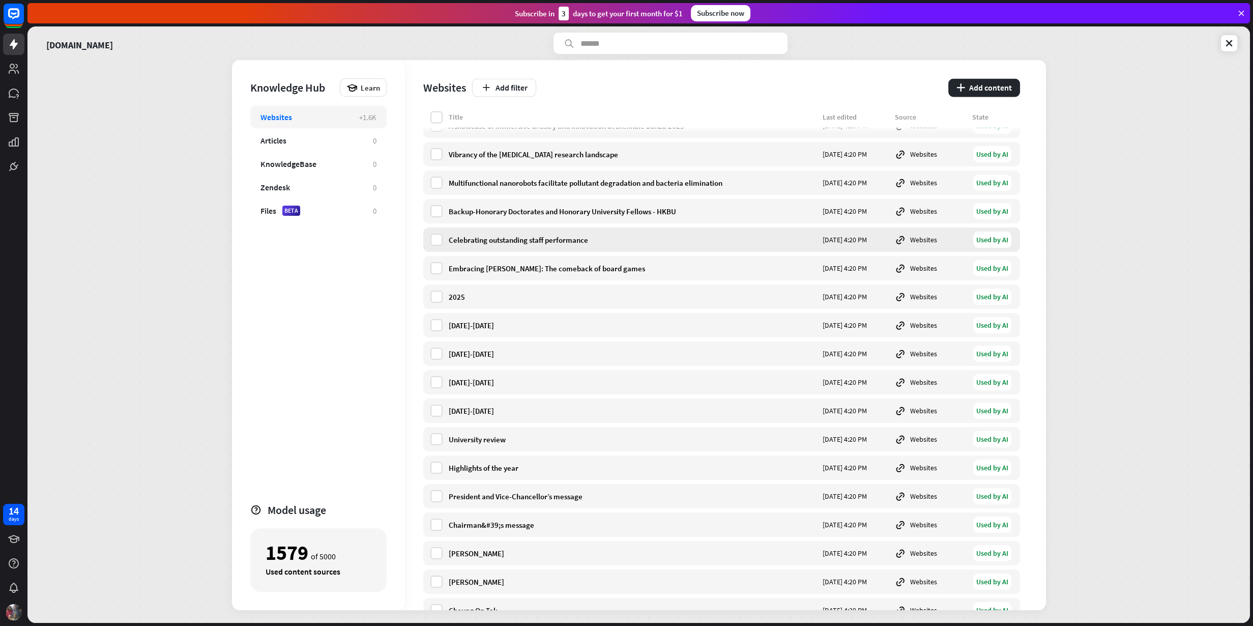
click at [466, 235] on div "Celebrating outstanding staff performance" at bounding box center [633, 240] width 368 height 10
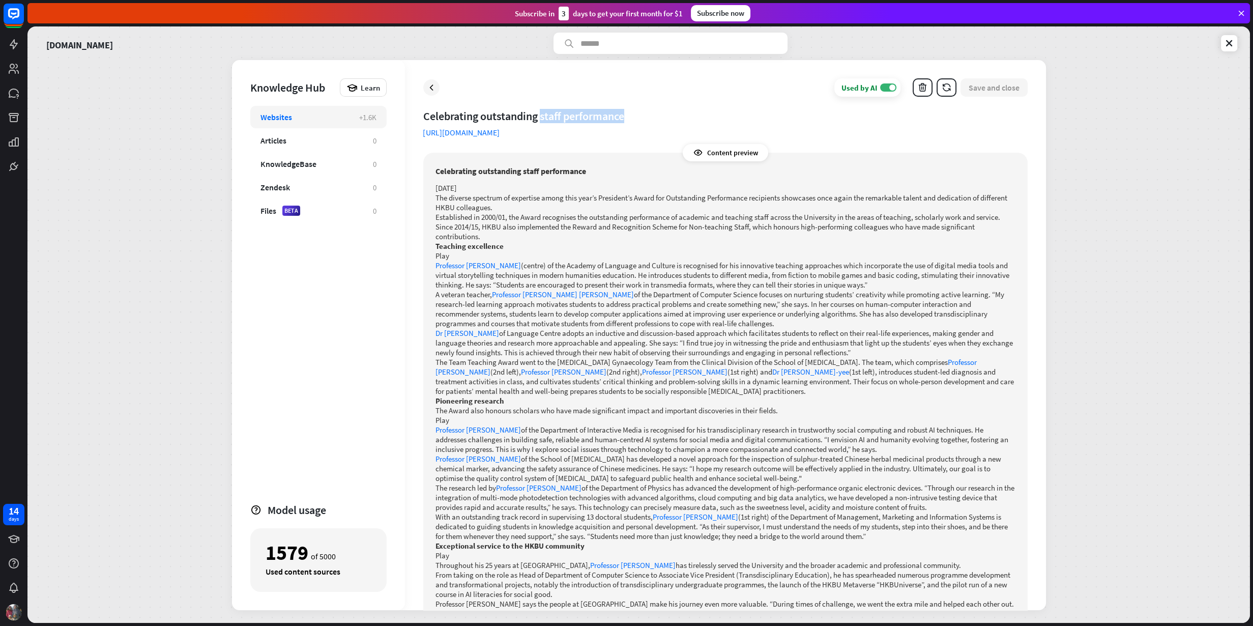
drag, startPoint x: 631, startPoint y: 117, endPoint x: 542, endPoint y: 116, distance: 89.5
click at [542, 116] on div "Celebrating outstanding staff performance" at bounding box center [725, 116] width 604 height 14
copy div "staff performance"
click at [1001, 46] on icon at bounding box center [1229, 43] width 10 height 10
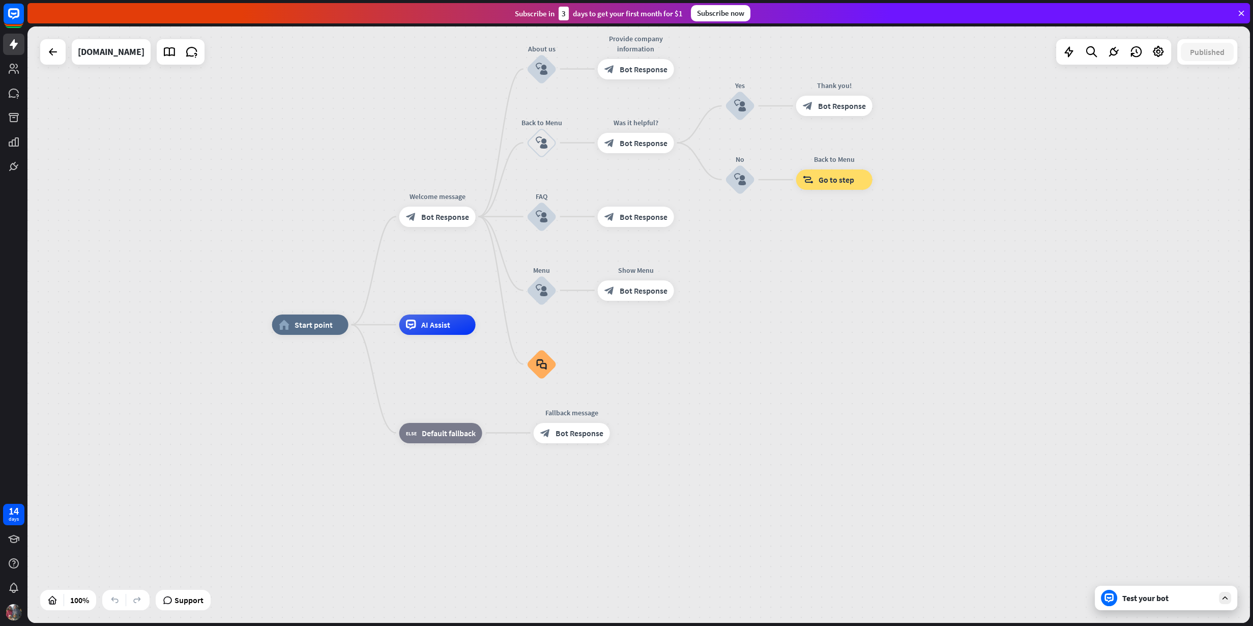
click at [1001, 500] on div "Test your bot" at bounding box center [1165, 597] width 142 height 24
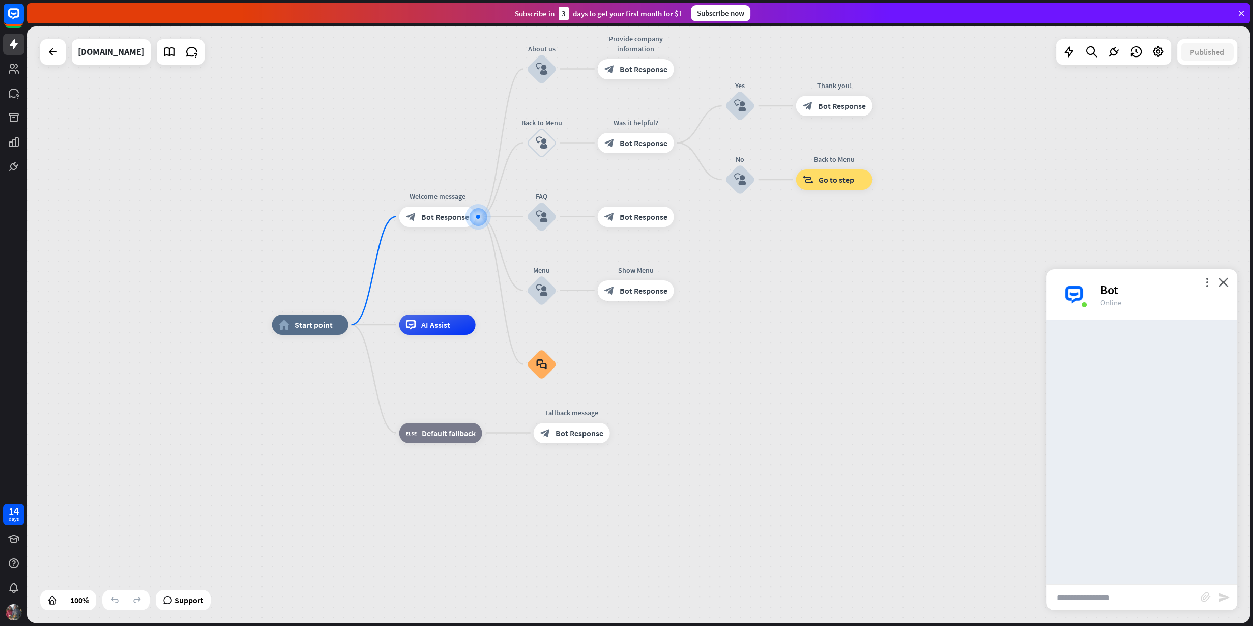
click at [1001, 500] on input "text" at bounding box center [1123, 596] width 154 height 25
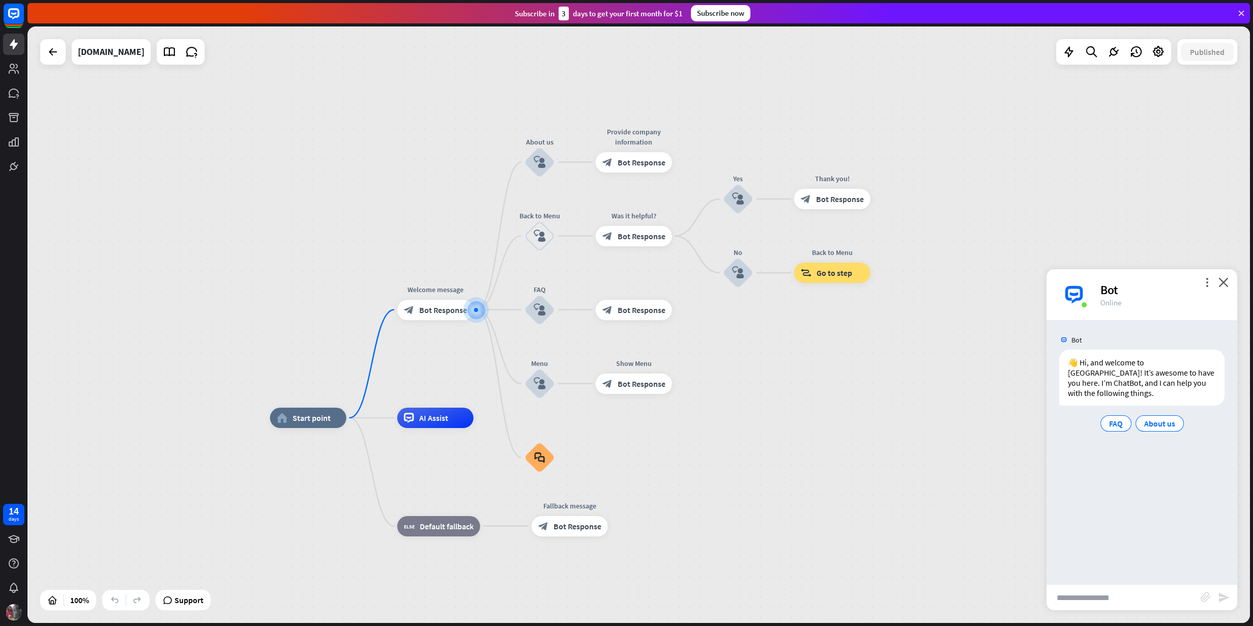
paste input "**********"
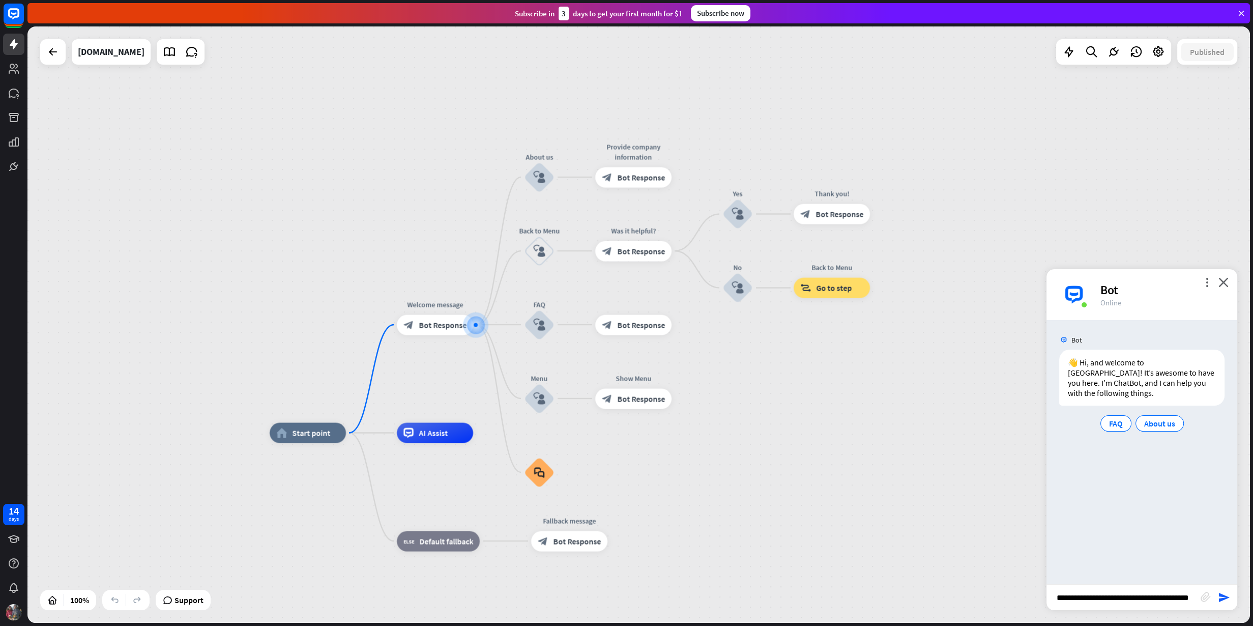
type input "**********"
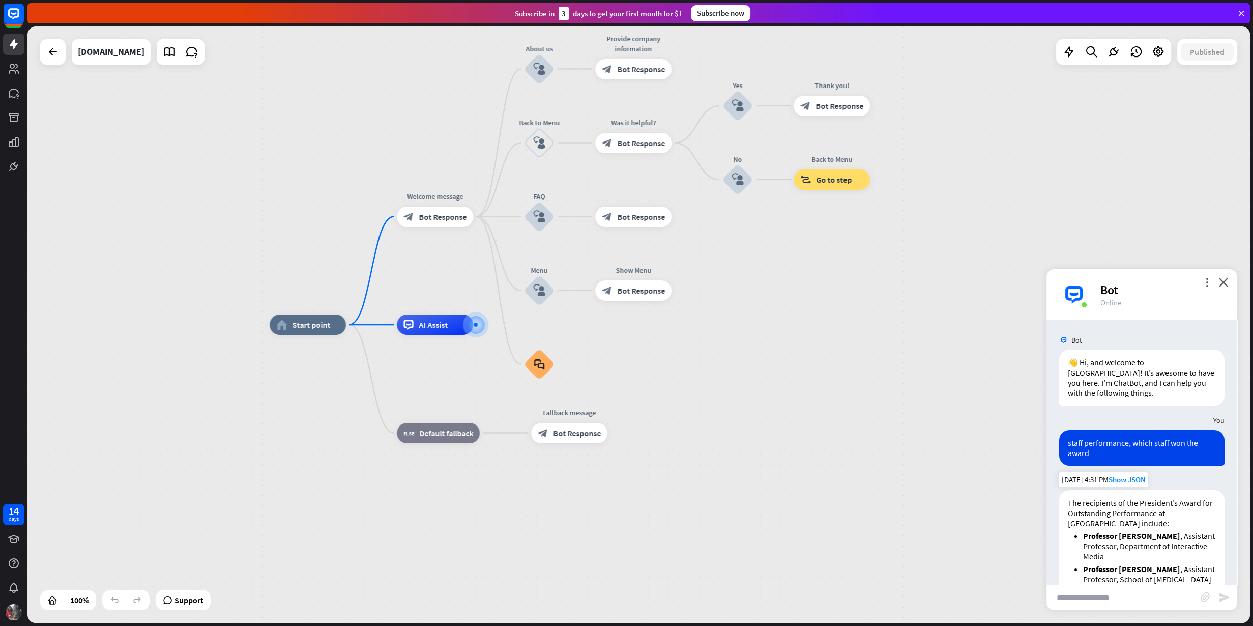
scroll to position [315, 0]
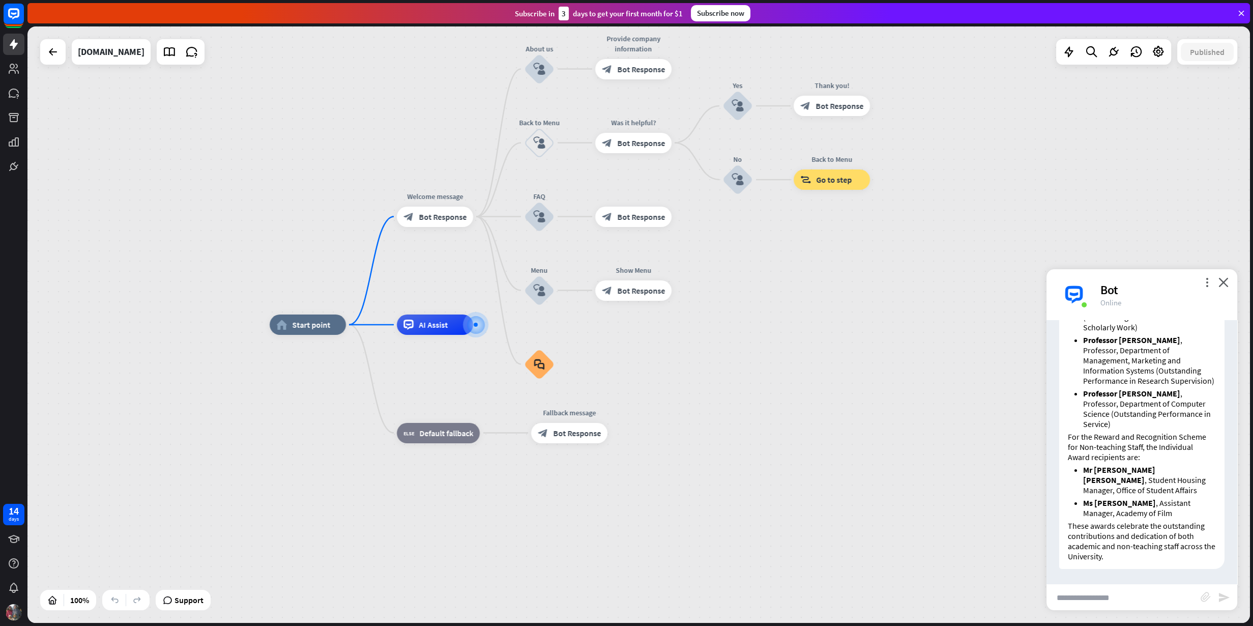
click at [1001, 500] on input "text" at bounding box center [1123, 596] width 154 height 25
type input "**********"
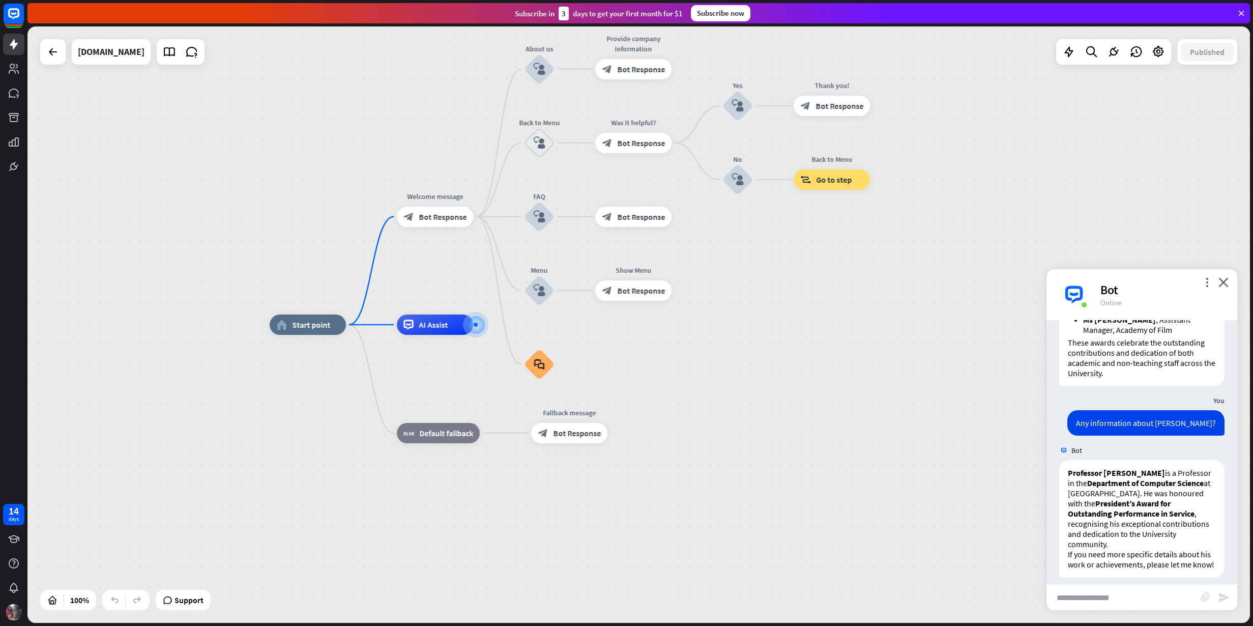
scroll to position [517, 0]
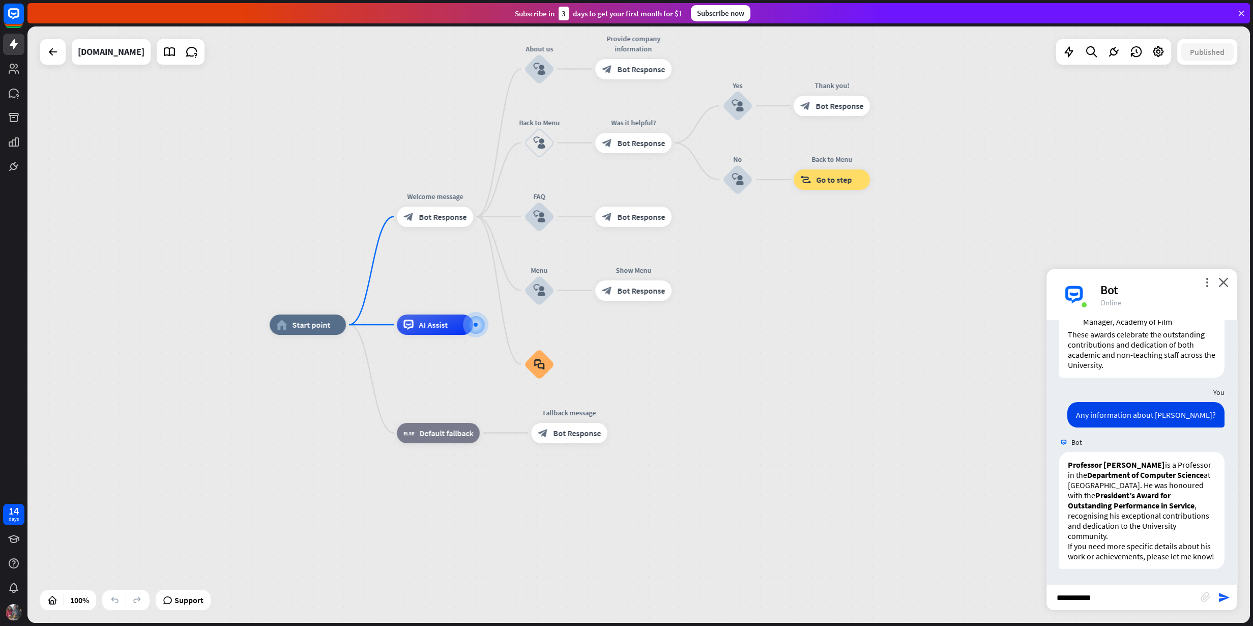
type input "**********"
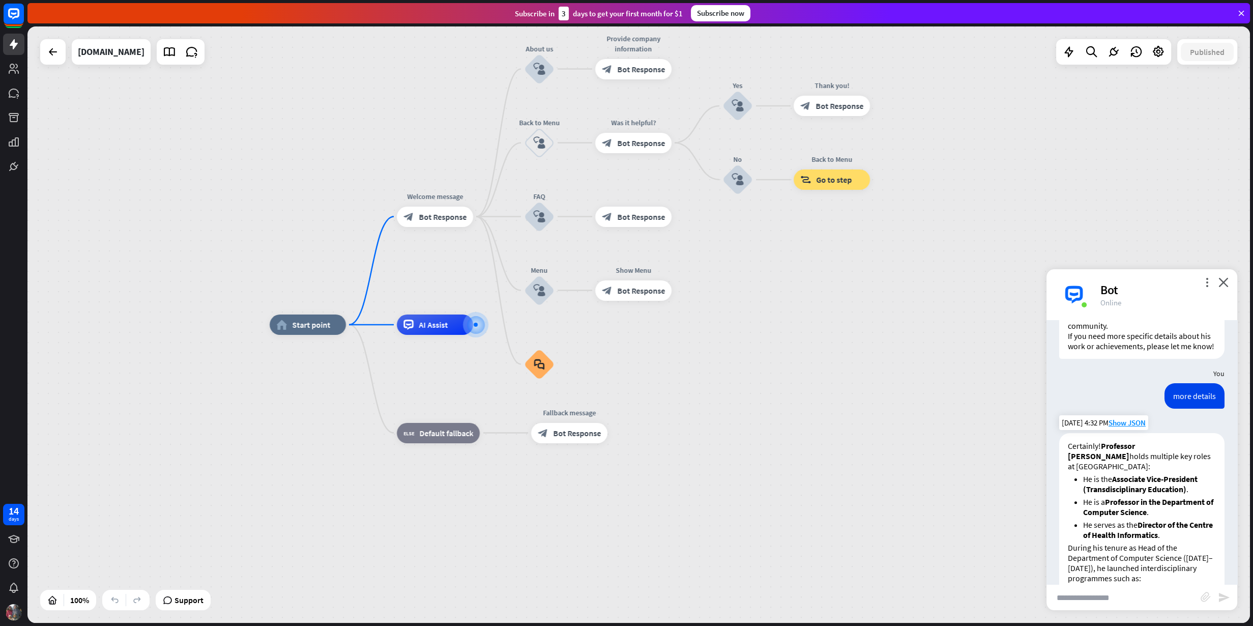
scroll to position [646, 0]
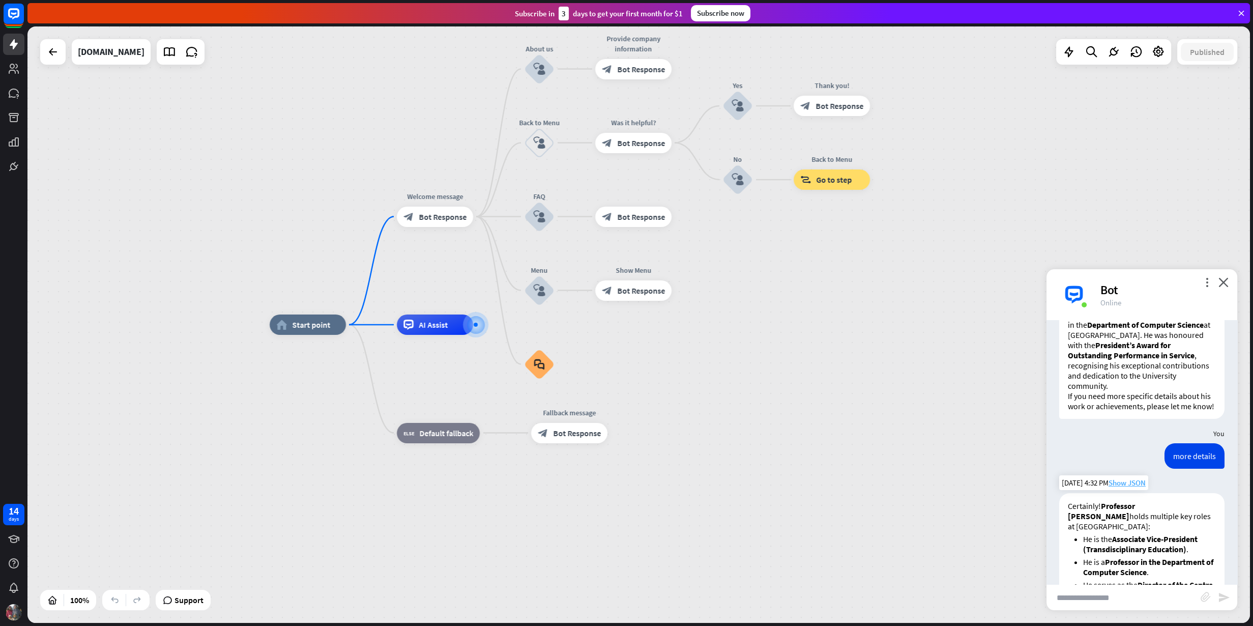
click at [1001, 487] on span "Show JSON" at bounding box center [1126, 483] width 37 height 10
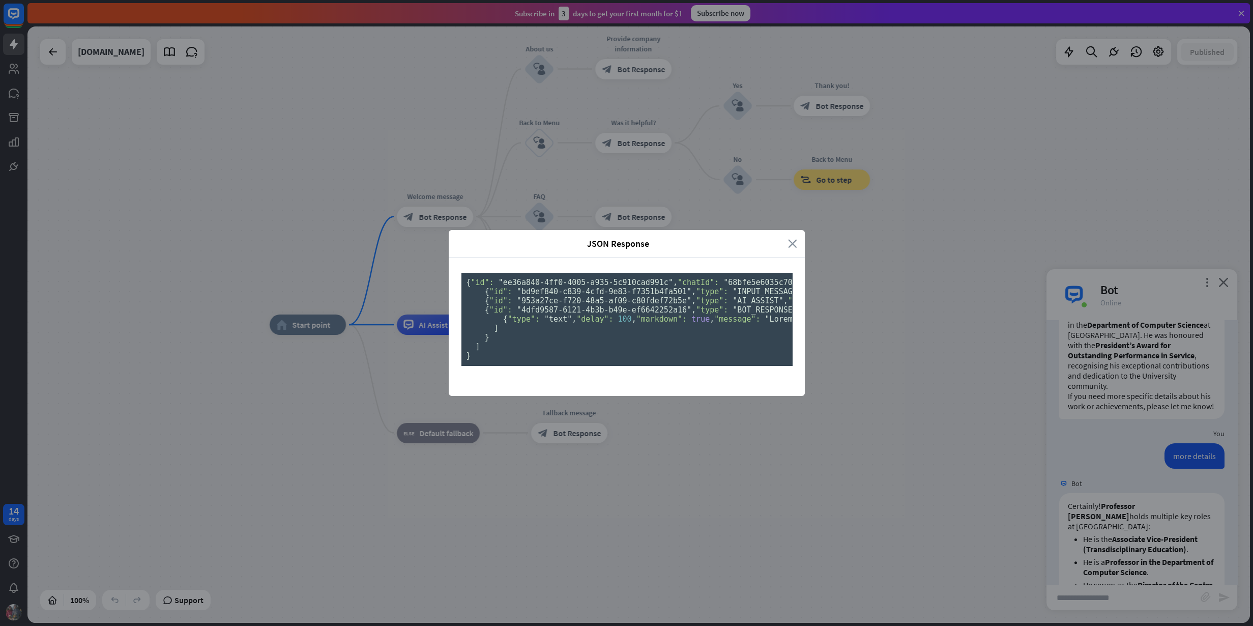
click at [796, 238] on icon "close" at bounding box center [792, 244] width 9 height 12
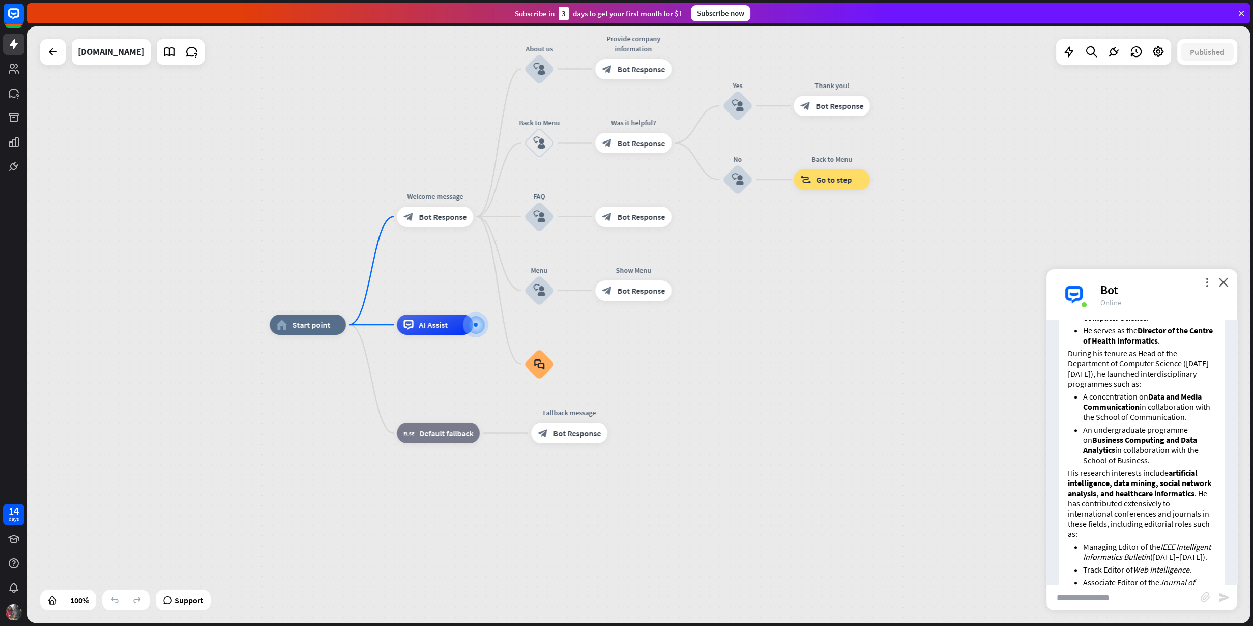
scroll to position [1091, 0]
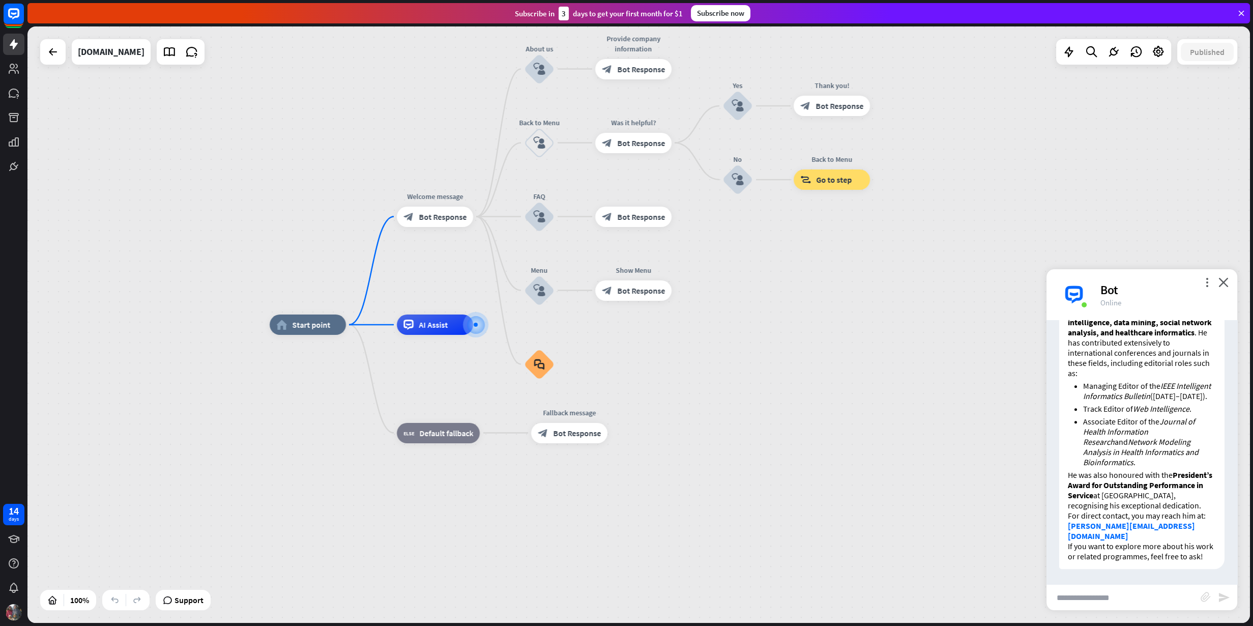
click at [1001, 500] on input "text" at bounding box center [1123, 596] width 154 height 25
type input "**********"
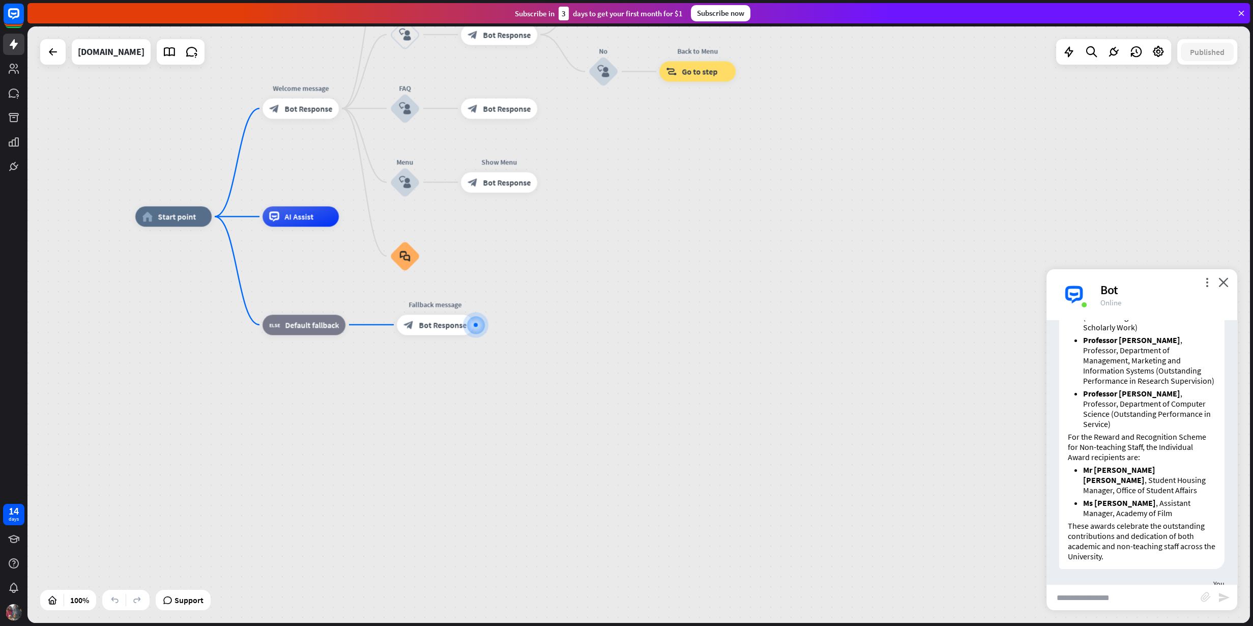
scroll to position [0, 0]
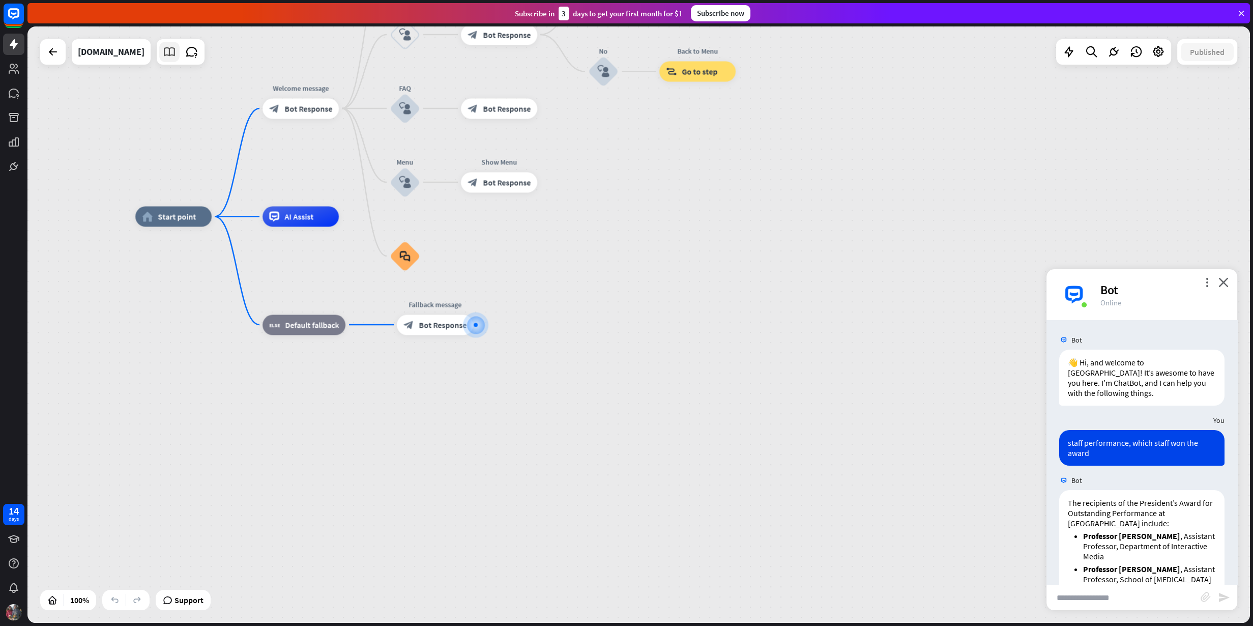
click at [163, 51] on icon at bounding box center [169, 51] width 13 height 13
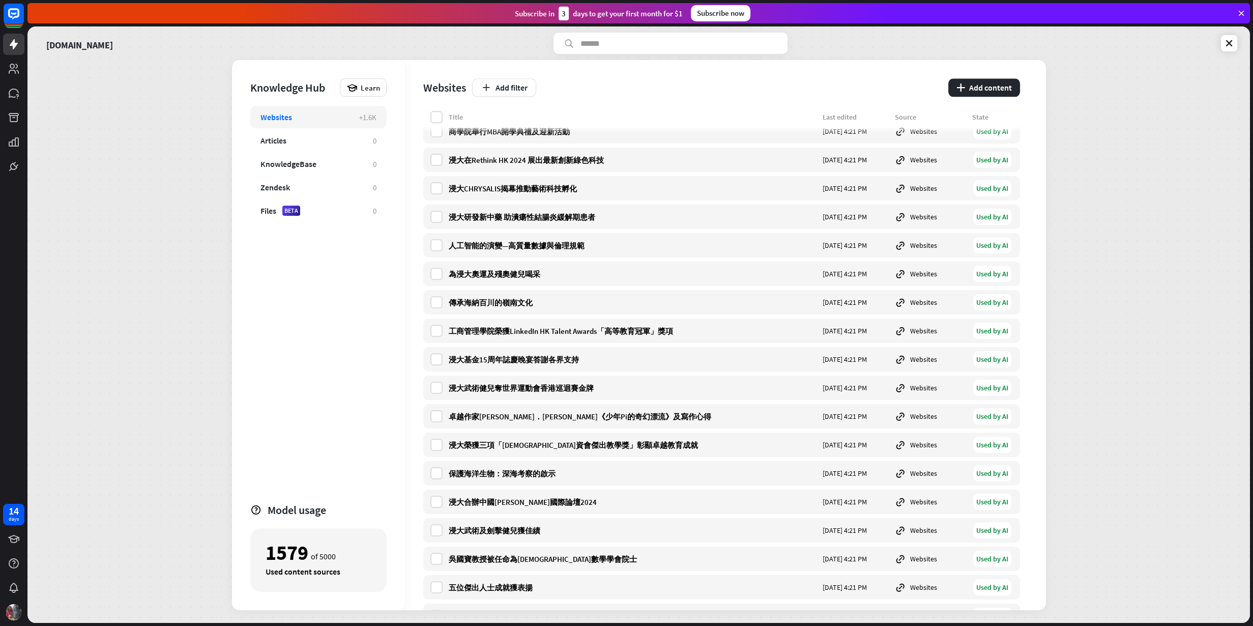
scroll to position [16644, 0]
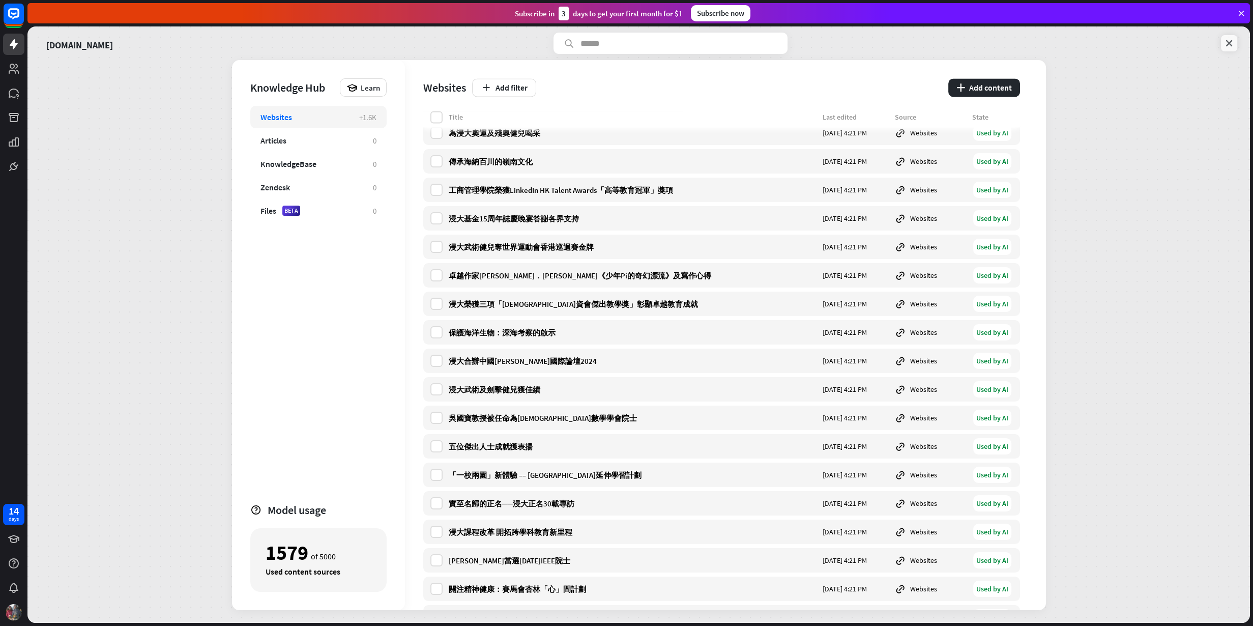
click at [1001, 45] on icon at bounding box center [1229, 43] width 10 height 10
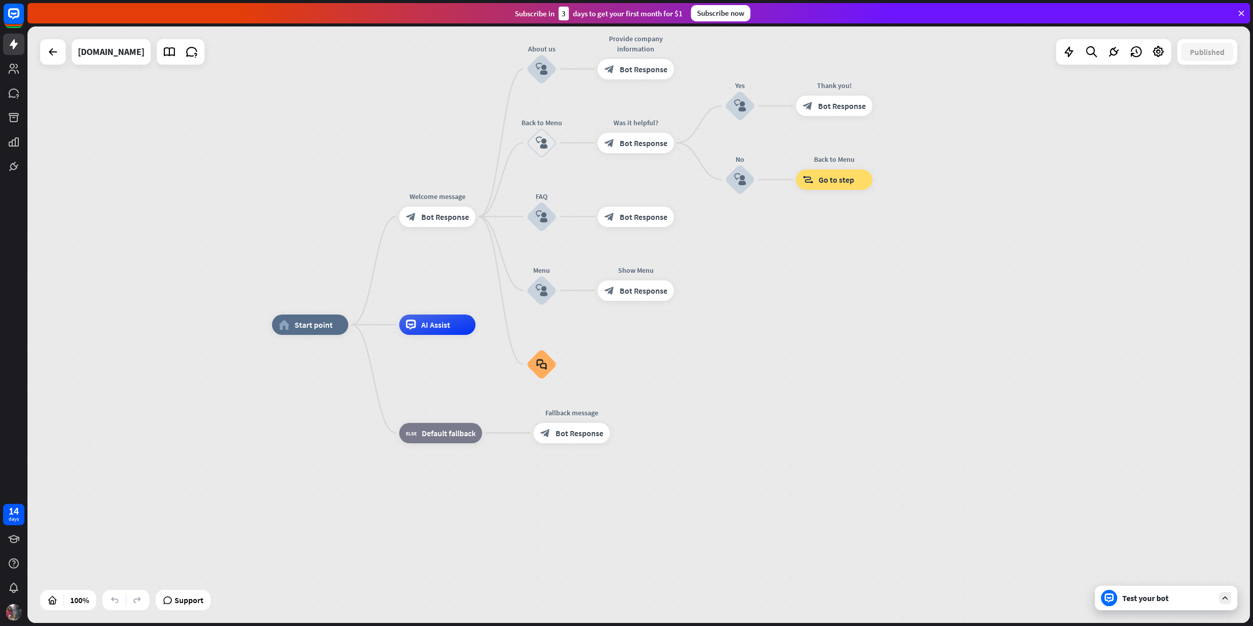
click at [1001, 500] on div "Test your bot" at bounding box center [1168, 598] width 92 height 10
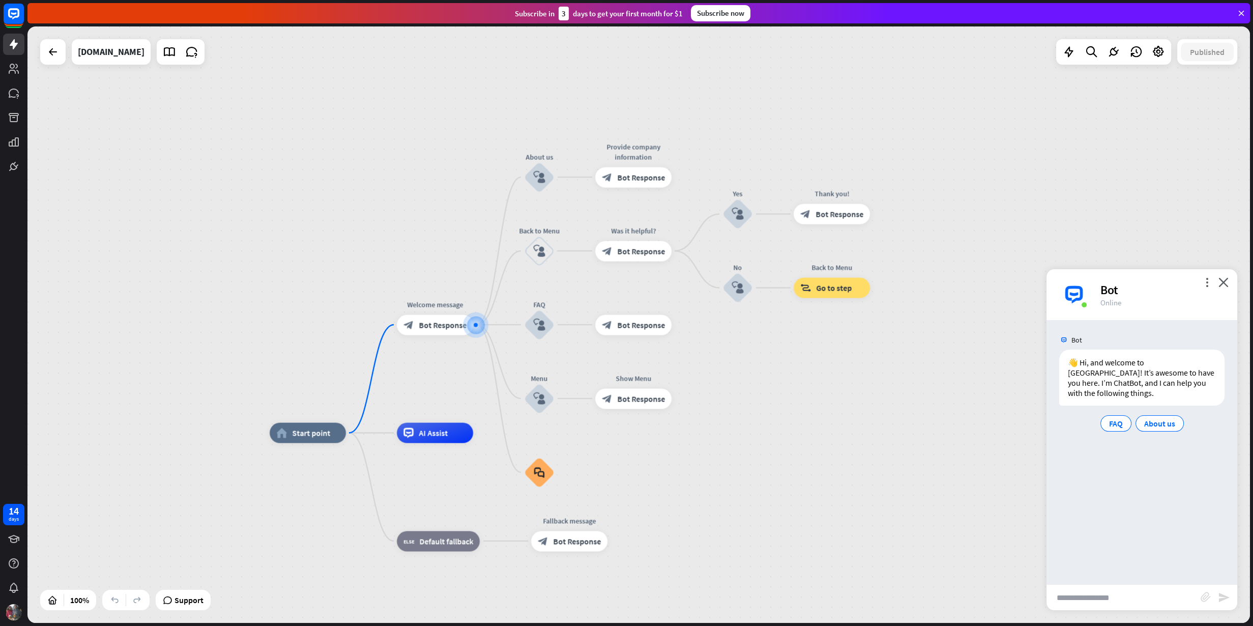
click at [1001, 500] on input "text" at bounding box center [1123, 596] width 154 height 25
type input "**********"
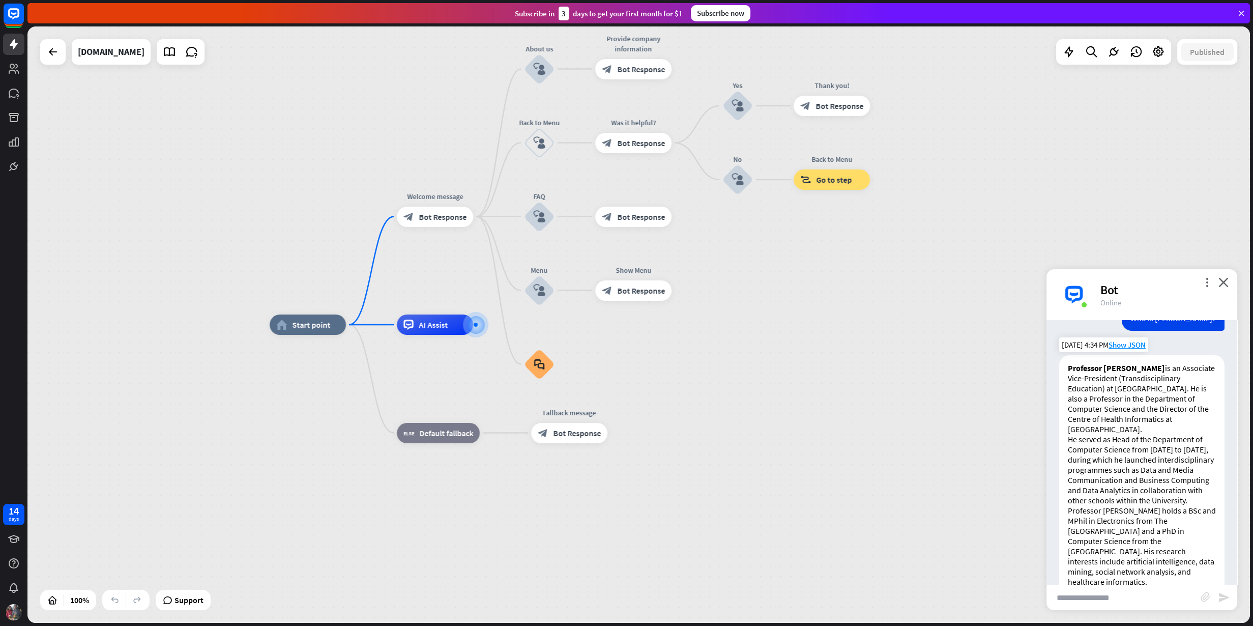
scroll to position [63, 0]
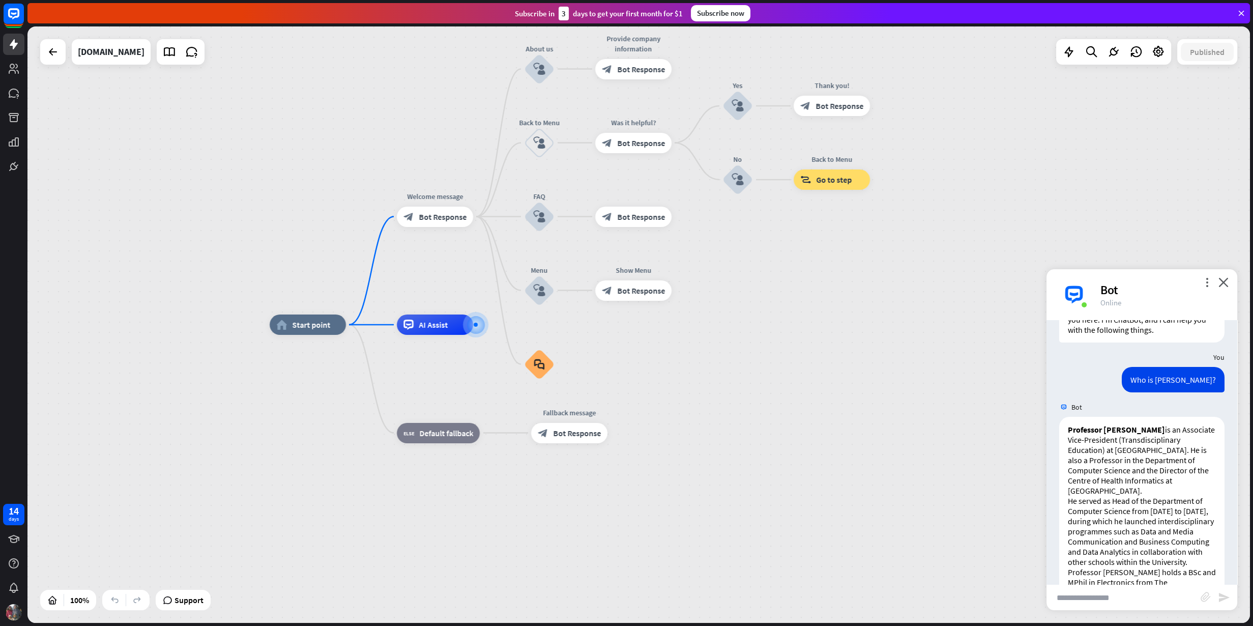
click at [907, 300] on div "home_2 Start point Welcome message block_bot_response Bot Response About us blo…" at bounding box center [638, 324] width 1222 height 596
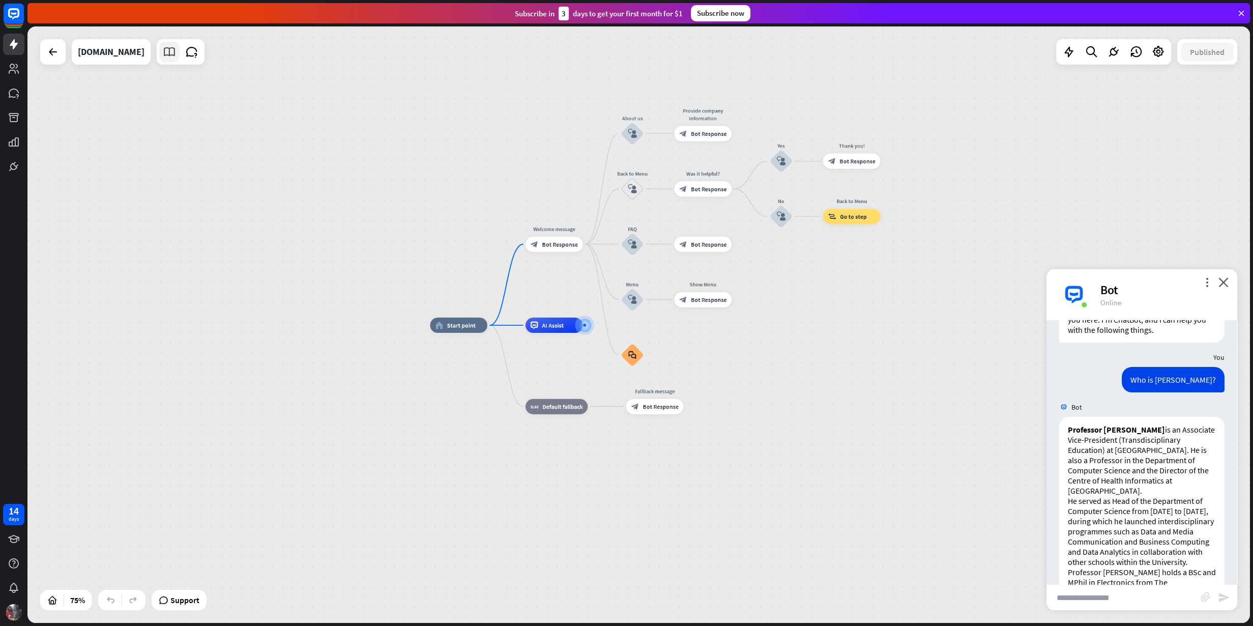
click at [163, 53] on icon at bounding box center [169, 51] width 13 height 13
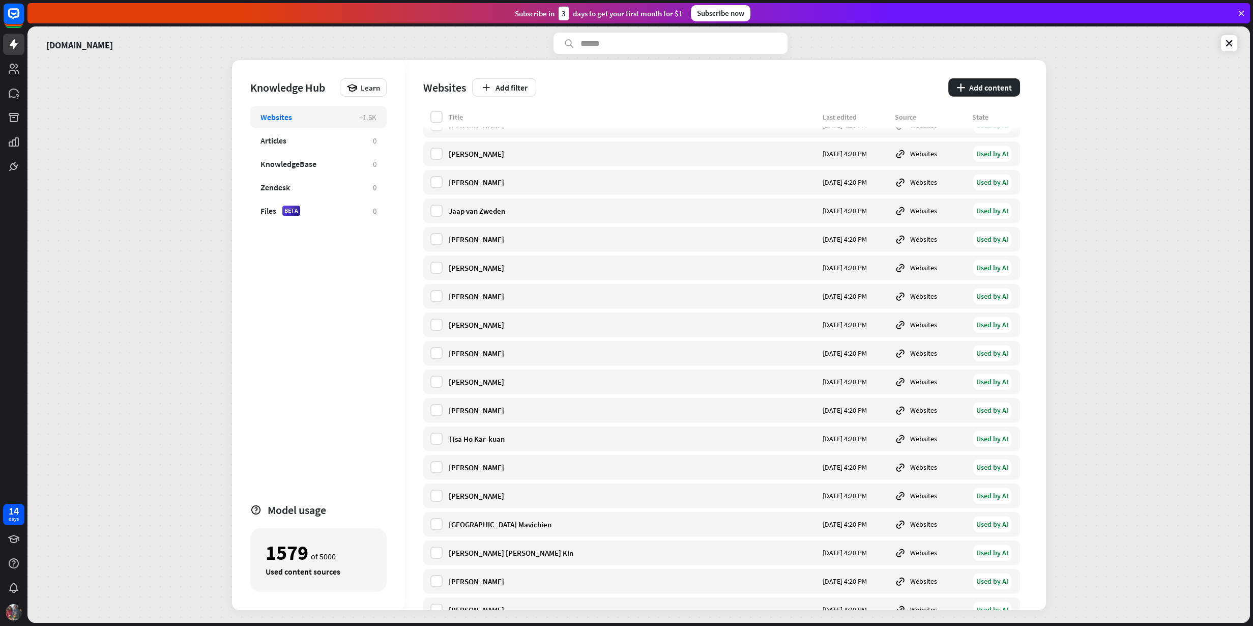
scroll to position [32846, 0]
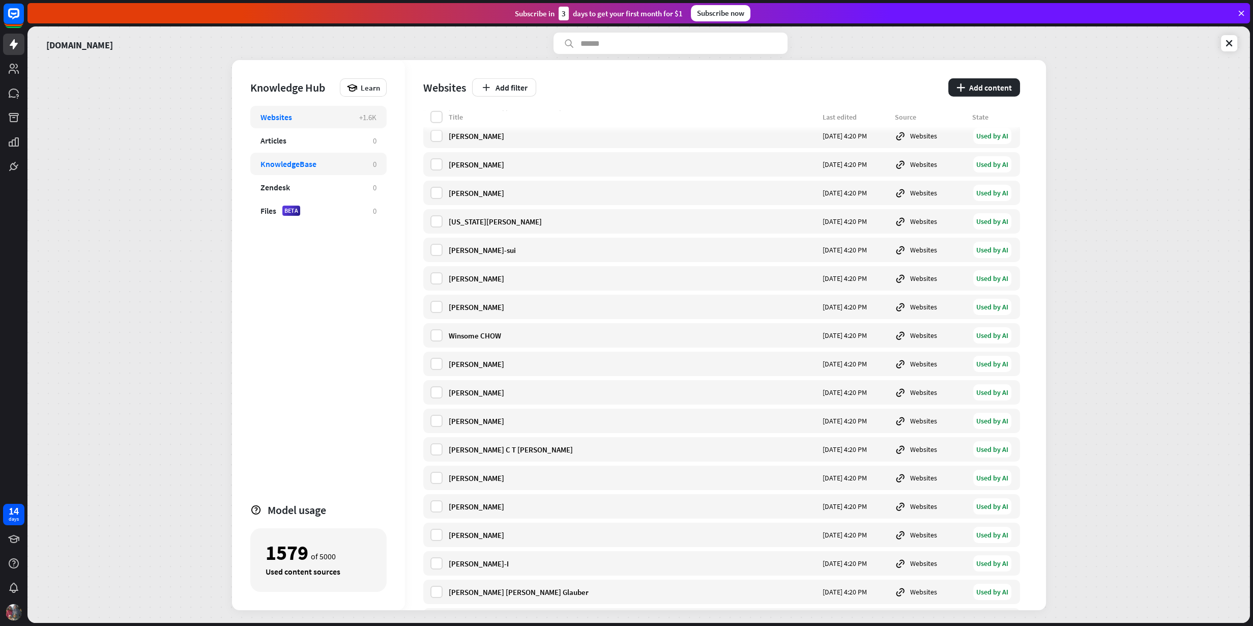
click at [320, 170] on div "KnowledgeBase 0" at bounding box center [318, 164] width 136 height 22
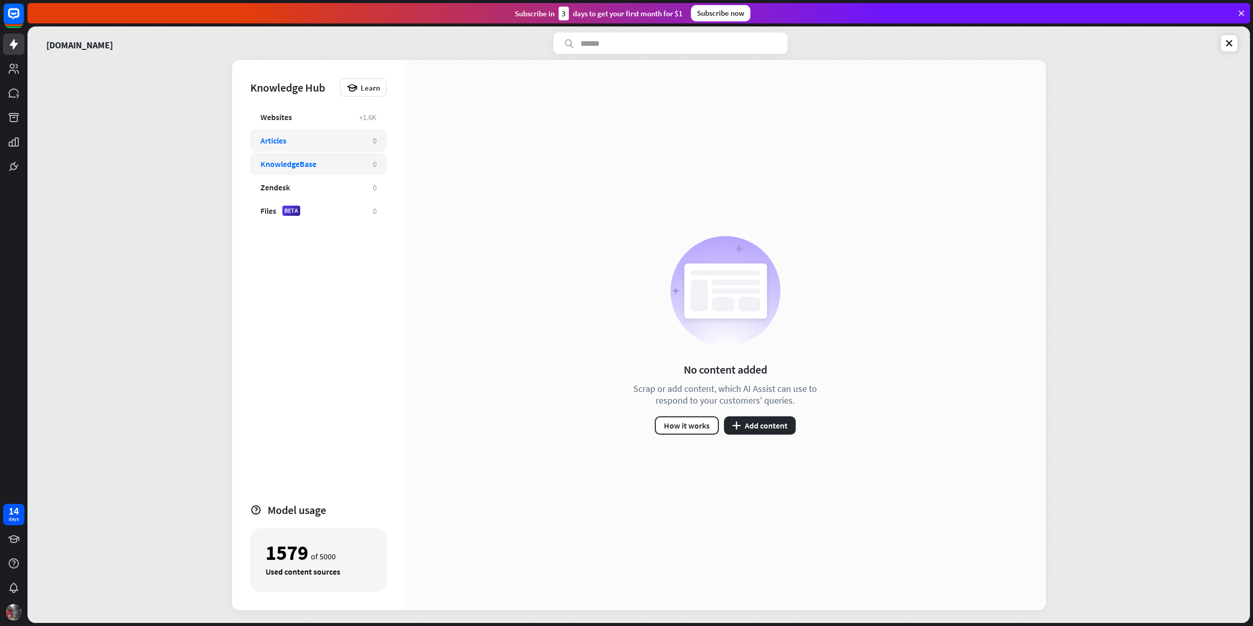
click at [321, 146] on div "Articles 0" at bounding box center [318, 140] width 136 height 22
click at [319, 162] on div "KnowledgeBase" at bounding box center [311, 164] width 102 height 10
click at [318, 192] on div "Zendesk 0" at bounding box center [318, 187] width 136 height 22
click at [317, 212] on div "Files BETA" at bounding box center [311, 210] width 102 height 10
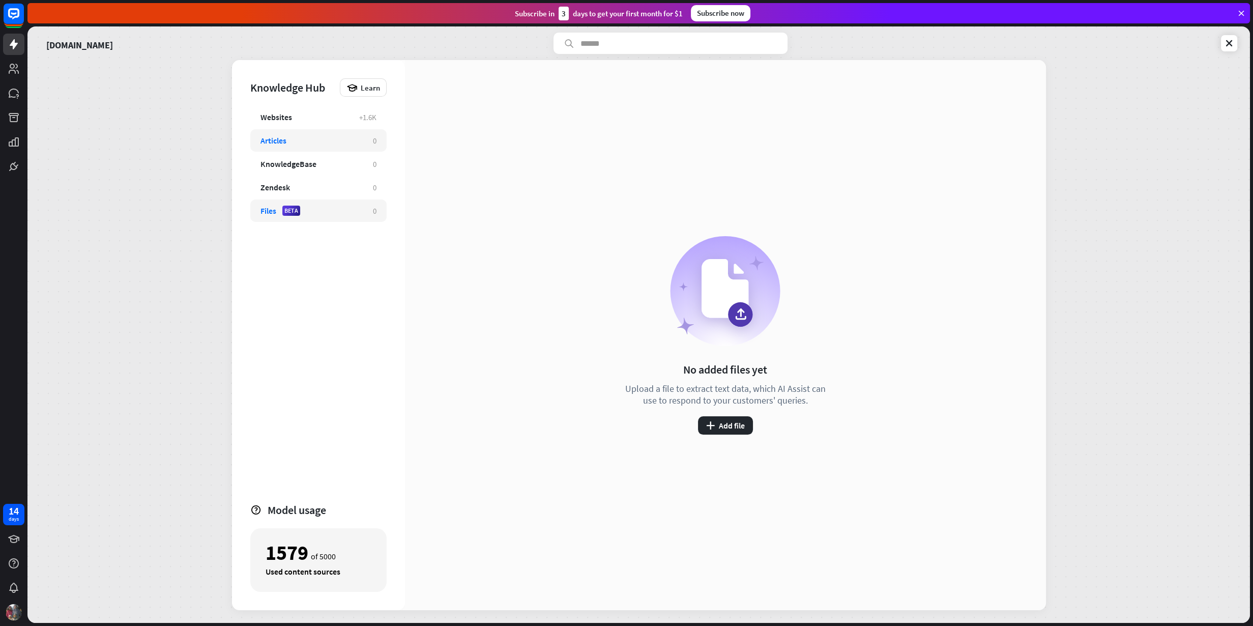
click at [323, 136] on div "Articles" at bounding box center [311, 140] width 102 height 10
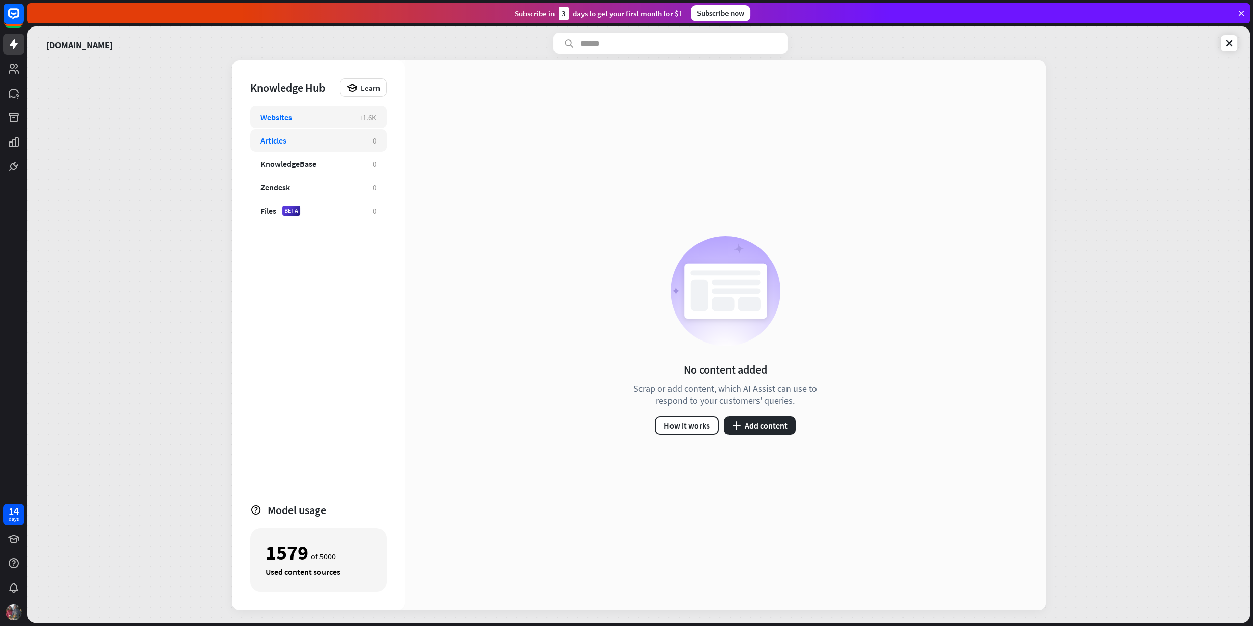
click at [320, 115] on div "Websites" at bounding box center [304, 117] width 88 height 10
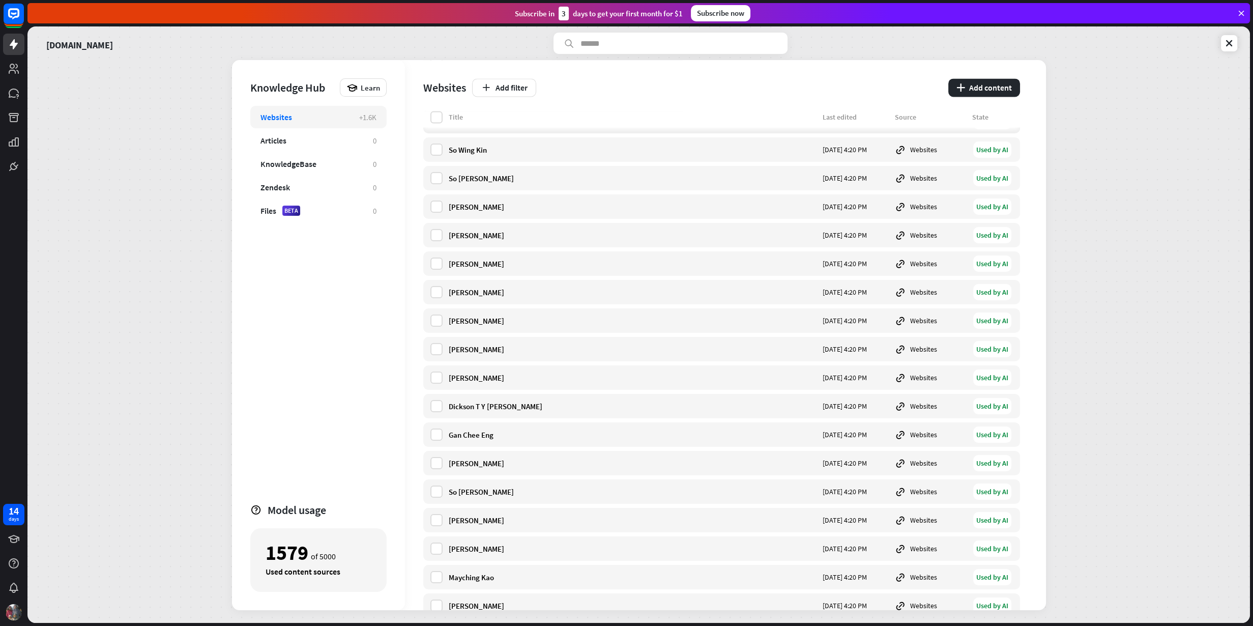
scroll to position [31273, 0]
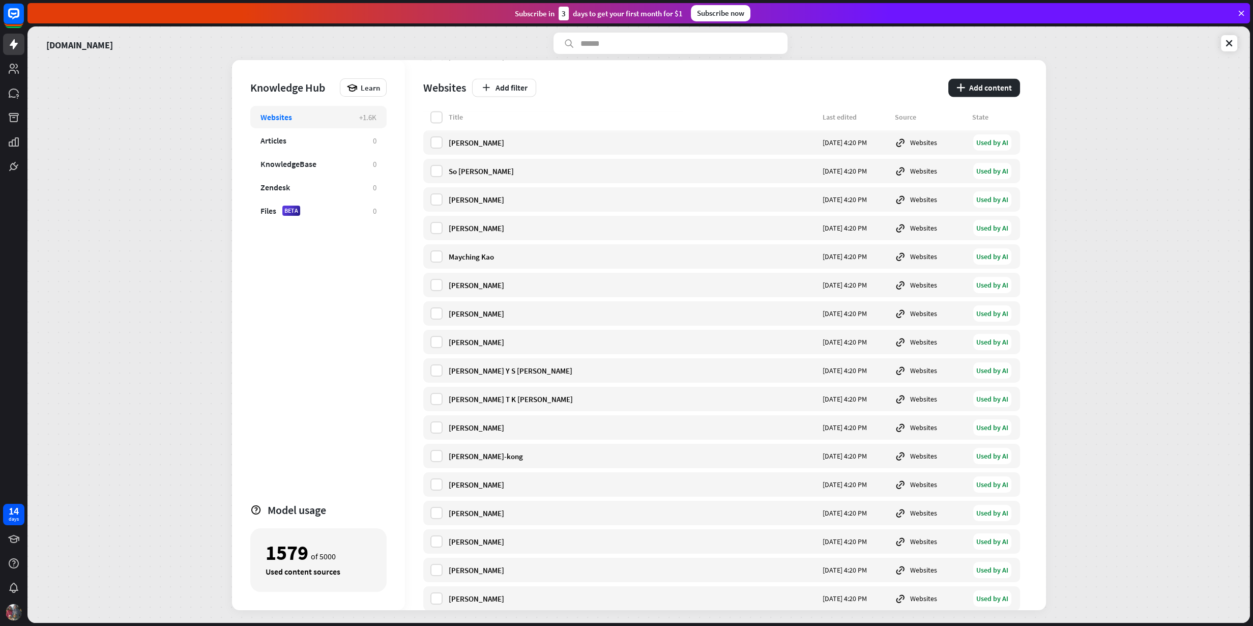
click at [1001, 81] on div "[DOMAIN_NAME] Knowledge Hub Learn Websites +1.6K Articles 0 KnowledgeBase 0 Zen…" at bounding box center [638, 324] width 1222 height 596
click at [1001, 43] on icon at bounding box center [1229, 43] width 10 height 10
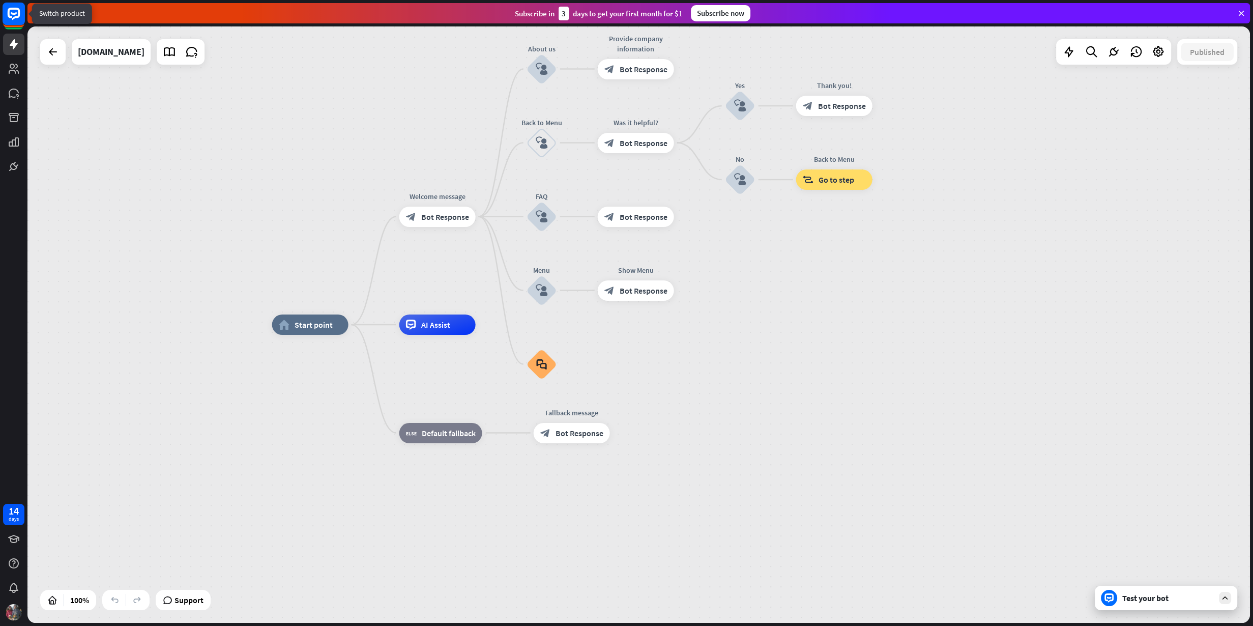
click at [12, 13] on icon at bounding box center [14, 13] width 6 height 3
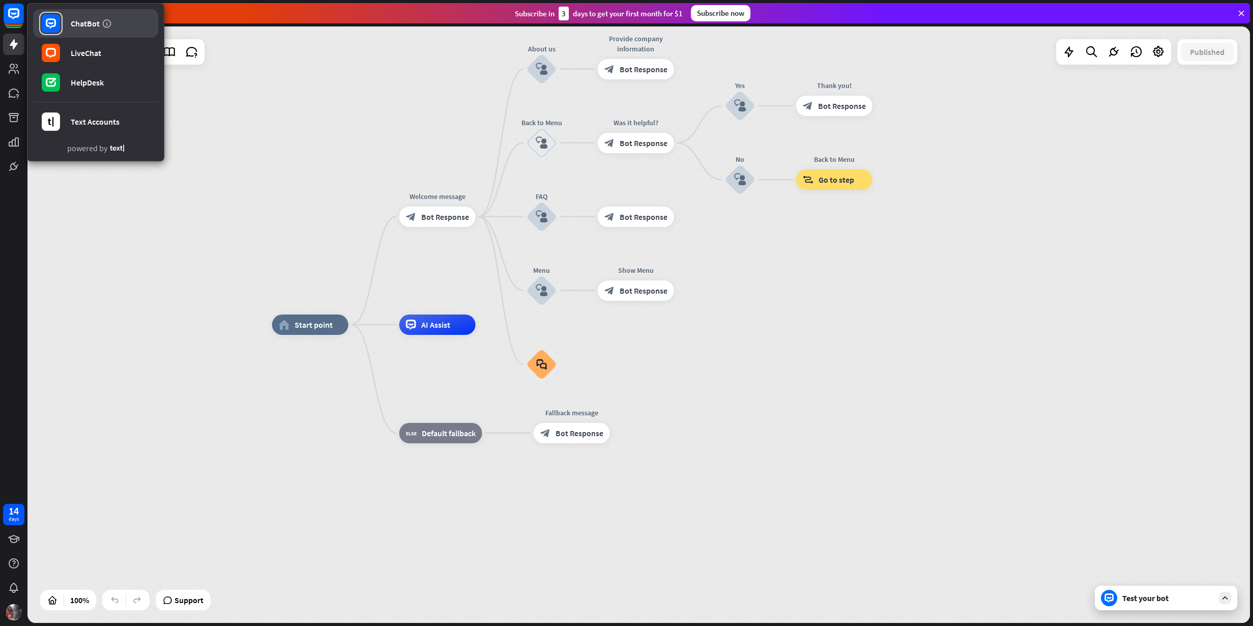
click at [57, 32] on rect at bounding box center [51, 23] width 18 height 18
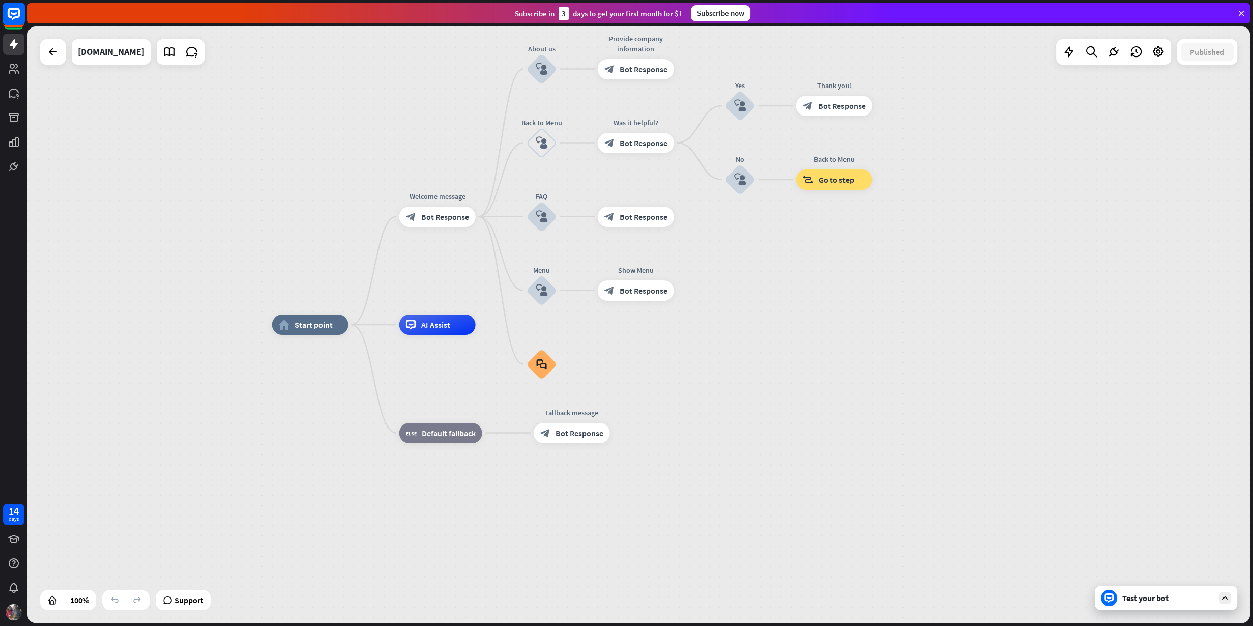
click at [12, 22] on rect at bounding box center [14, 14] width 22 height 22
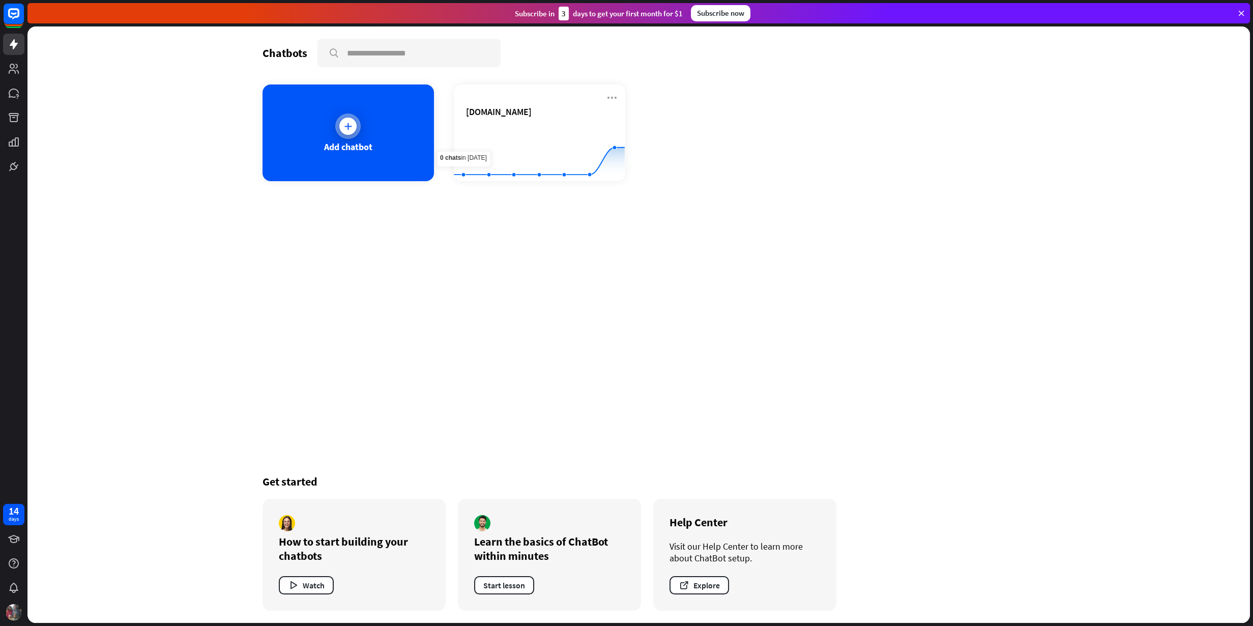
click at [345, 136] on div at bounding box center [347, 125] width 25 height 25
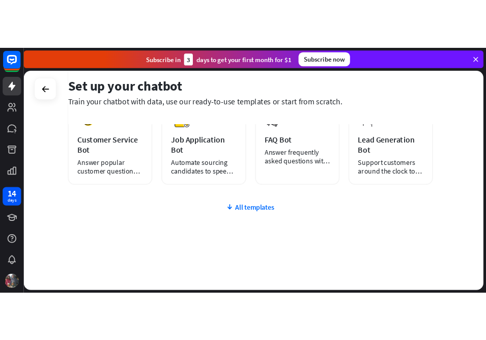
scroll to position [62, 0]
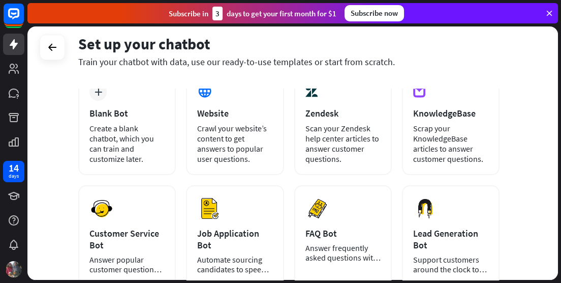
click at [559, 280] on div "Set up your chatbot Train your chatbot with data, use our ready-to-use template…" at bounding box center [294, 154] width 534 height 256
drag, startPoint x: 559, startPoint y: 282, endPoint x: 595, endPoint y: 331, distance: 59.7
click at [561, 283] on html "14 days close Product Help First steps Get started with ChatBot Help Center Fol…" at bounding box center [280, 141] width 561 height 283
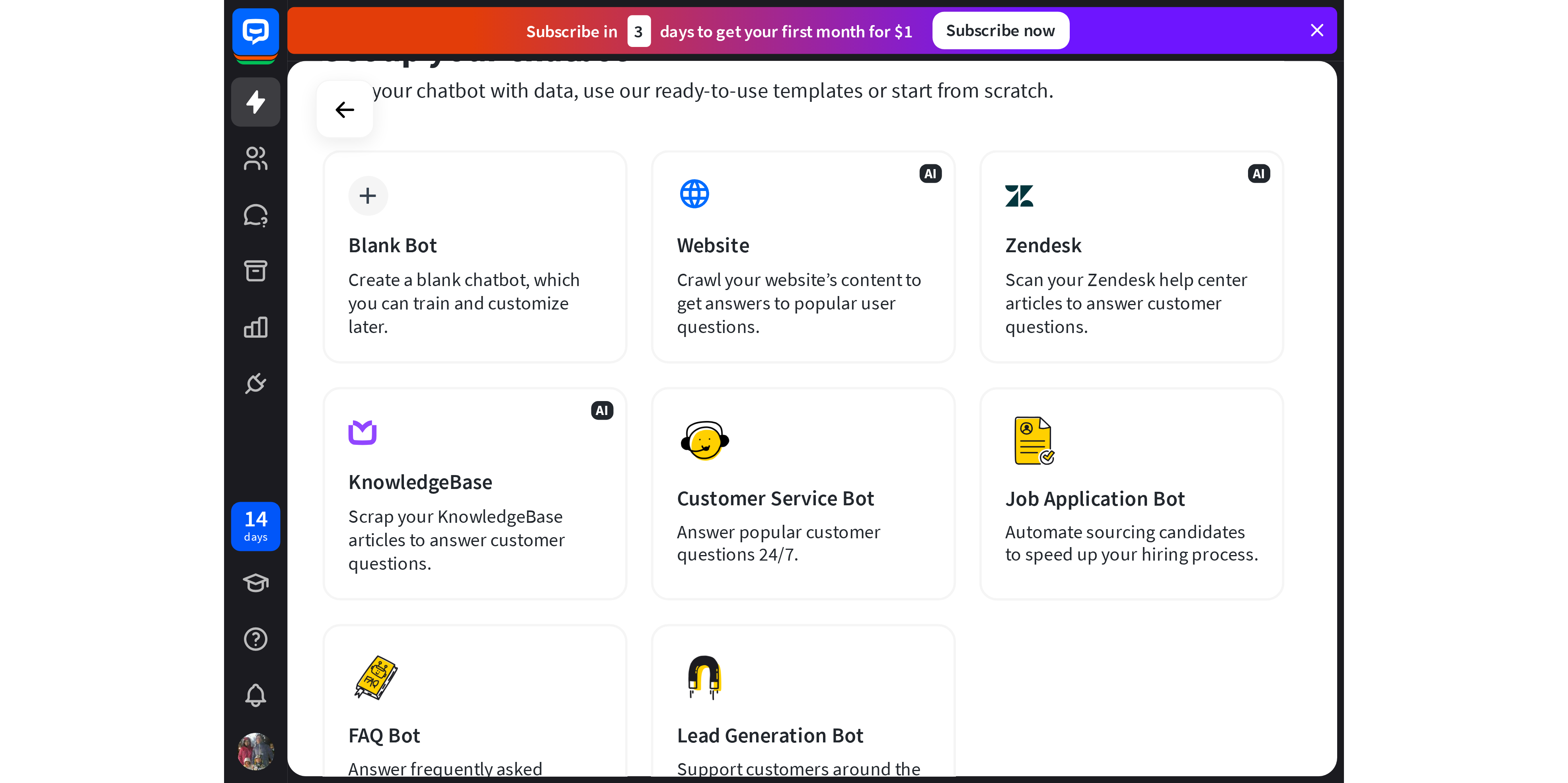
scroll to position [0, 0]
